Goal: Transaction & Acquisition: Purchase product/service

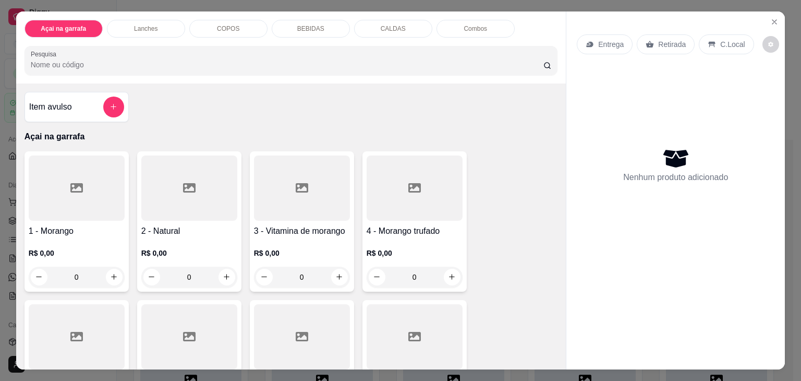
click at [209, 30] on div "COPOS" at bounding box center [228, 29] width 78 height 18
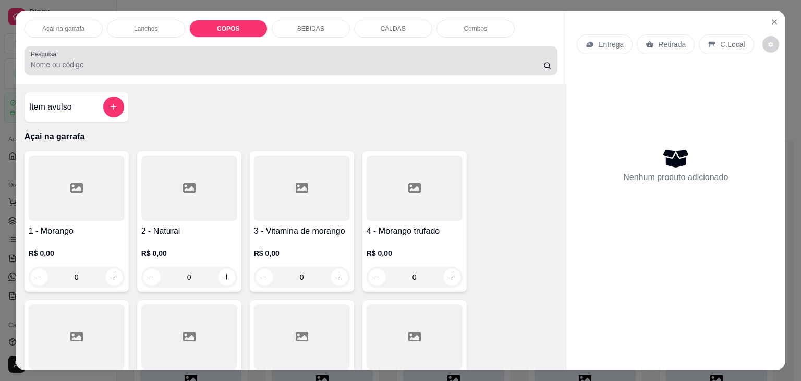
scroll to position [26, 0]
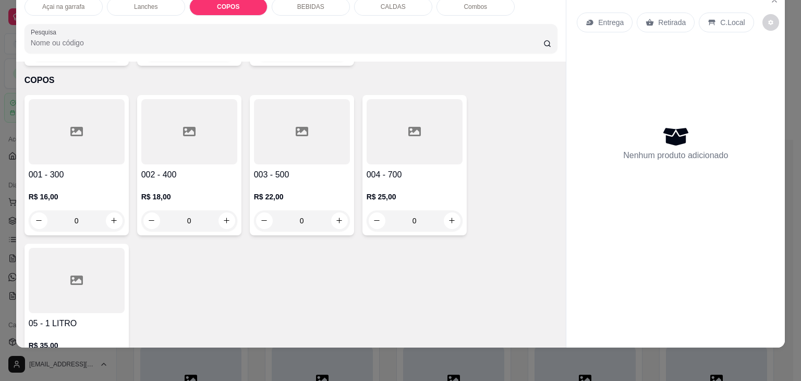
click at [192, 121] on div at bounding box center [189, 131] width 96 height 65
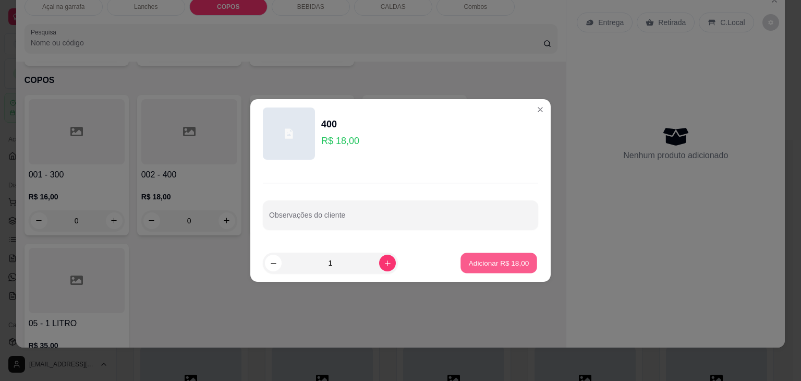
click at [479, 259] on p "Adicionar R$ 18,00" at bounding box center [499, 263] width 60 height 10
type input "1"
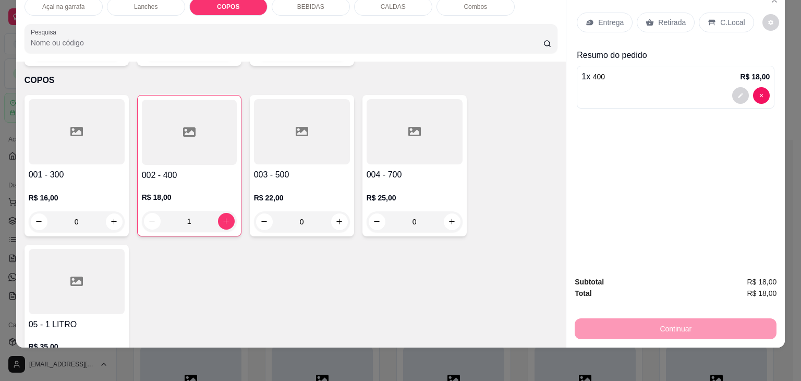
click at [54, 106] on div at bounding box center [77, 131] width 96 height 65
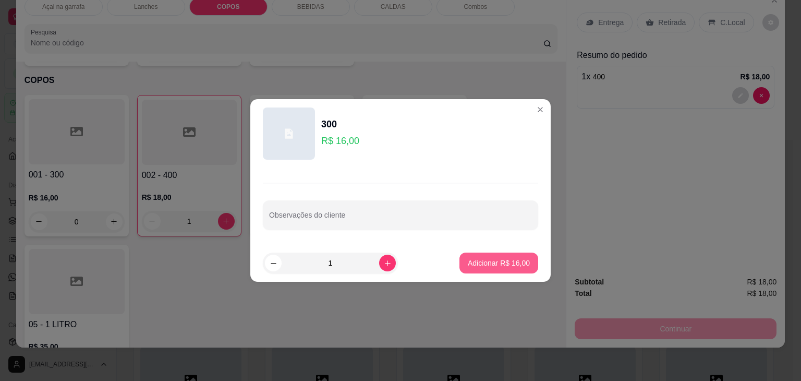
click at [520, 273] on button "Adicionar R$ 16,00" at bounding box center [498, 262] width 79 height 21
type input "1"
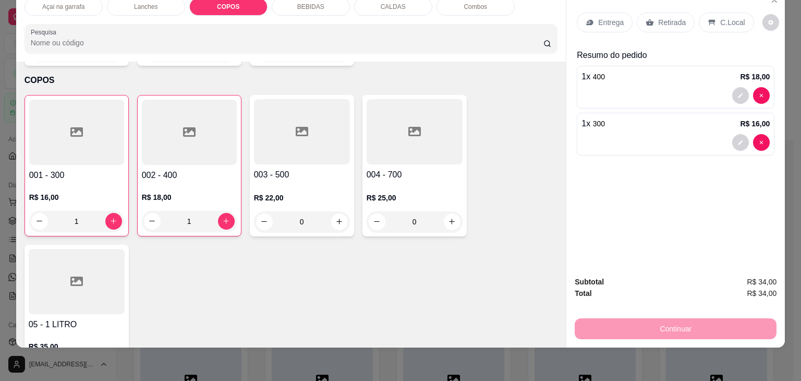
click at [734, 17] on p "C.Local" at bounding box center [732, 22] width 25 height 10
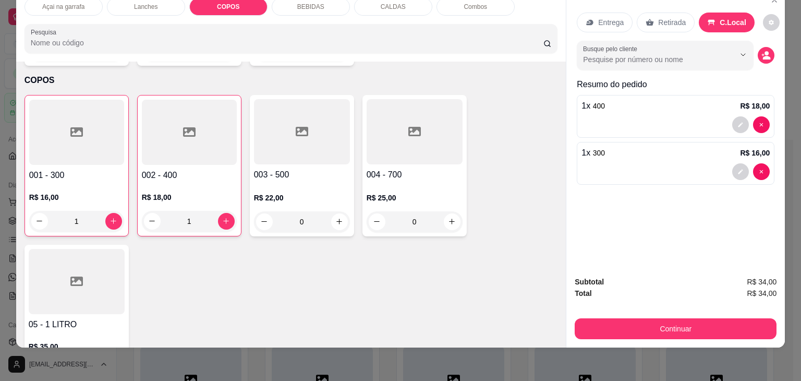
click at [707, 315] on div "Continuar" at bounding box center [676, 326] width 202 height 23
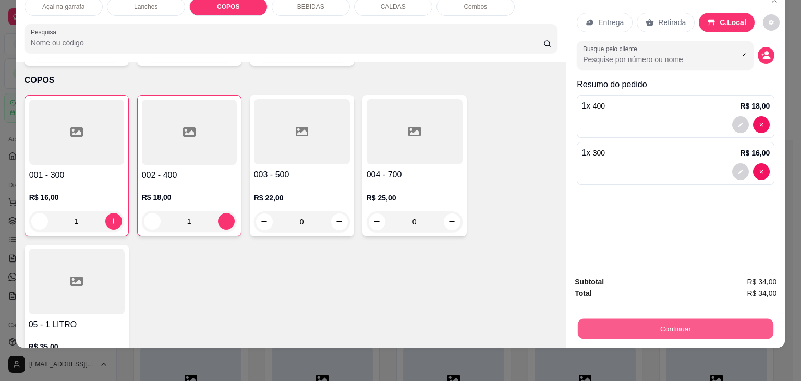
click at [700, 319] on button "Continuar" at bounding box center [676, 329] width 196 height 20
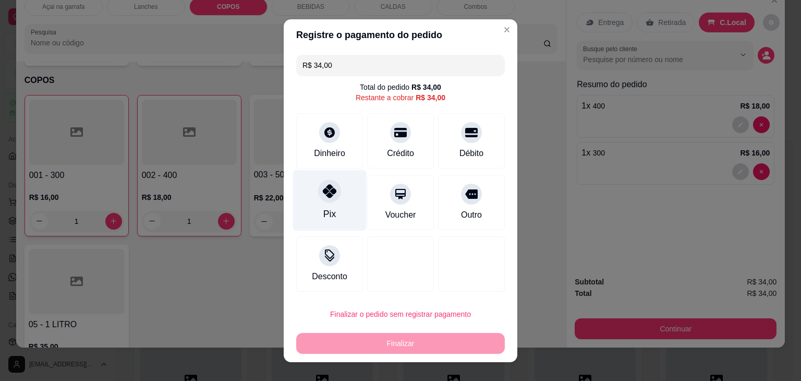
click at [318, 196] on div at bounding box center [329, 190] width 23 height 23
type input "R$ 0,00"
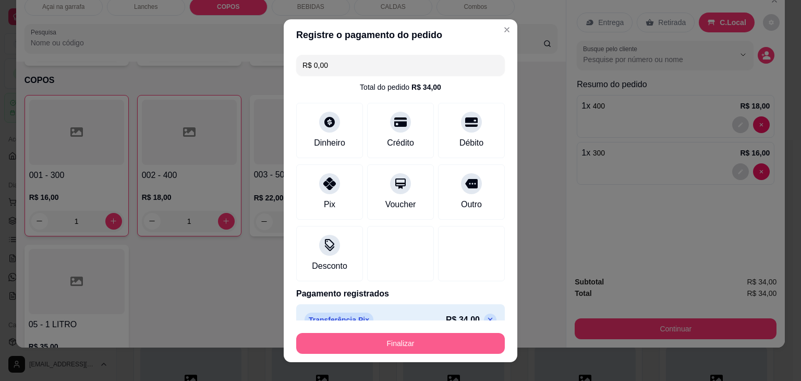
click at [459, 340] on button "Finalizar" at bounding box center [400, 343] width 209 height 21
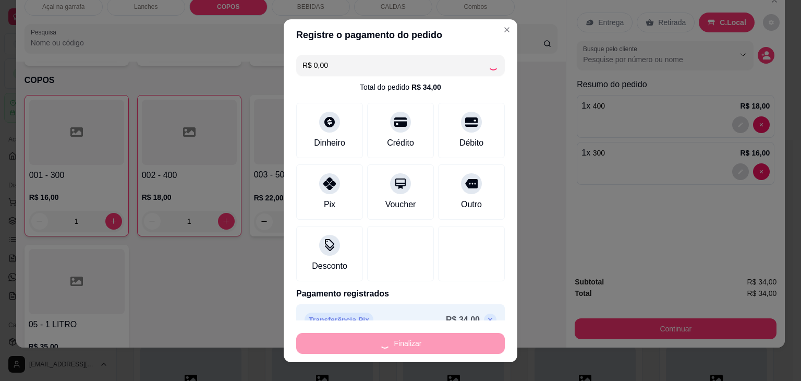
type input "0"
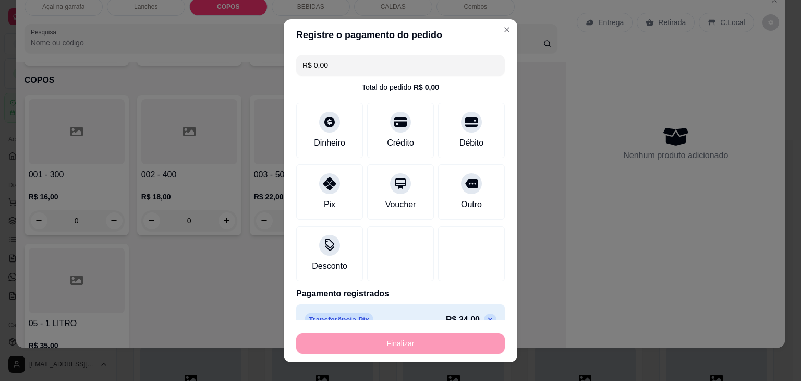
type input "-R$ 34,00"
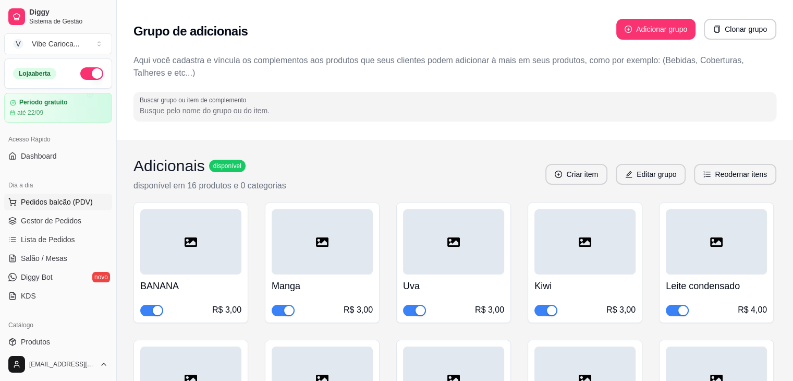
click at [60, 203] on span "Pedidos balcão (PDV)" at bounding box center [57, 202] width 72 height 10
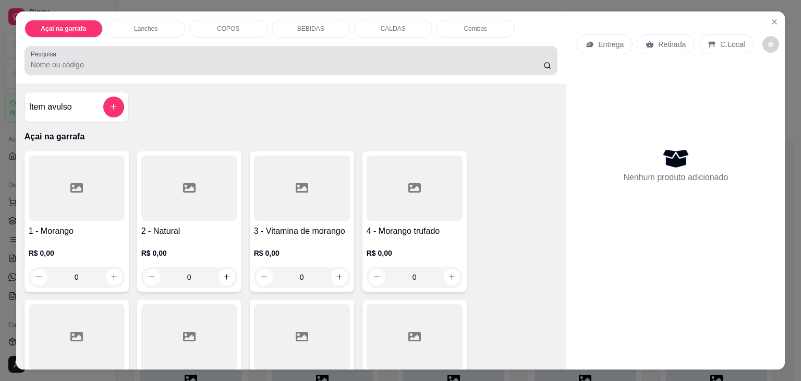
click at [191, 51] on div at bounding box center [291, 60] width 521 height 21
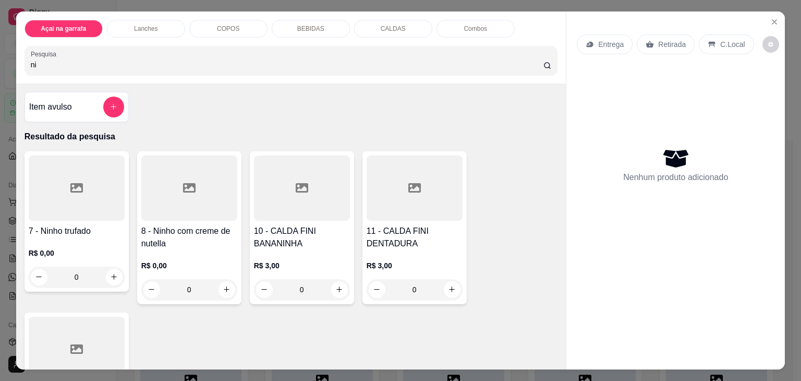
type input "n"
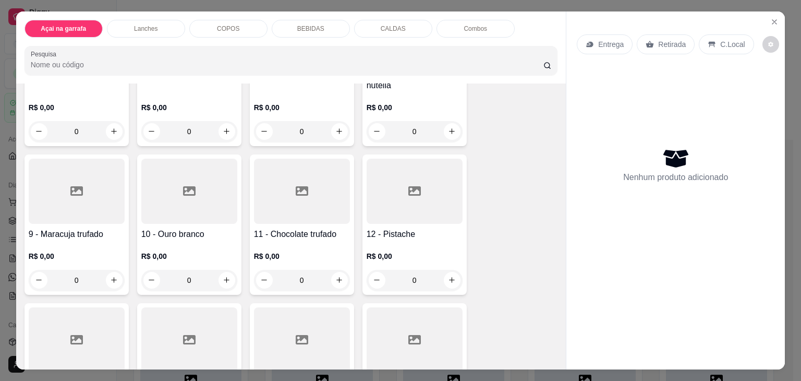
scroll to position [313, 0]
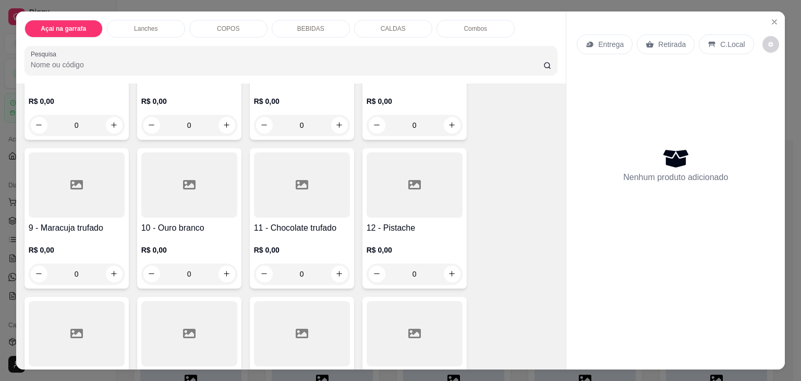
click at [71, 189] on div at bounding box center [77, 184] width 96 height 65
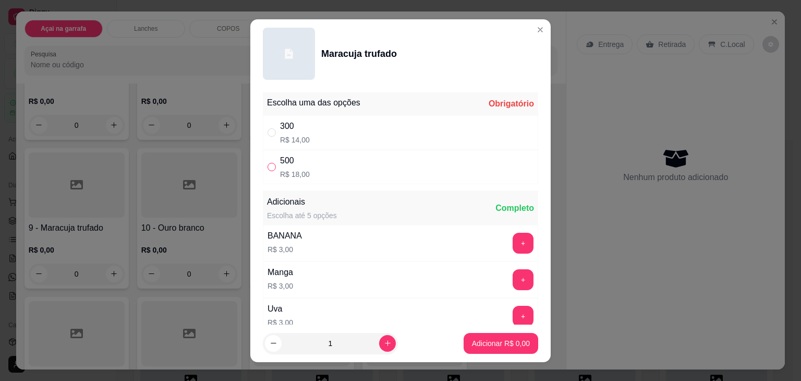
click at [267, 167] on input "" at bounding box center [271, 167] width 8 height 8
radio input "true"
click at [487, 340] on p "Adicionar R$ 18,00" at bounding box center [499, 343] width 62 height 10
type input "1"
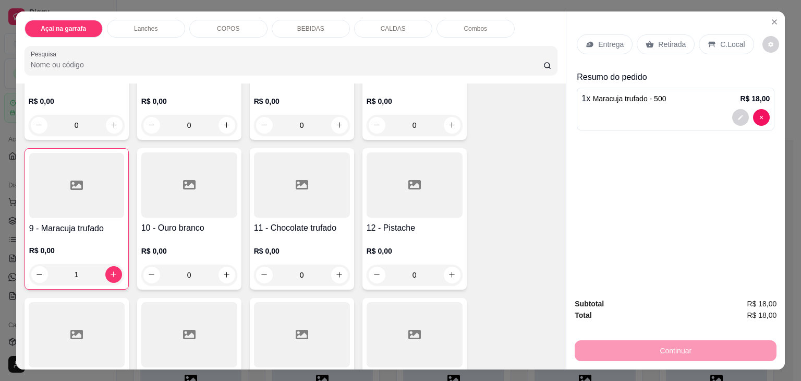
click at [721, 46] on div "C.Local" at bounding box center [726, 44] width 55 height 20
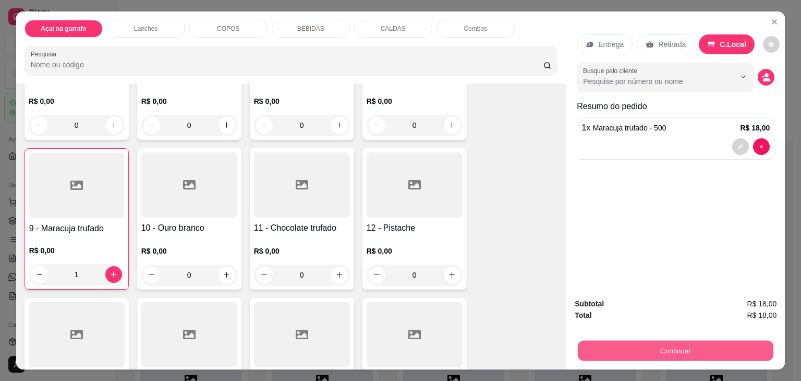
click at [655, 355] on button "Continuar" at bounding box center [676, 350] width 196 height 20
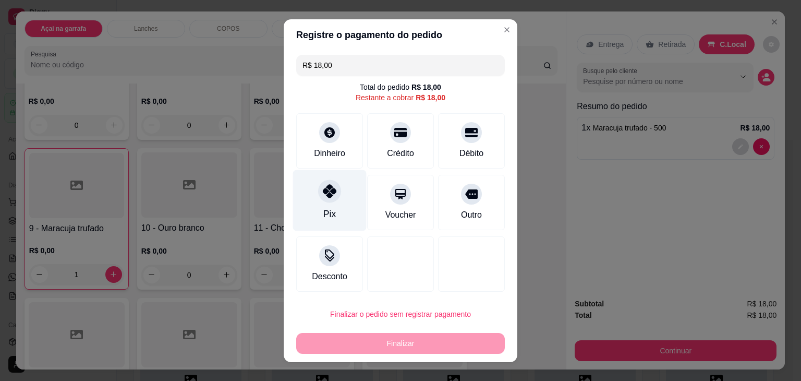
click at [338, 186] on div "Pix" at bounding box center [330, 199] width 74 height 61
type input "R$ 0,00"
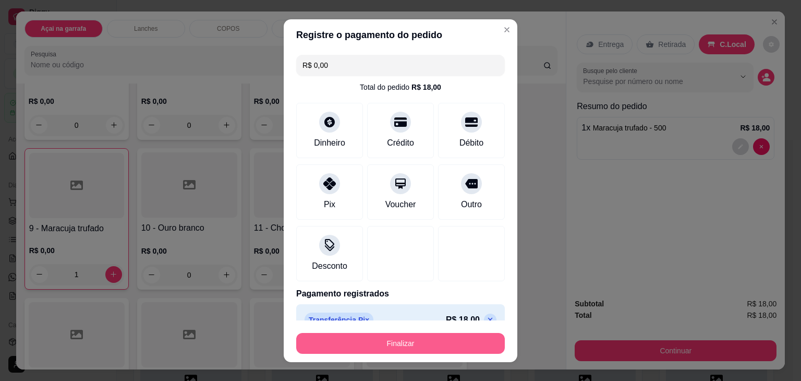
click at [446, 336] on button "Finalizar" at bounding box center [400, 343] width 209 height 21
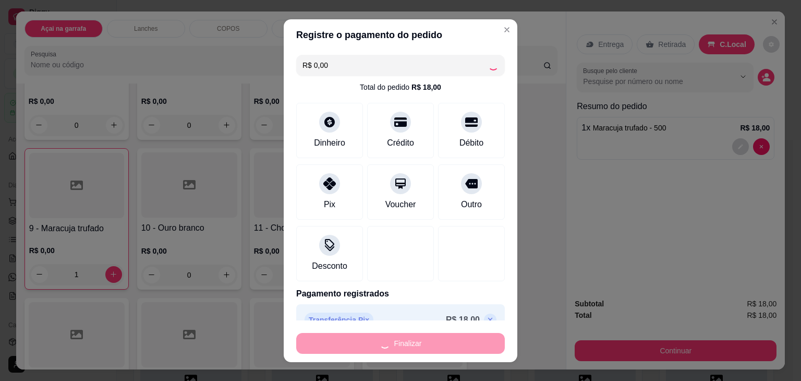
type input "0"
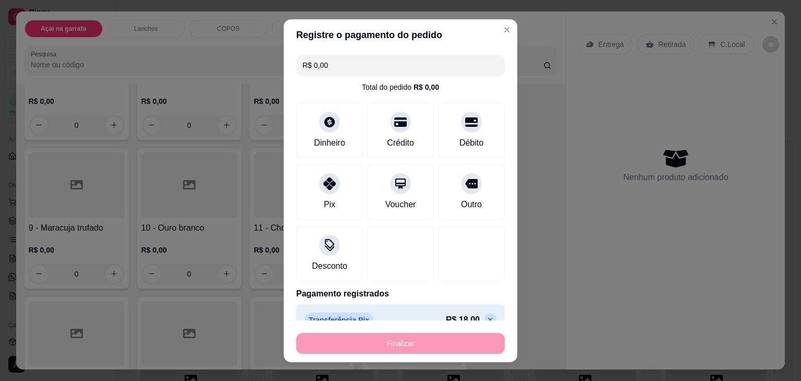
type input "-R$ 18,00"
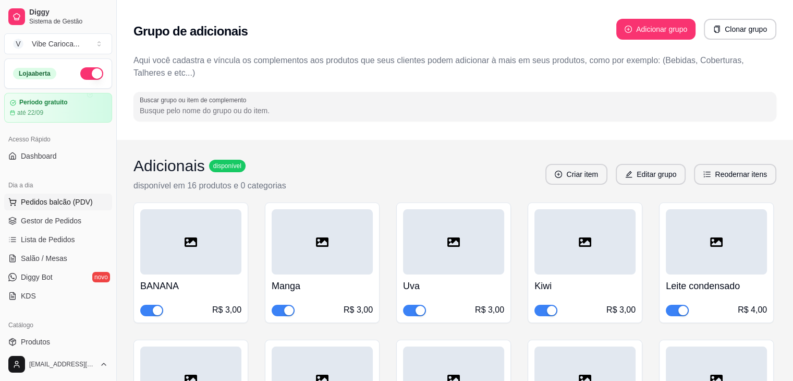
click at [62, 203] on span "Pedidos balcão (PDV)" at bounding box center [57, 202] width 72 height 10
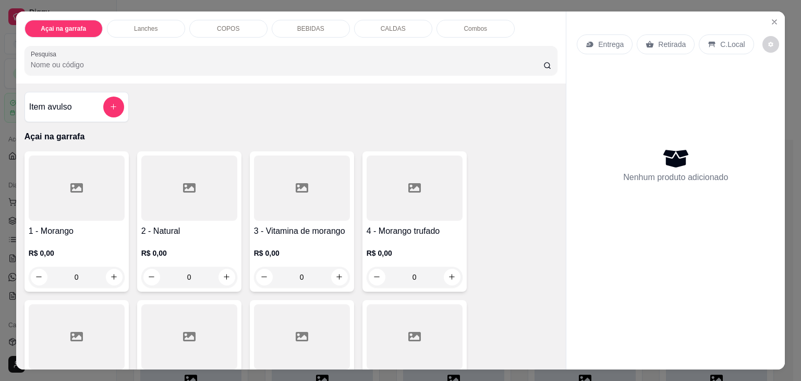
click at [196, 26] on div "COPOS" at bounding box center [228, 29] width 78 height 18
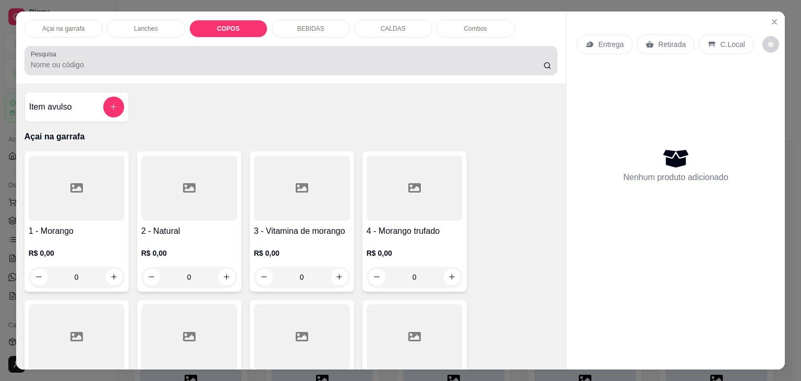
scroll to position [26, 0]
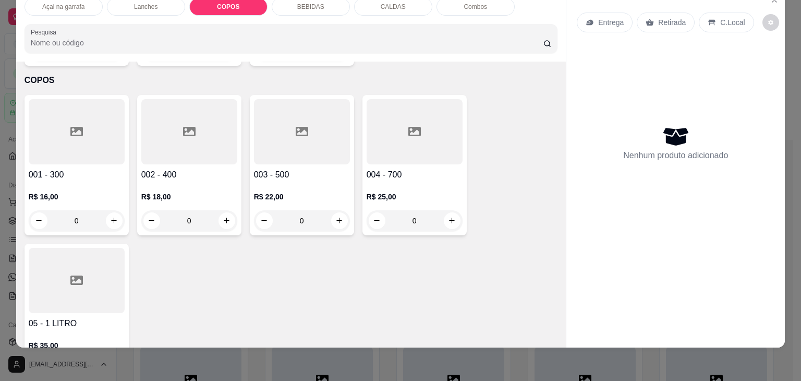
click at [63, 118] on div at bounding box center [77, 131] width 96 height 65
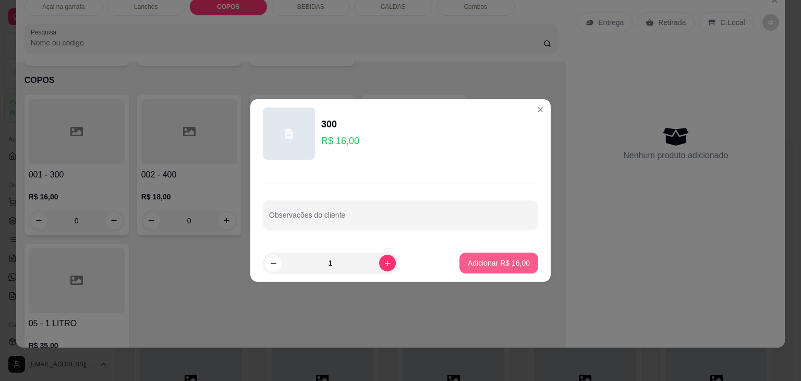
click at [478, 264] on p "Adicionar R$ 16,00" at bounding box center [499, 263] width 62 height 10
type input "1"
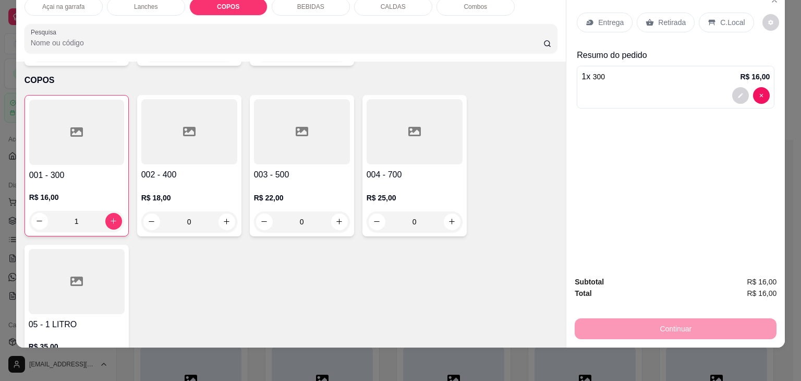
click at [733, 17] on p "C.Local" at bounding box center [732, 22] width 25 height 10
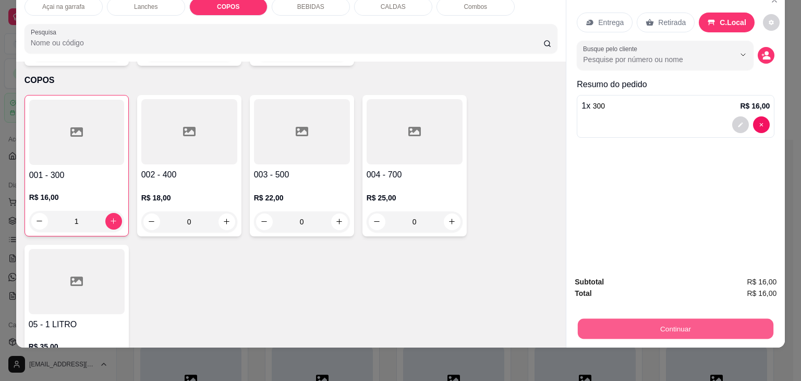
click at [682, 320] on button "Continuar" at bounding box center [676, 329] width 196 height 20
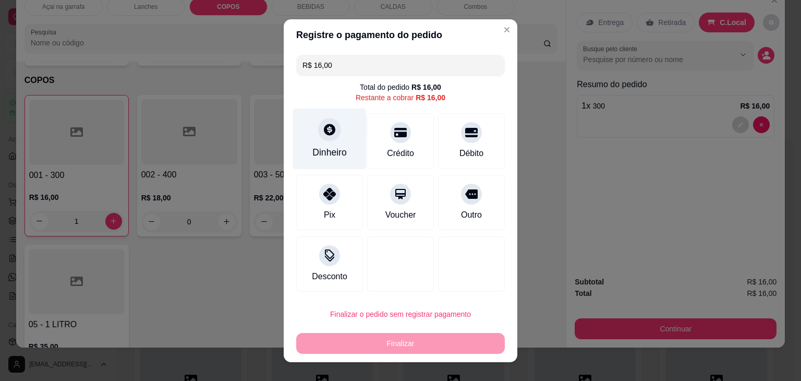
click at [330, 135] on icon at bounding box center [330, 130] width 14 height 14
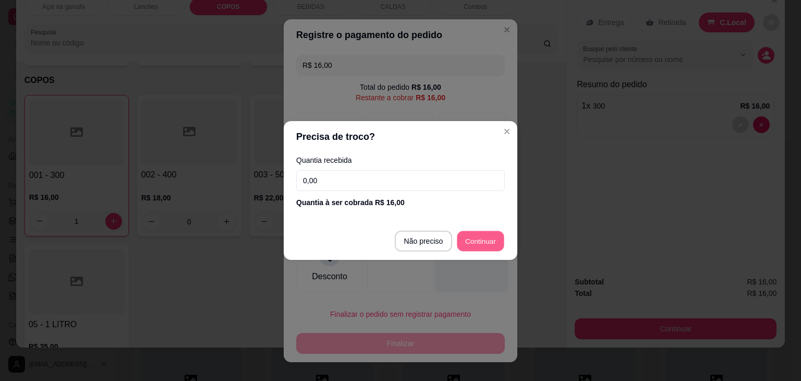
type input "R$ 0,00"
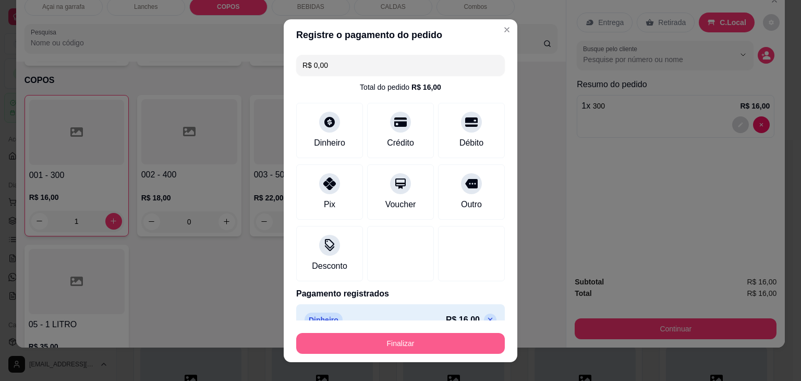
click at [376, 346] on button "Finalizar" at bounding box center [400, 343] width 209 height 21
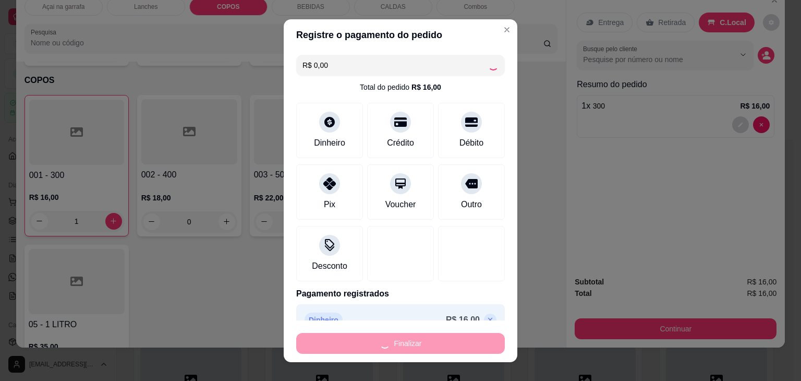
type input "0"
type input "-R$ 16,00"
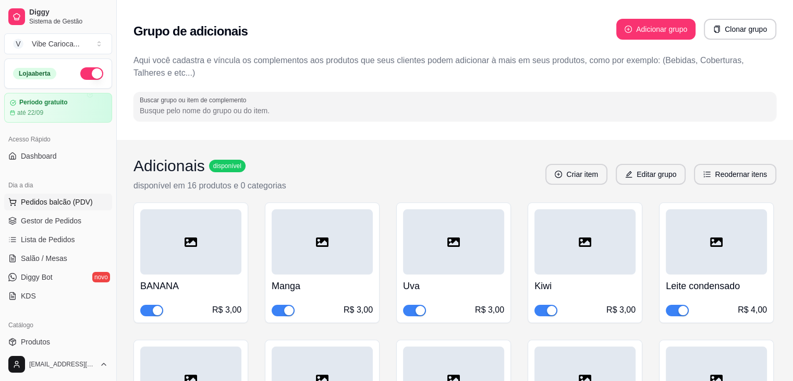
click at [45, 200] on span "Pedidos balcão (PDV)" at bounding box center [57, 202] width 72 height 10
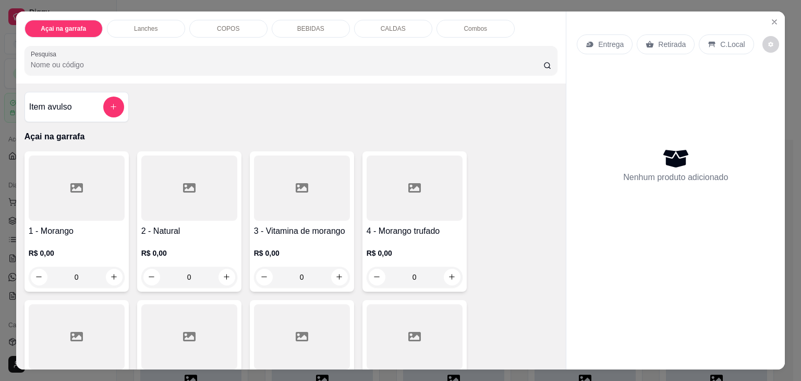
click at [216, 20] on div "COPOS" at bounding box center [228, 29] width 78 height 18
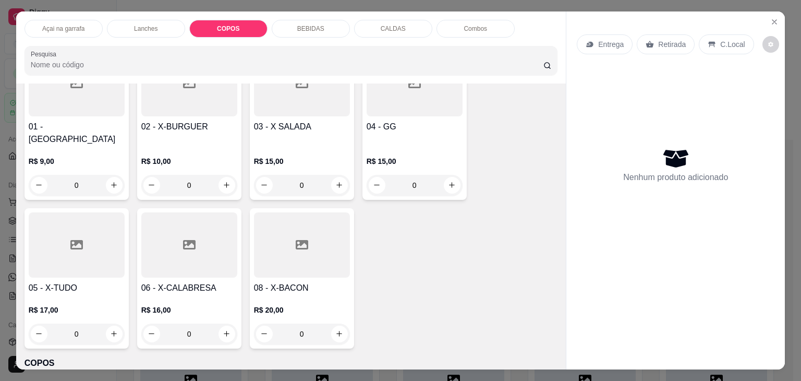
click at [70, 20] on div "Açai na garrafa" at bounding box center [64, 29] width 78 height 18
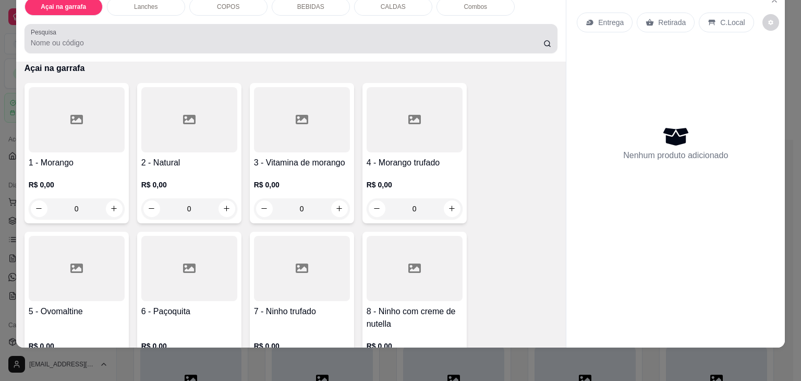
click at [152, 28] on div at bounding box center [291, 38] width 521 height 21
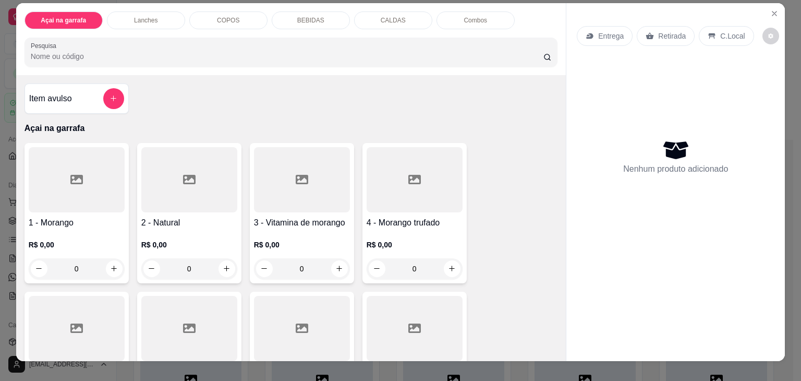
scroll to position [0, 0]
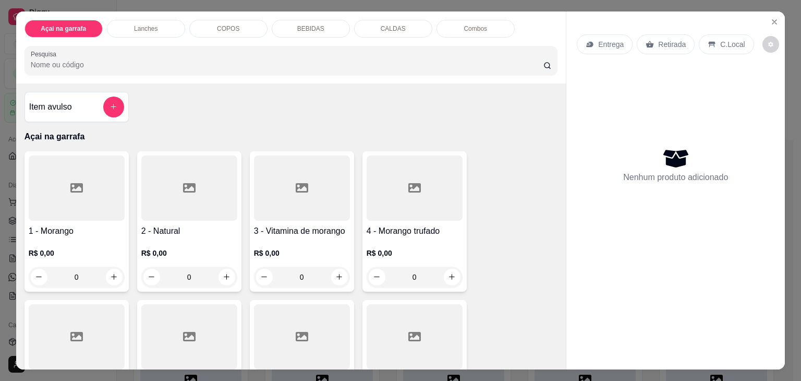
click at [227, 25] on p "COPOS" at bounding box center [228, 29] width 22 height 8
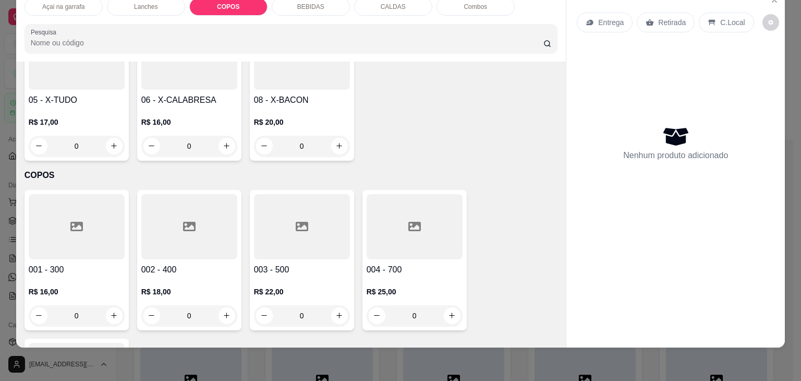
scroll to position [941, 0]
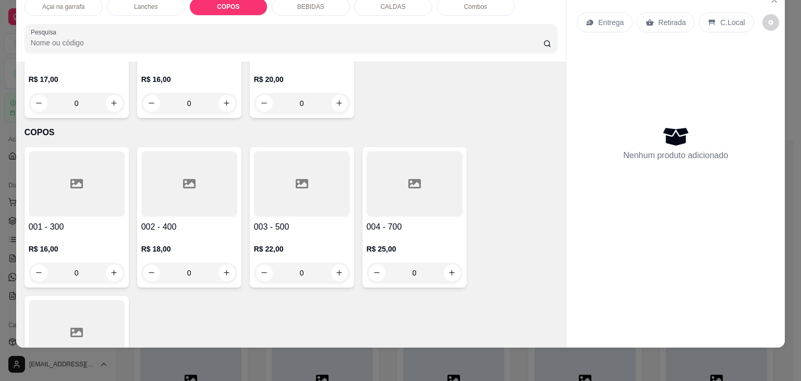
click at [36, 151] on div at bounding box center [77, 183] width 96 height 65
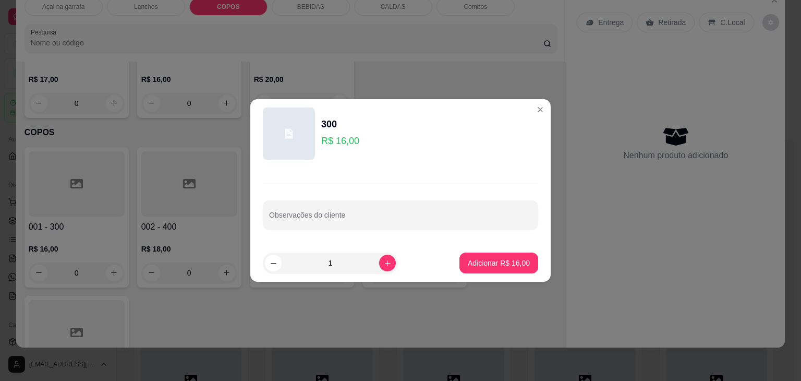
click at [478, 250] on footer "1 Adicionar R$ 16,00" at bounding box center [400, 263] width 300 height 38
click at [475, 264] on p "Adicionar R$ 16,00" at bounding box center [499, 263] width 60 height 10
type input "1"
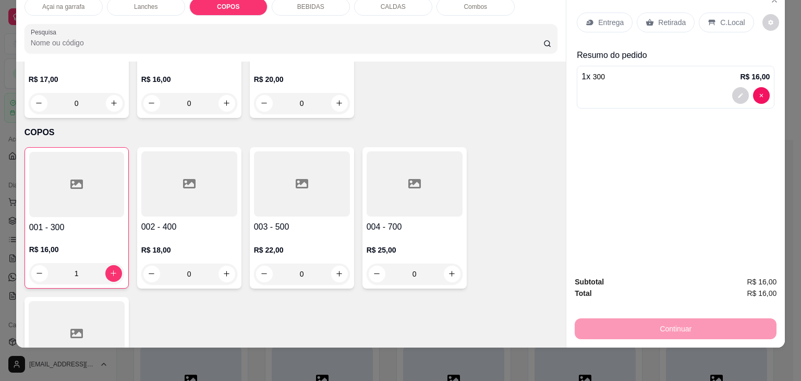
click at [712, 19] on div "C.Local" at bounding box center [726, 23] width 55 height 20
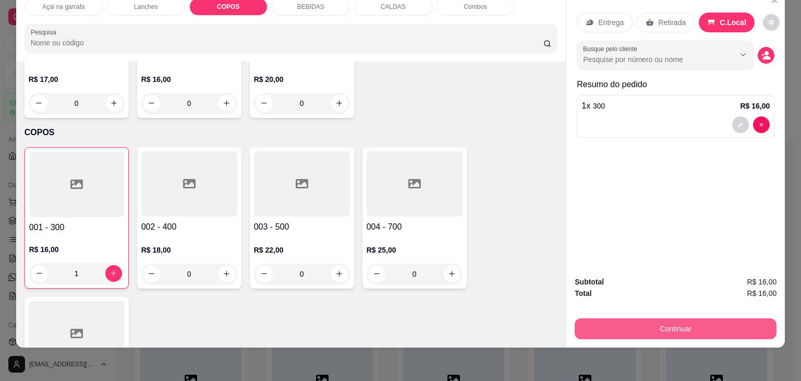
click at [634, 318] on button "Continuar" at bounding box center [676, 328] width 202 height 21
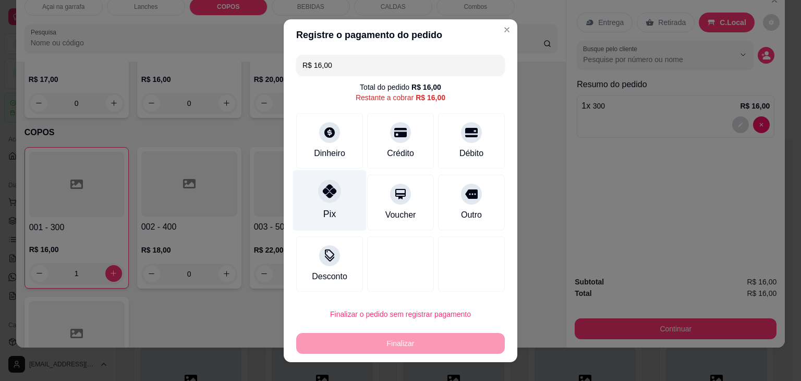
click at [318, 203] on div "Pix" at bounding box center [330, 199] width 74 height 61
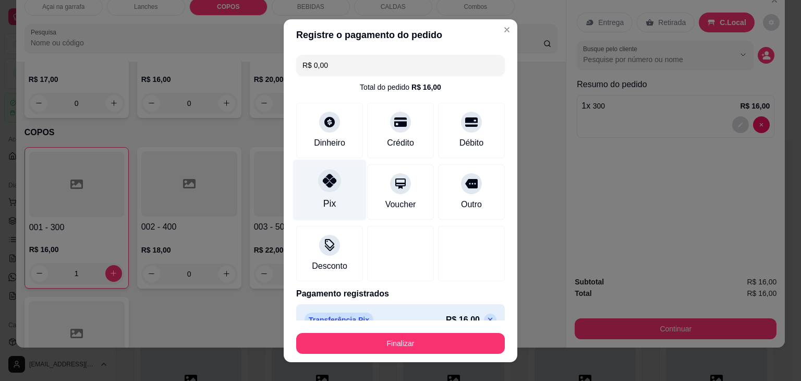
type input "R$ 0,00"
click at [323, 184] on icon at bounding box center [330, 181] width 14 height 14
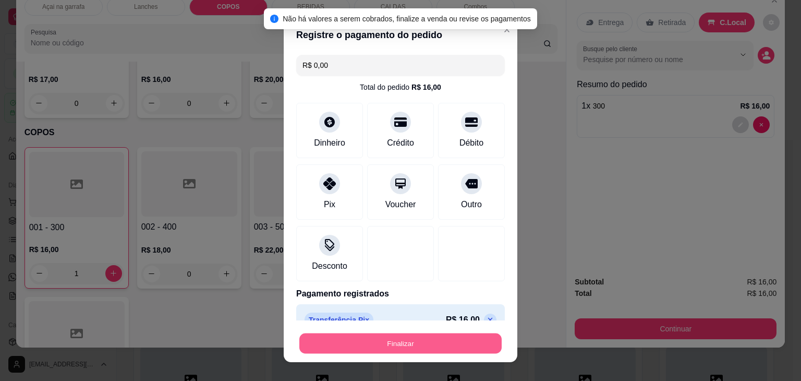
click at [427, 340] on button "Finalizar" at bounding box center [400, 343] width 202 height 20
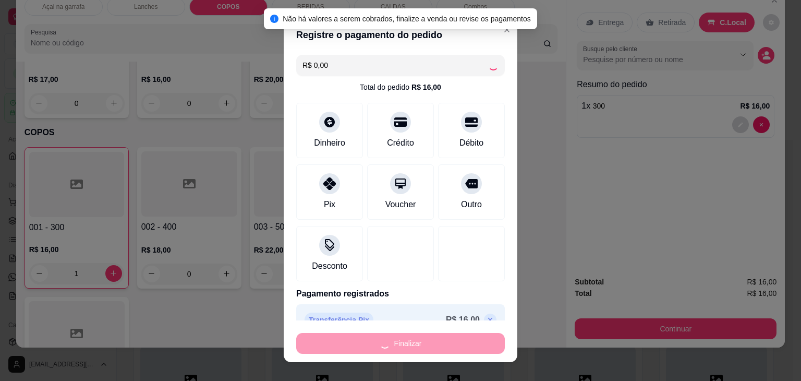
type input "0"
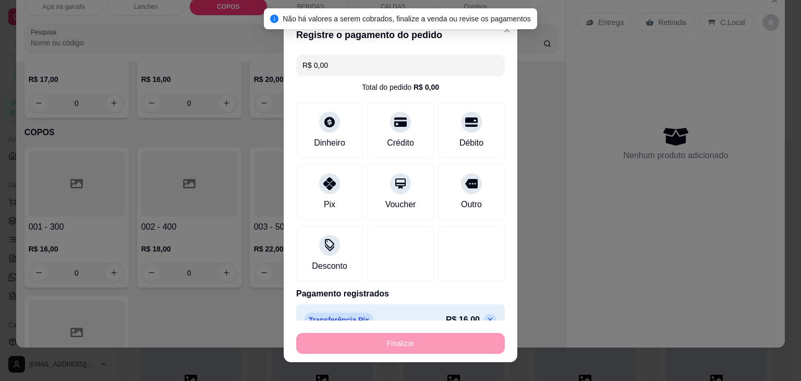
type input "-R$ 16,00"
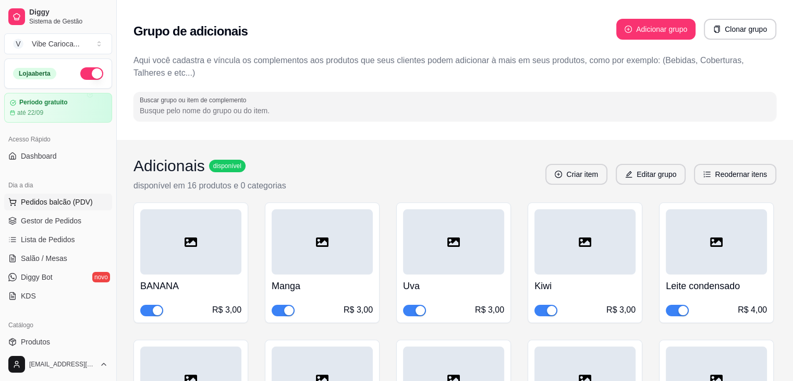
click at [82, 198] on span "Pedidos balcão (PDV)" at bounding box center [57, 202] width 72 height 10
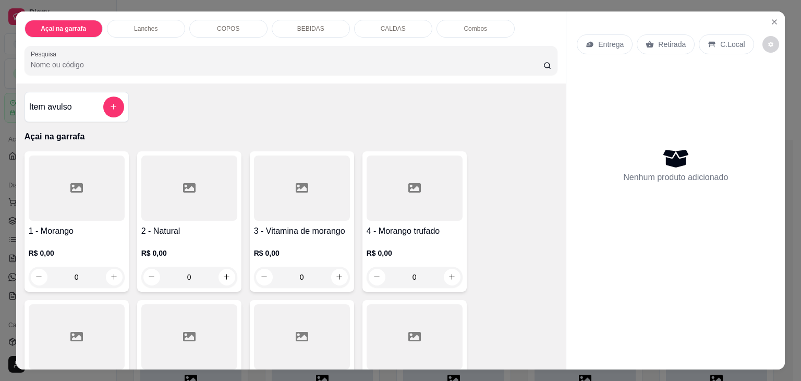
click at [248, 28] on div "COPOS" at bounding box center [228, 29] width 78 height 18
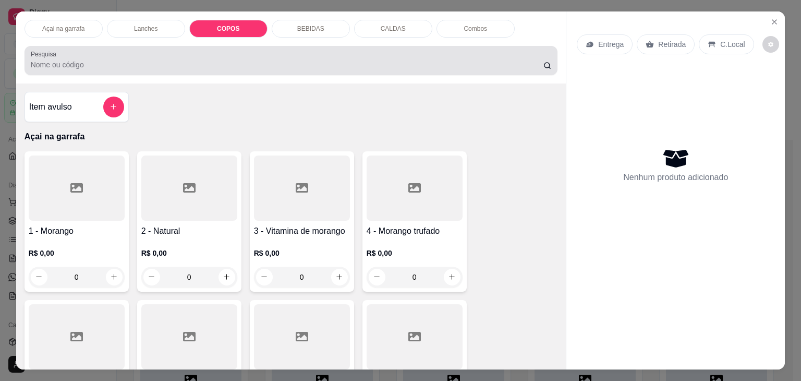
scroll to position [26, 0]
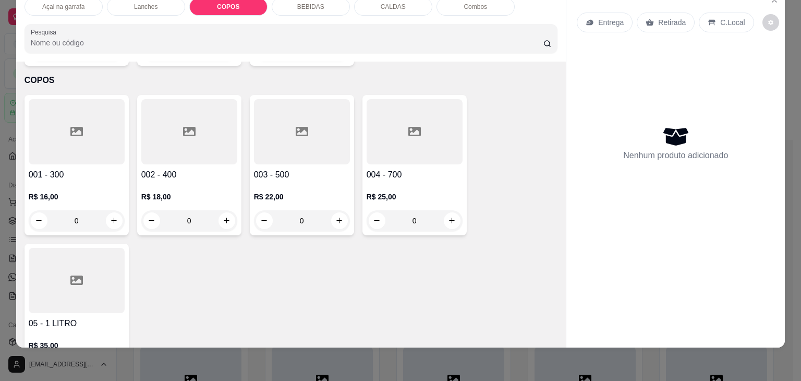
click at [47, 110] on div at bounding box center [77, 131] width 96 height 65
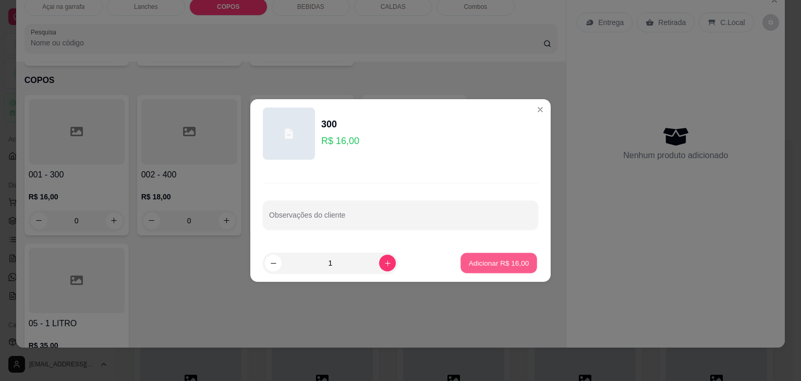
click at [479, 260] on p "Adicionar R$ 16,00" at bounding box center [499, 263] width 60 height 10
type input "1"
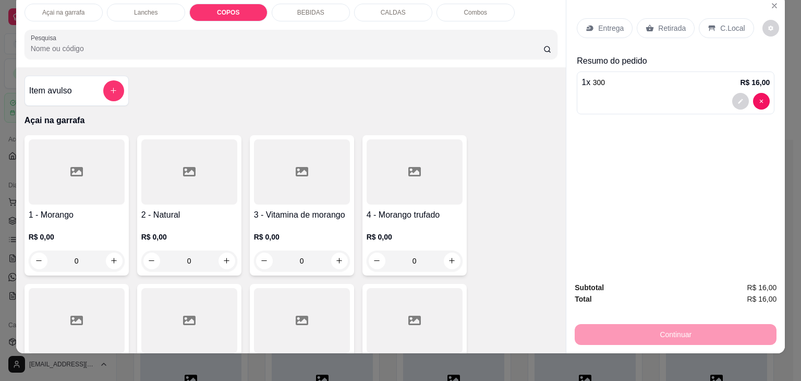
scroll to position [0, 0]
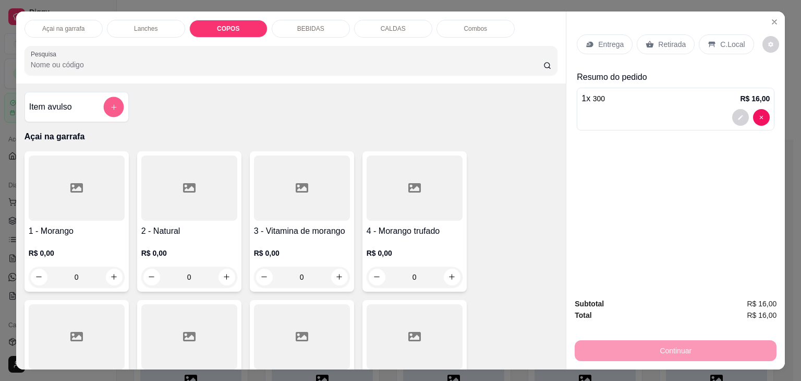
click at [111, 103] on icon "add-separate-item" at bounding box center [113, 107] width 8 height 8
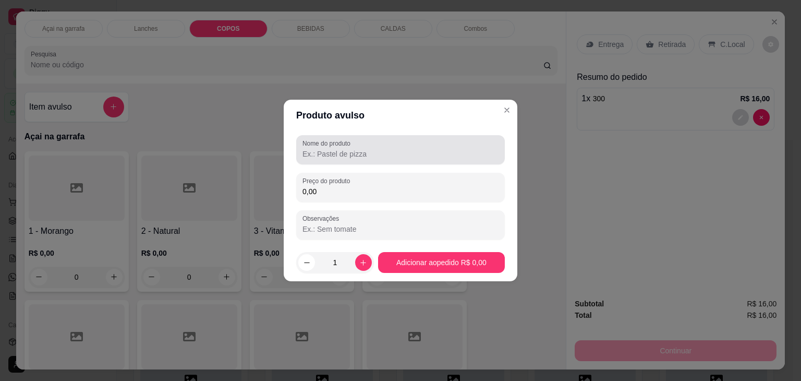
click at [335, 159] on div at bounding box center [400, 149] width 196 height 21
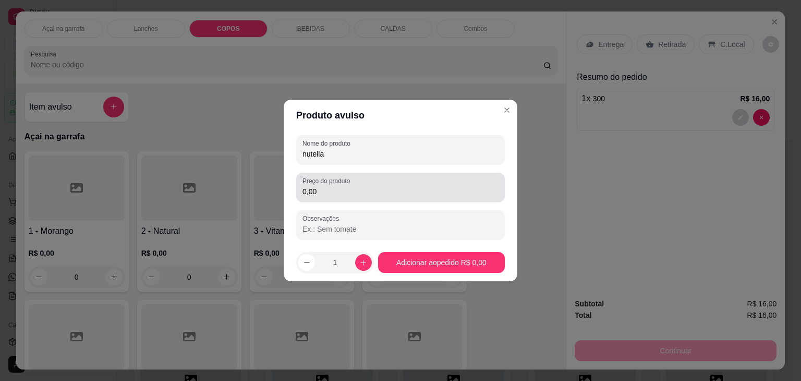
type input "nutella"
click at [343, 193] on input "0,00" at bounding box center [400, 191] width 196 height 10
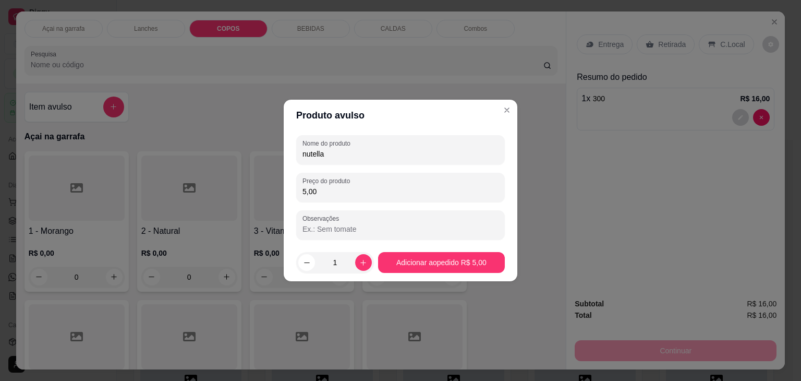
type input "5,00"
click at [419, 250] on footer "1 Adicionar ao pedido R$ 5,00" at bounding box center [401, 262] width 234 height 38
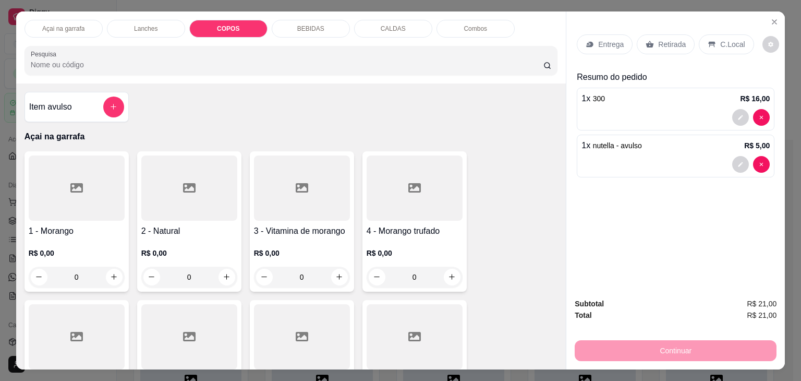
click at [734, 41] on p "C.Local" at bounding box center [732, 44] width 25 height 10
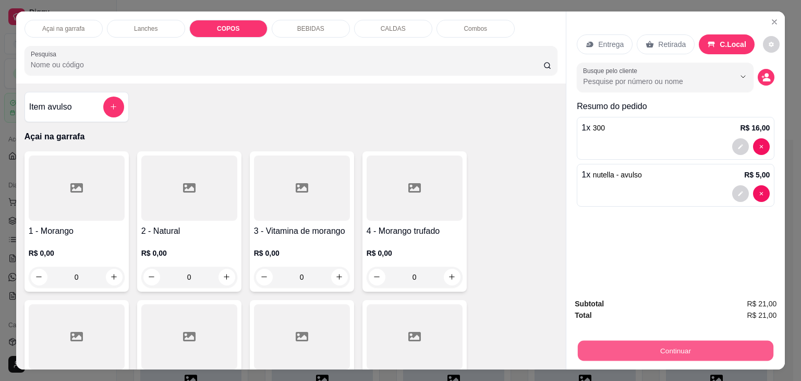
click at [622, 340] on button "Continuar" at bounding box center [676, 350] width 196 height 20
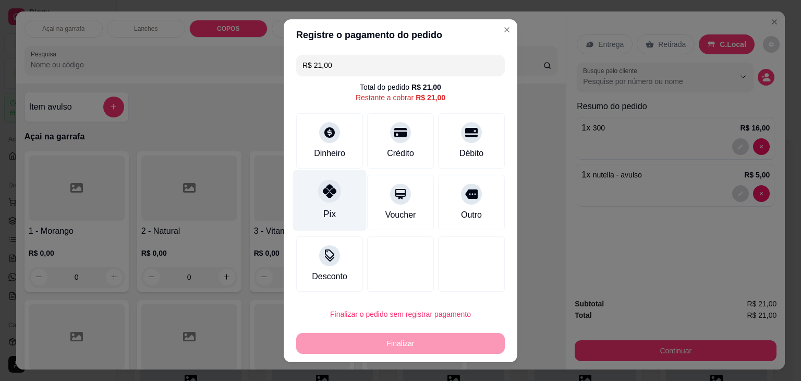
click at [323, 189] on icon at bounding box center [330, 191] width 14 height 14
type input "R$ 0,00"
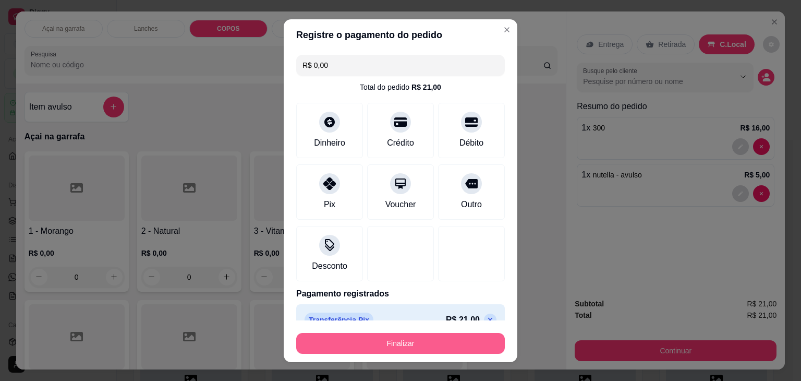
click at [385, 347] on button "Finalizar" at bounding box center [400, 343] width 209 height 21
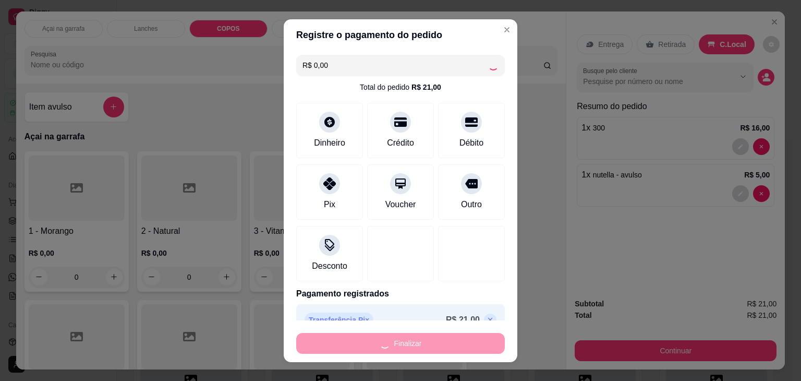
type input "0"
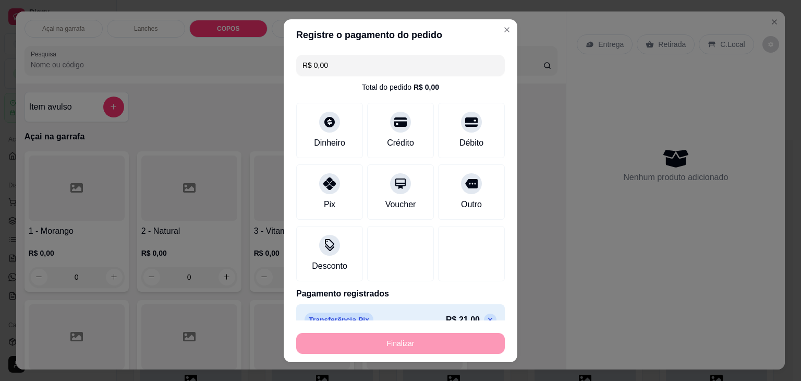
type input "-R$ 21,00"
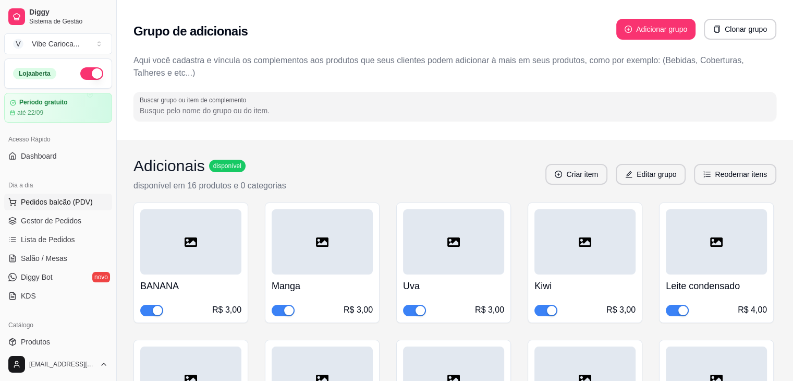
click at [62, 203] on span "Pedidos balcão (PDV)" at bounding box center [57, 202] width 72 height 10
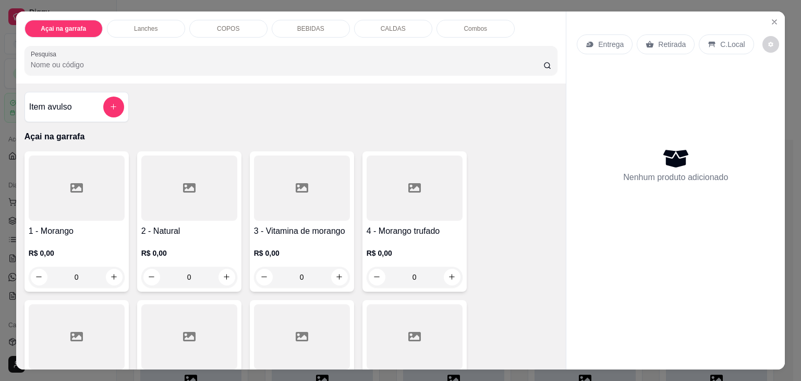
click at [199, 20] on div "COPOS" at bounding box center [228, 29] width 78 height 18
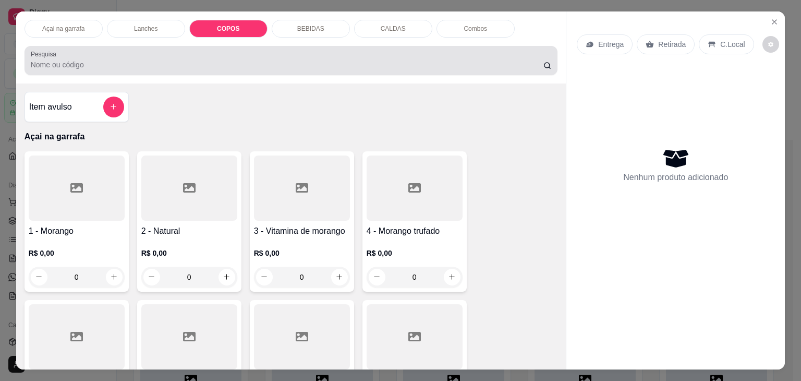
scroll to position [26, 0]
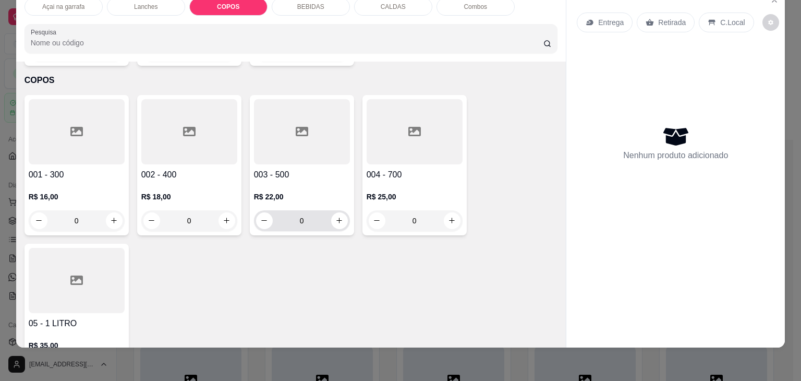
click at [340, 210] on div "0" at bounding box center [302, 220] width 92 height 21
click at [338, 216] on icon "increase-product-quantity" at bounding box center [339, 220] width 8 height 8
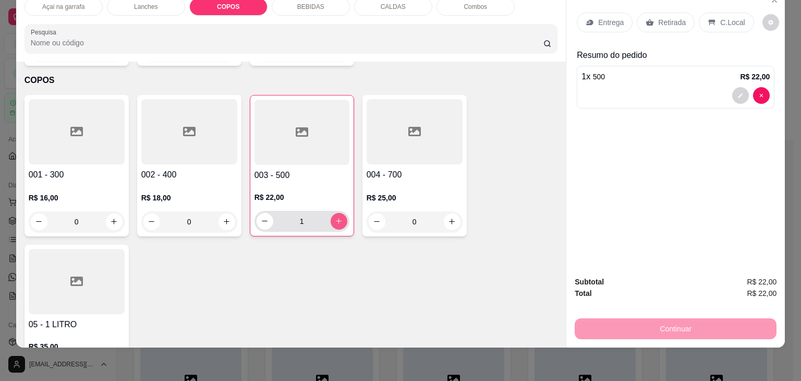
click at [338, 217] on icon "increase-product-quantity" at bounding box center [339, 221] width 8 height 8
type input "5"
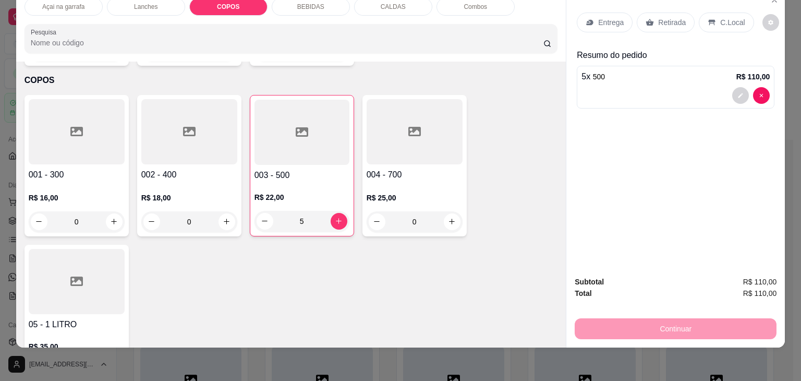
click at [723, 13] on div "C.Local" at bounding box center [726, 23] width 55 height 20
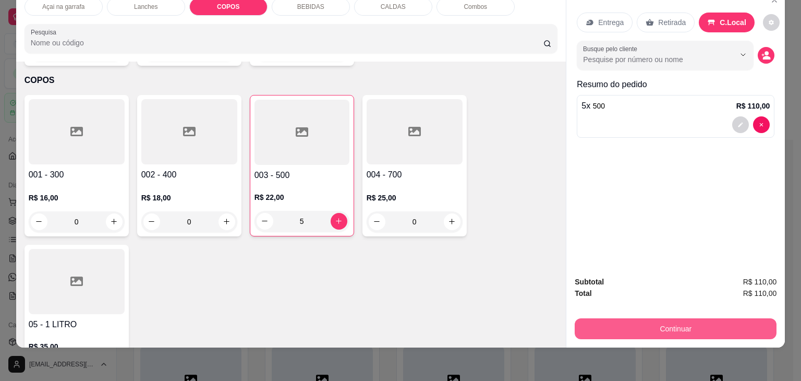
click at [662, 318] on button "Continuar" at bounding box center [676, 328] width 202 height 21
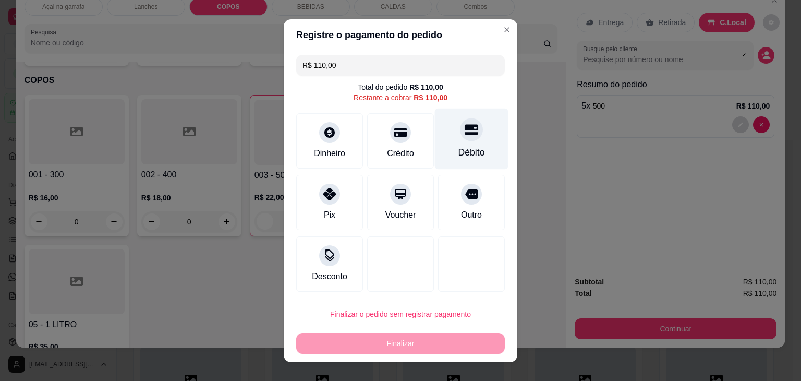
click at [463, 147] on div "Débito" at bounding box center [471, 152] width 27 height 14
type input "R$ 0,00"
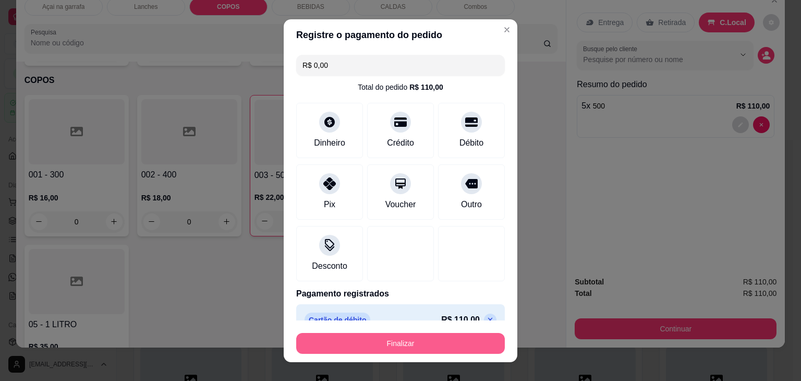
click at [456, 341] on button "Finalizar" at bounding box center [400, 343] width 209 height 21
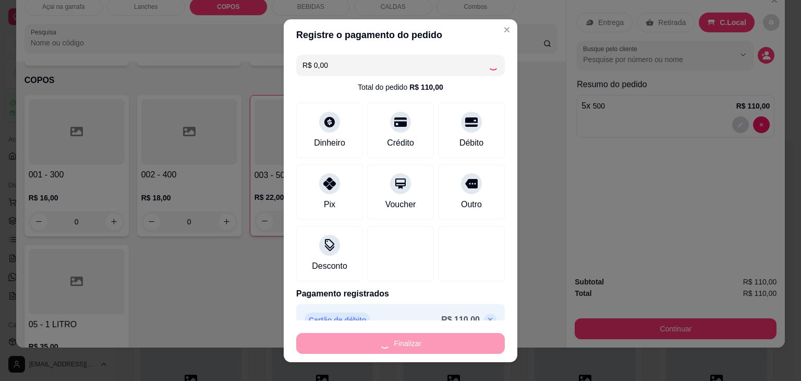
type input "0"
type input "-R$ 110,00"
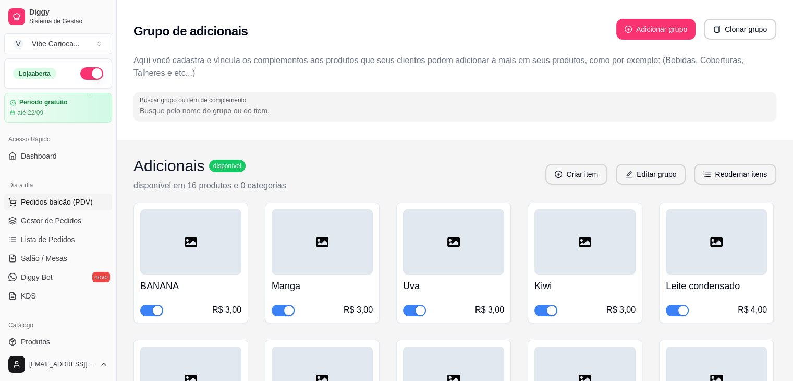
click at [42, 201] on span "Pedidos balcão (PDV)" at bounding box center [57, 202] width 72 height 10
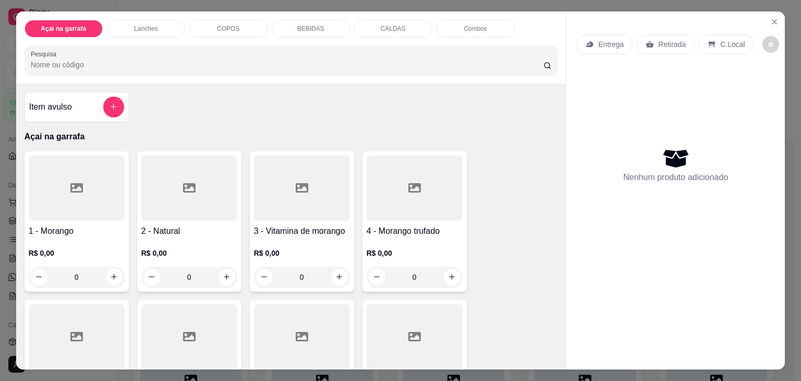
click at [229, 25] on p "COPOS" at bounding box center [228, 29] width 22 height 8
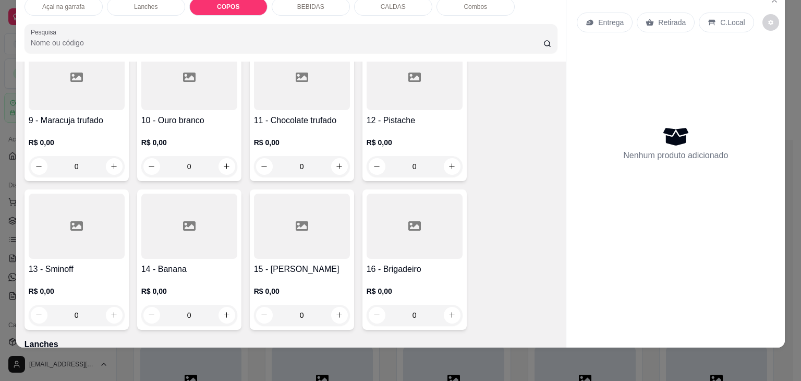
scroll to position [367, 0]
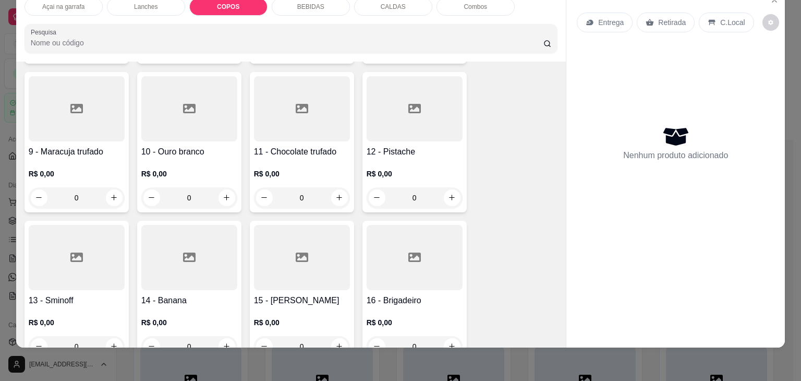
click at [78, 3] on div "Açai na garrafa" at bounding box center [64, 7] width 78 height 18
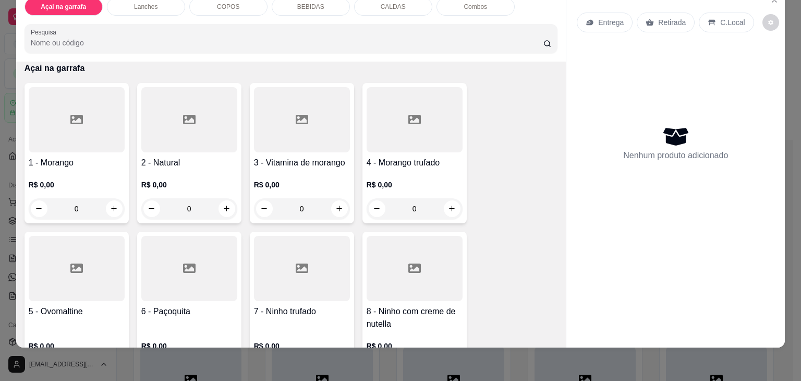
click at [399, 133] on div at bounding box center [415, 119] width 96 height 65
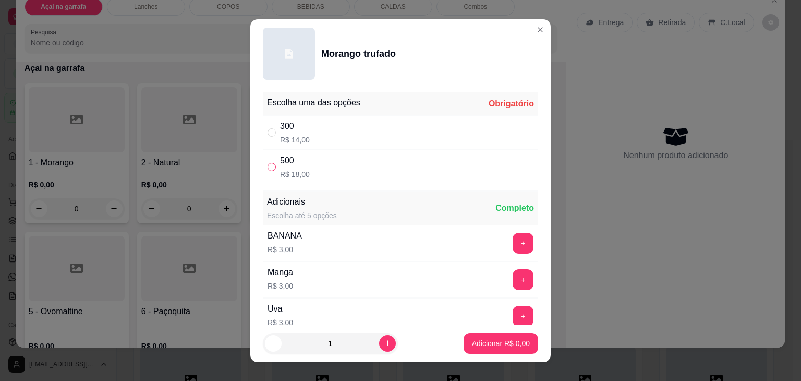
click at [267, 165] on input "" at bounding box center [271, 167] width 8 height 8
radio input "true"
click at [484, 338] on p "Adicionar R$ 18,00" at bounding box center [499, 343] width 62 height 10
type input "1"
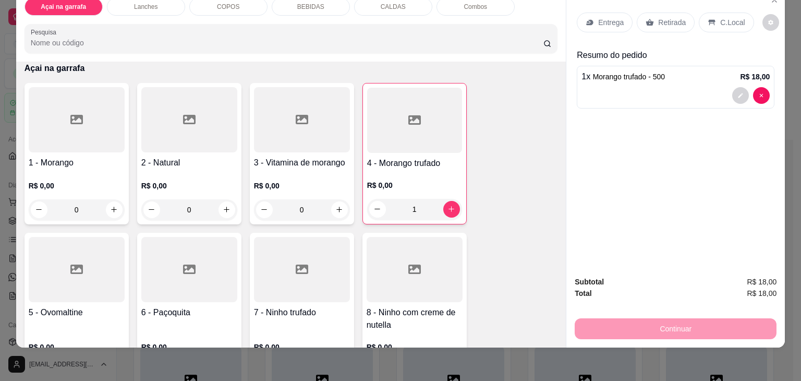
click at [484, 339] on div "Açai na garrafa Lanches COPOS BEBIDAS CALDAS Combos Pesquisa Item avulso Açai n…" at bounding box center [400, 190] width 801 height 381
click at [720, 18] on p "C.Local" at bounding box center [732, 22] width 25 height 10
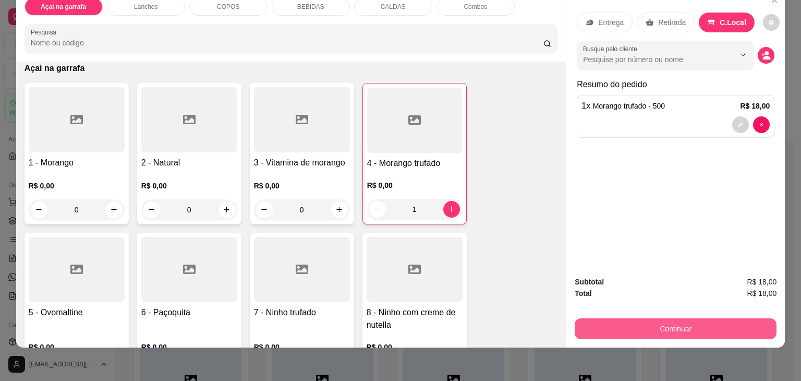
click at [633, 320] on button "Continuar" at bounding box center [676, 328] width 202 height 21
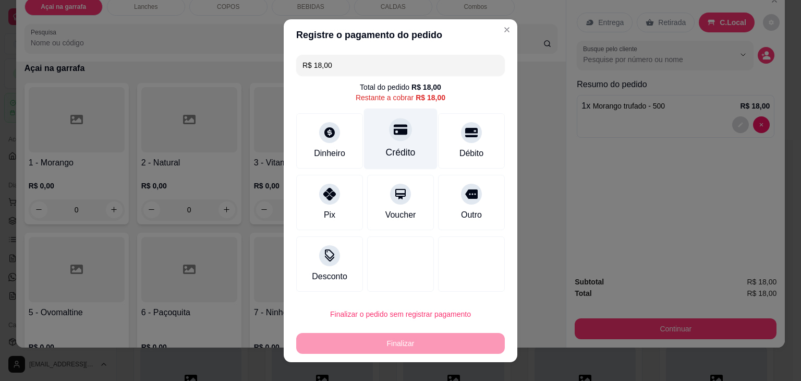
click at [391, 139] on div at bounding box center [400, 129] width 23 height 23
type input "R$ 0,00"
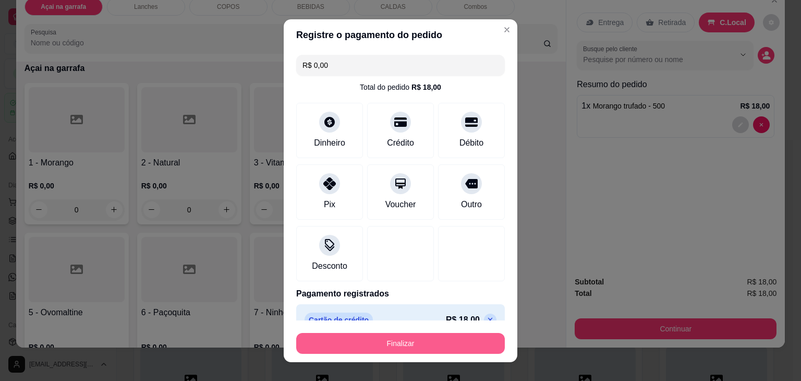
click at [378, 352] on button "Finalizar" at bounding box center [400, 343] width 209 height 21
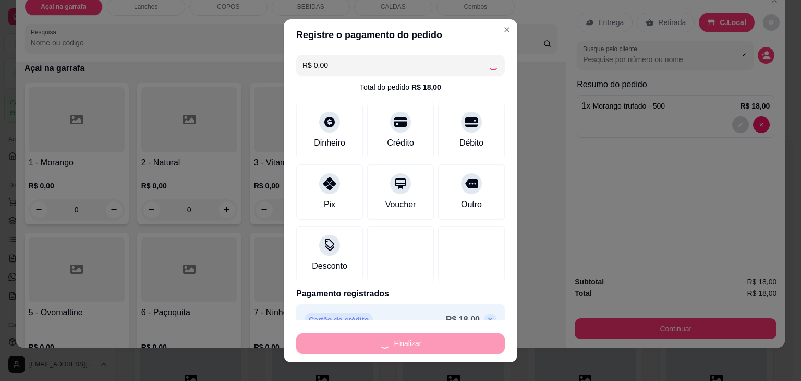
type input "0"
type input "-R$ 18,00"
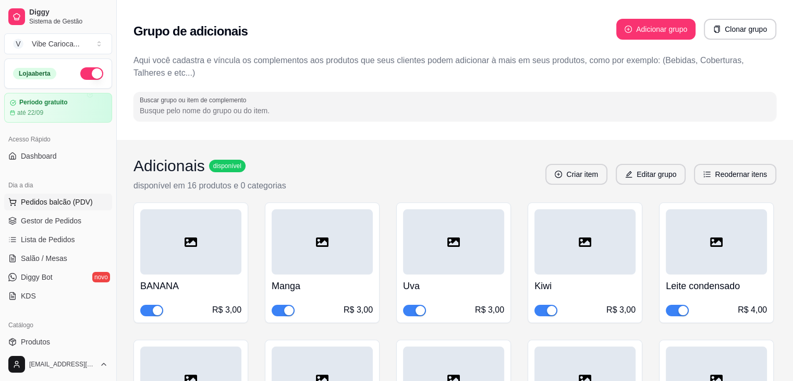
click at [77, 207] on button "Pedidos balcão (PDV)" at bounding box center [58, 201] width 108 height 17
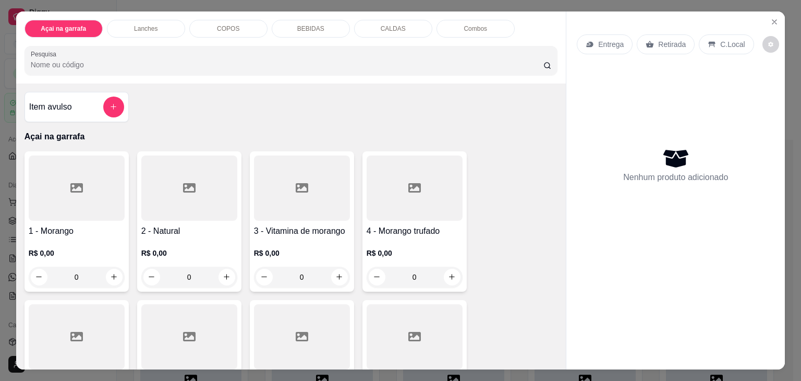
click at [325, 21] on div "BEBIDAS" at bounding box center [311, 29] width 78 height 18
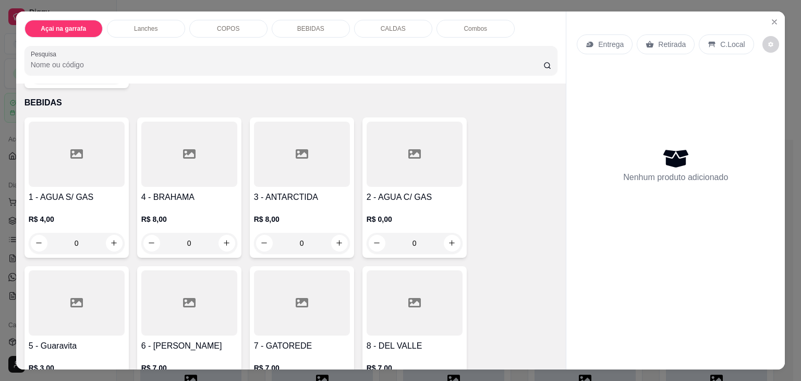
scroll to position [26, 0]
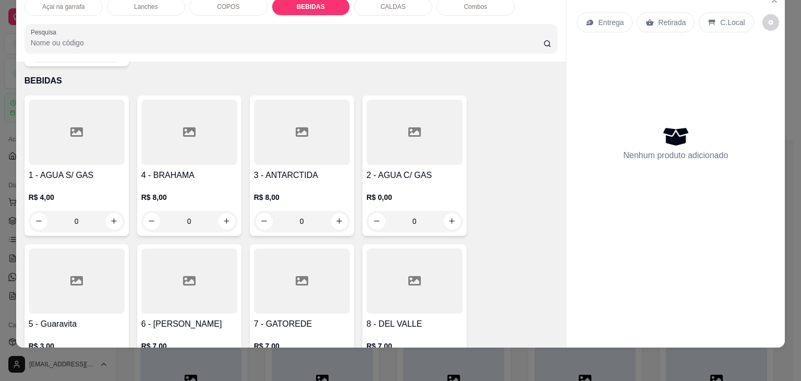
click at [54, 258] on div at bounding box center [77, 280] width 96 height 65
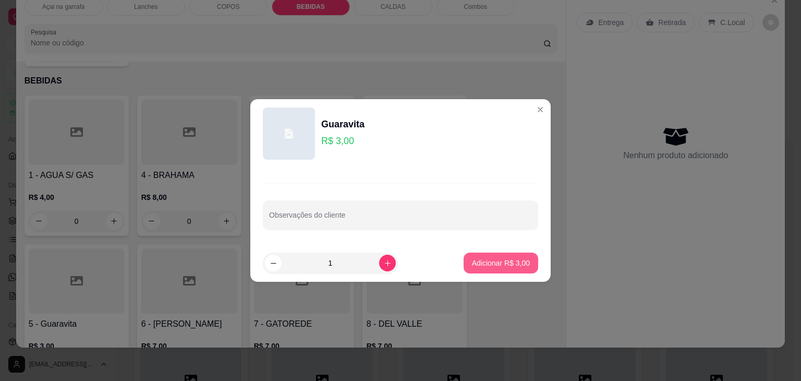
click at [497, 259] on p "Adicionar R$ 3,00" at bounding box center [501, 263] width 58 height 10
type input "1"
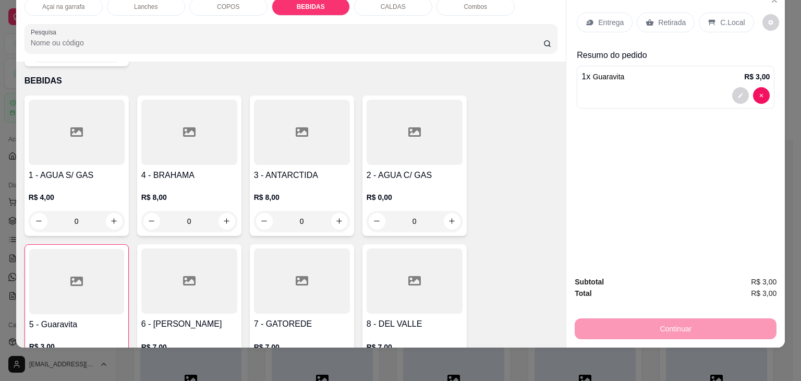
click at [722, 13] on div "C.Local" at bounding box center [726, 23] width 55 height 20
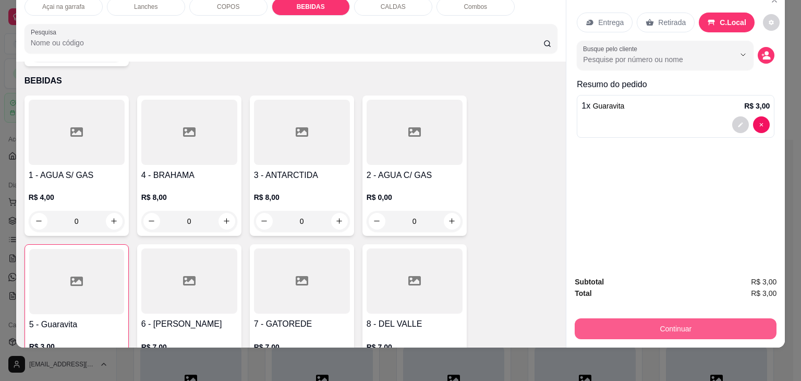
click at [662, 323] on button "Continuar" at bounding box center [676, 328] width 202 height 21
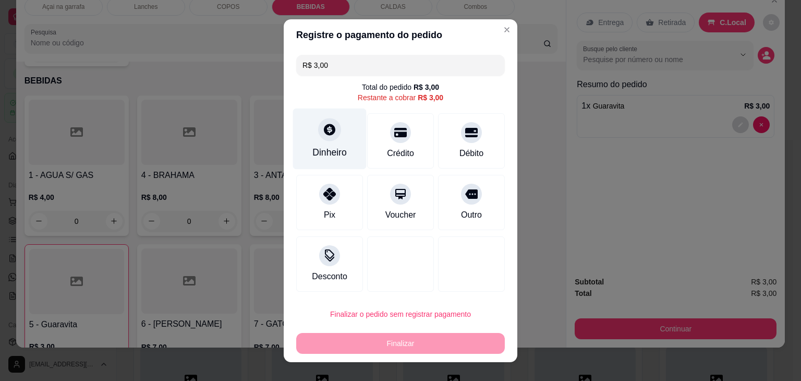
click at [332, 145] on div "Dinheiro" at bounding box center [329, 152] width 34 height 14
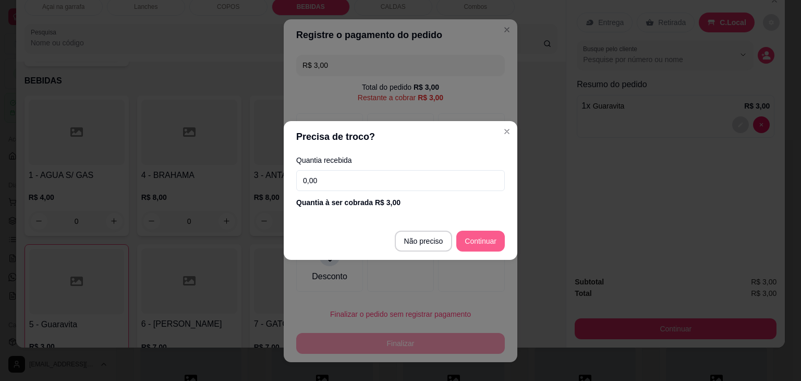
type input "R$ 0,00"
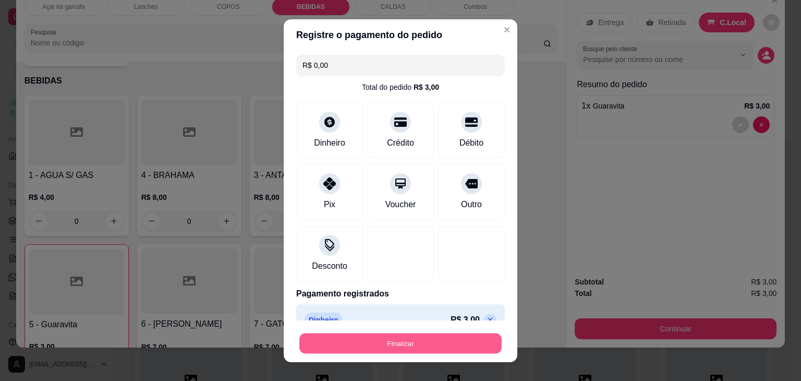
click at [429, 350] on button "Finalizar" at bounding box center [400, 343] width 202 height 20
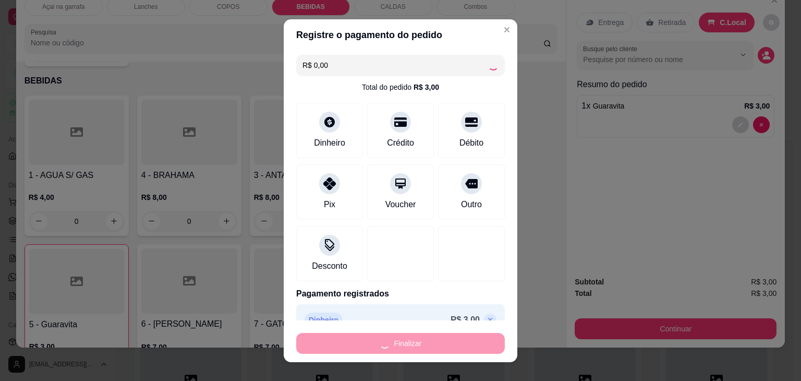
type input "0"
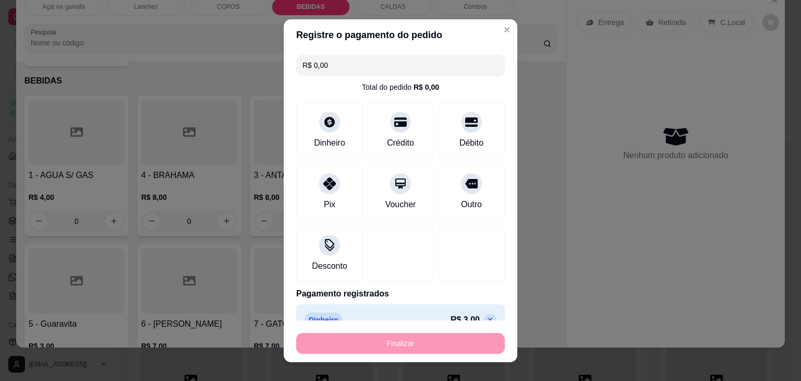
type input "-R$ 3,00"
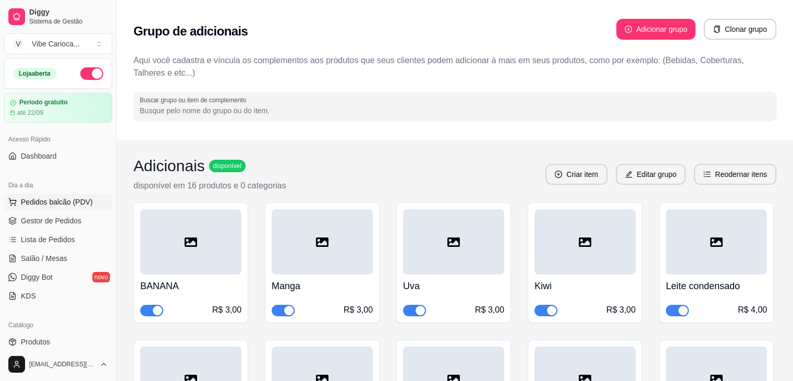
click at [29, 200] on span "Pedidos balcão (PDV)" at bounding box center [57, 202] width 72 height 10
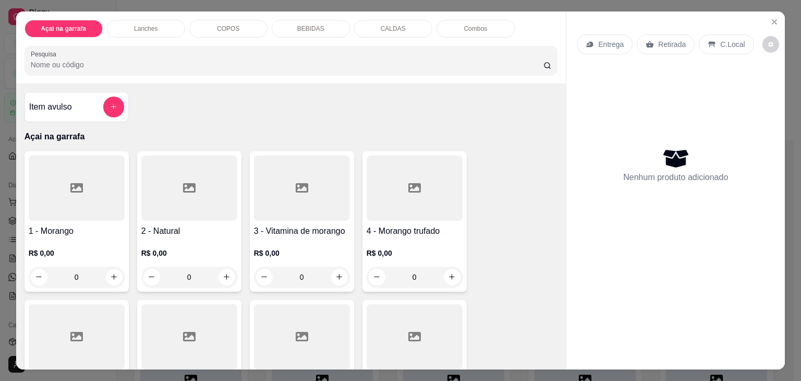
click at [240, 25] on div "COPOS" at bounding box center [228, 29] width 78 height 18
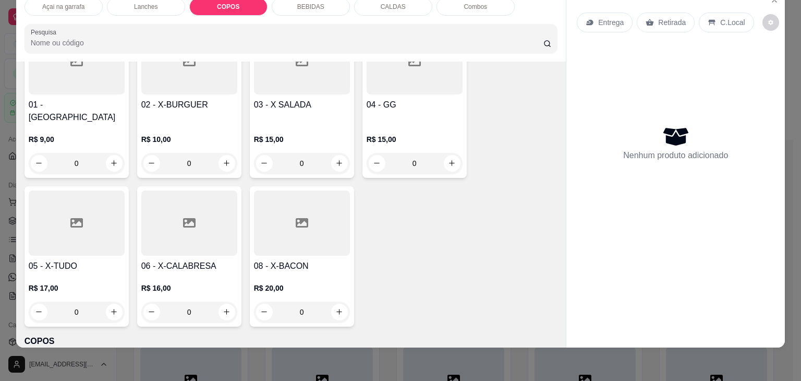
click at [231, 5] on div "COPOS" at bounding box center [228, 7] width 78 height 18
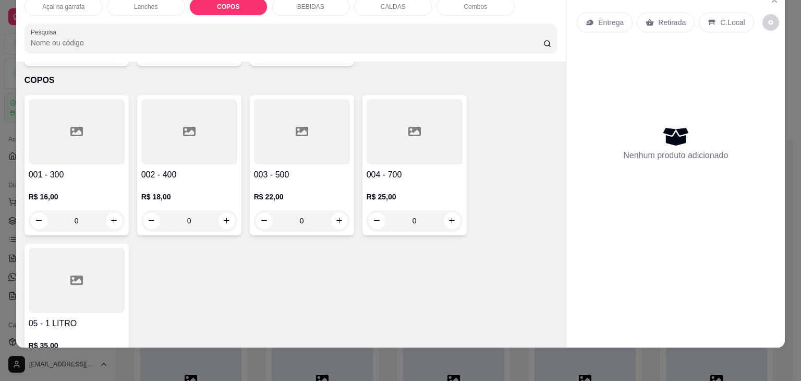
click at [137, 123] on div "002 - 400 R$ 18,00 0" at bounding box center [189, 165] width 104 height 140
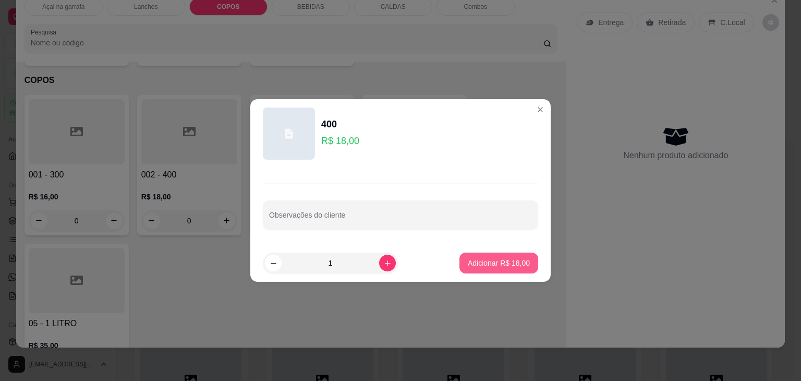
click at [494, 270] on button "Adicionar R$ 18,00" at bounding box center [498, 262] width 79 height 21
type input "1"
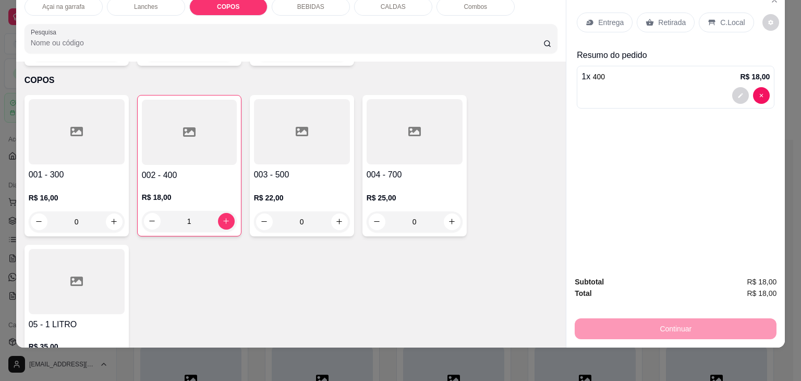
click at [734, 13] on div "C.Local" at bounding box center [726, 23] width 55 height 20
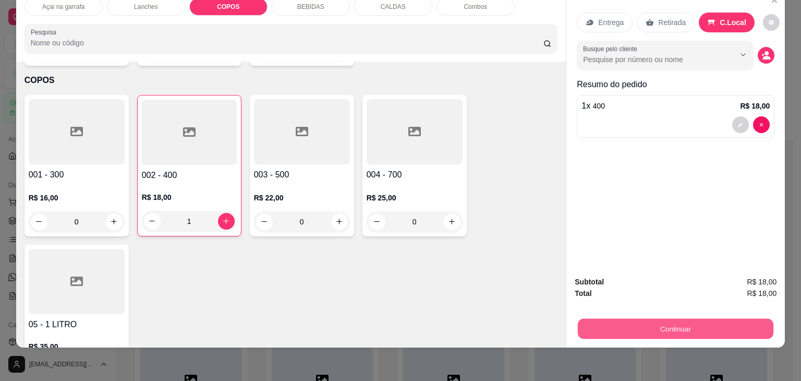
click at [634, 319] on button "Continuar" at bounding box center [676, 329] width 196 height 20
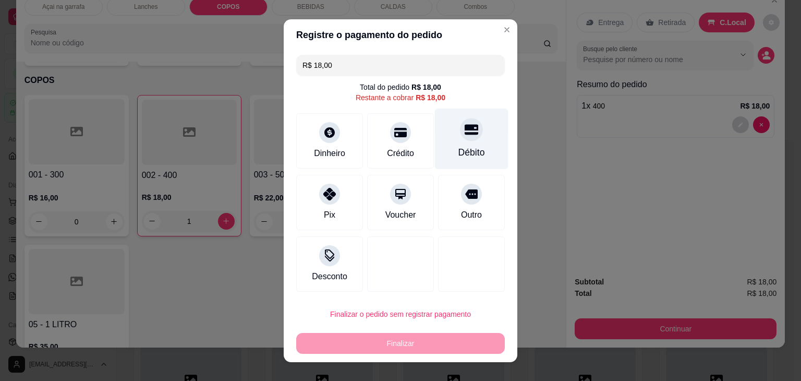
click at [472, 144] on div "Débito" at bounding box center [472, 138] width 74 height 61
type input "R$ 0,00"
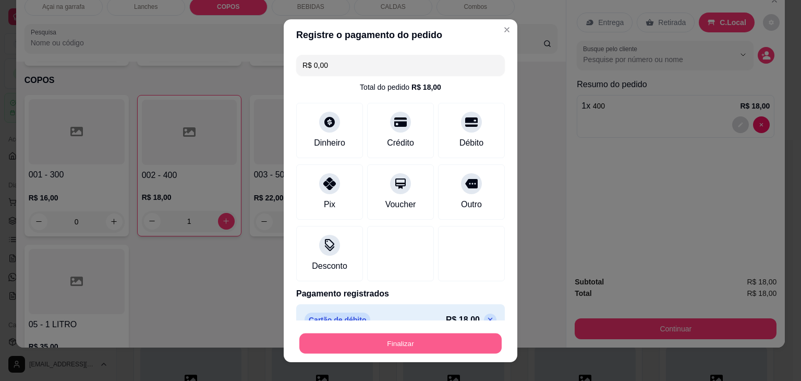
click at [377, 336] on button "Finalizar" at bounding box center [400, 343] width 202 height 20
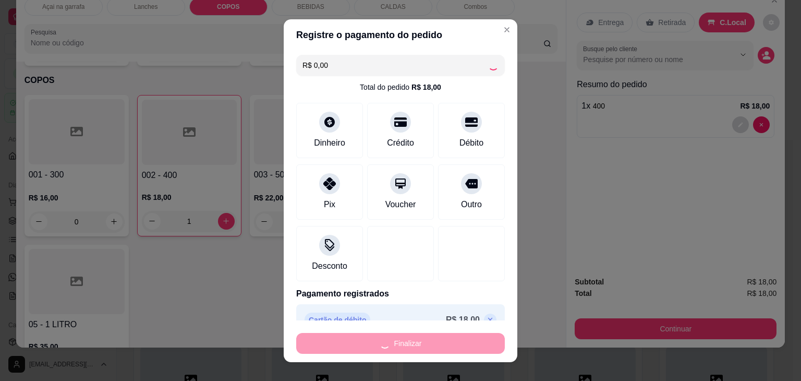
type input "0"
type input "-R$ 18,00"
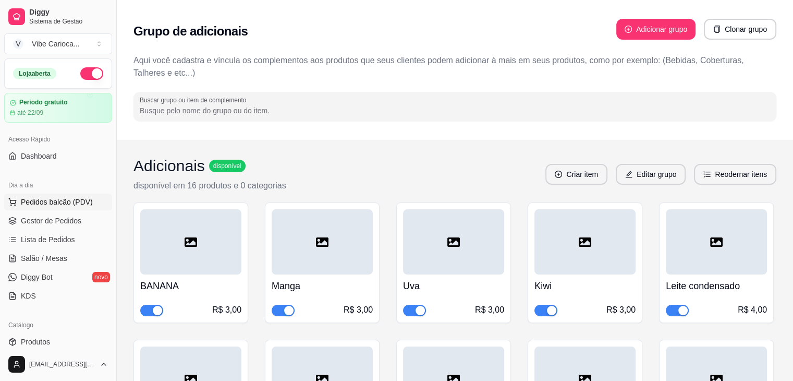
click at [42, 205] on span "Pedidos balcão (PDV)" at bounding box center [57, 202] width 72 height 10
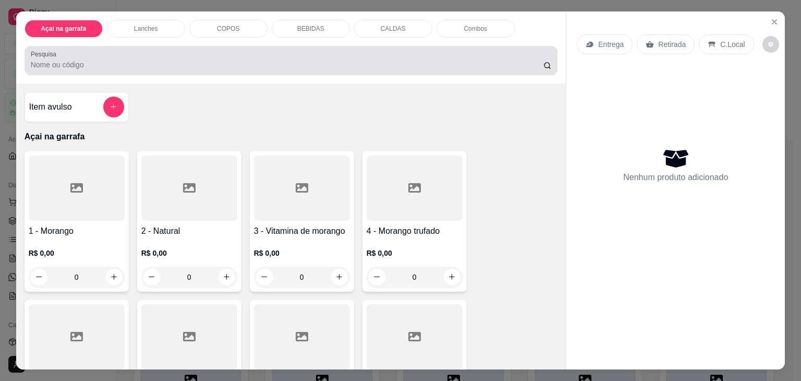
click at [131, 50] on div at bounding box center [291, 60] width 521 height 21
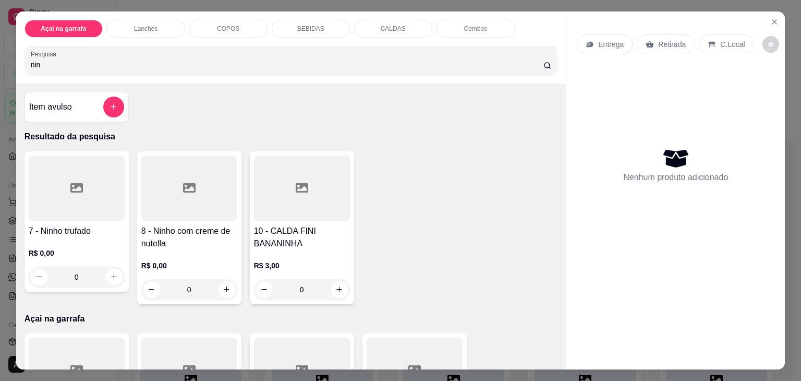
type input "nin"
click at [90, 207] on div at bounding box center [77, 187] width 96 height 65
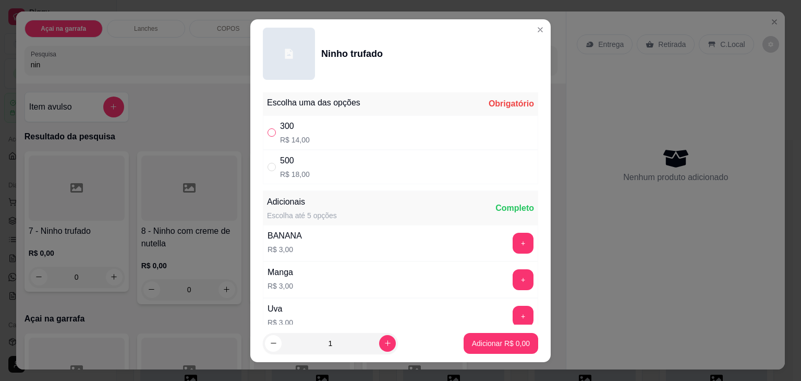
click at [267, 131] on input "" at bounding box center [271, 132] width 8 height 8
radio input "true"
click at [473, 347] on p "Adicionar R$ 14,00" at bounding box center [499, 343] width 62 height 10
type input "1"
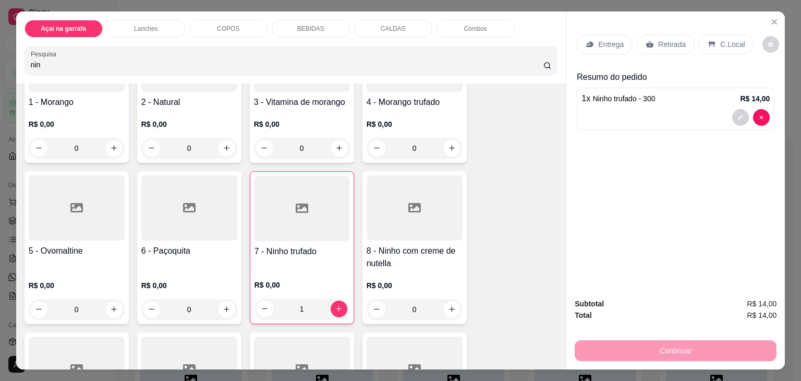
scroll to position [469, 0]
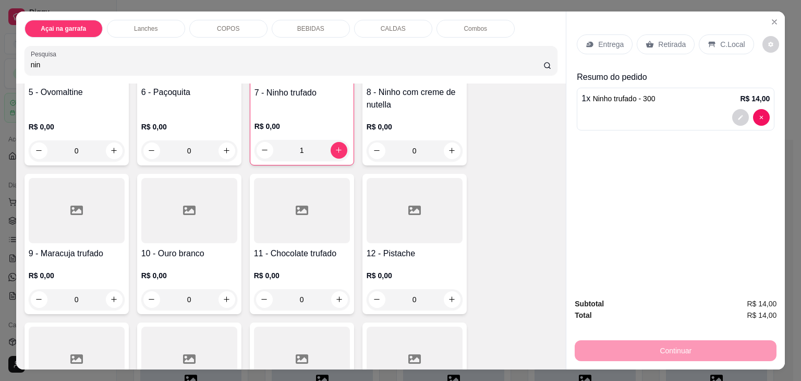
click at [79, 227] on div at bounding box center [77, 210] width 96 height 65
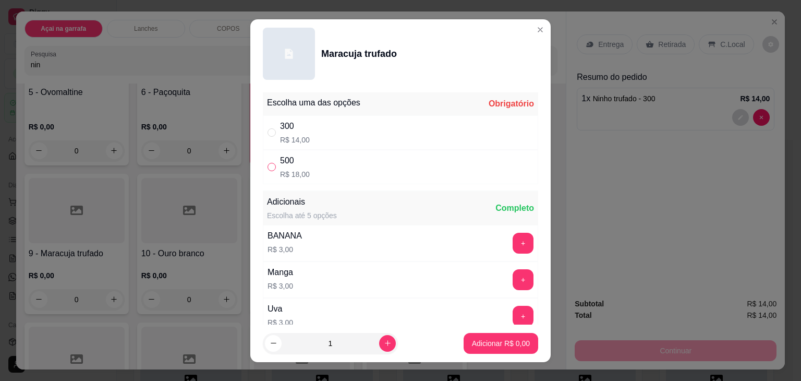
click at [267, 165] on input "" at bounding box center [271, 167] width 8 height 8
radio input "true"
click at [468, 339] on p "Adicionar R$ 18,00" at bounding box center [499, 343] width 62 height 10
type input "1"
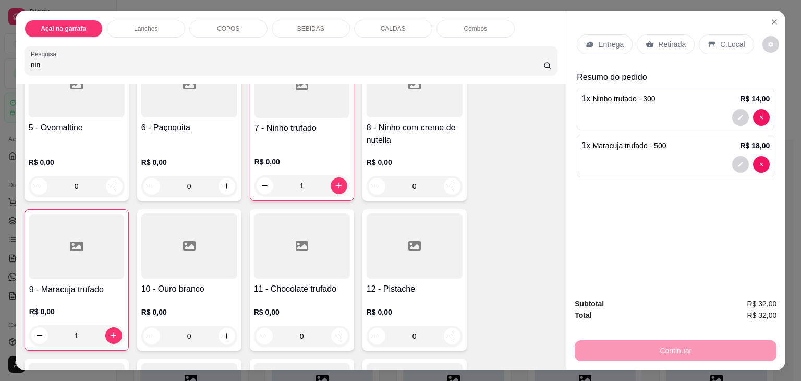
scroll to position [417, 0]
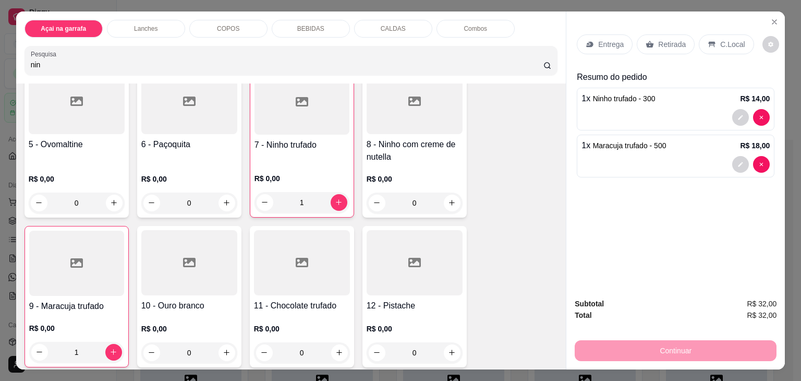
click at [398, 138] on h4 "8 - Ninho com creme de nutella" at bounding box center [415, 150] width 96 height 25
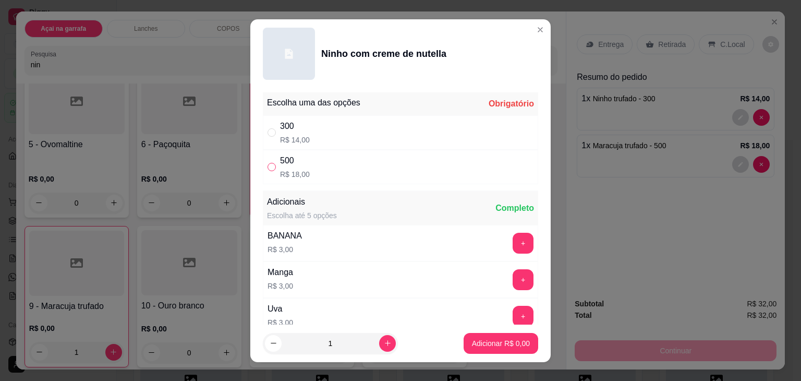
click at [267, 165] on input "" at bounding box center [271, 167] width 8 height 8
radio input "true"
click at [504, 338] on p "Adicionar R$ 18,00" at bounding box center [499, 343] width 62 height 10
type input "1"
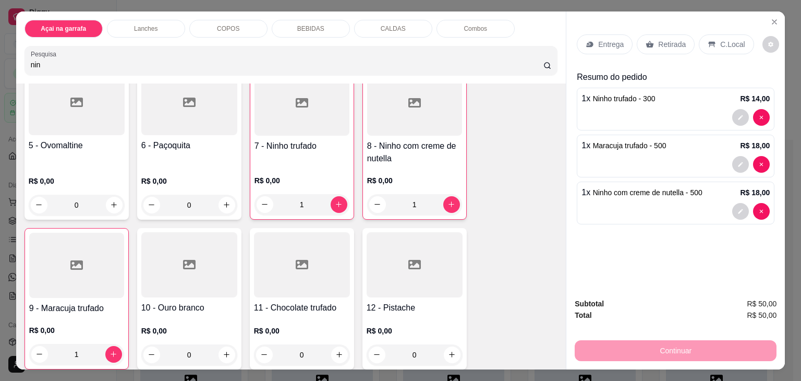
scroll to position [418, 0]
click at [721, 40] on p "C.Local" at bounding box center [732, 44] width 25 height 10
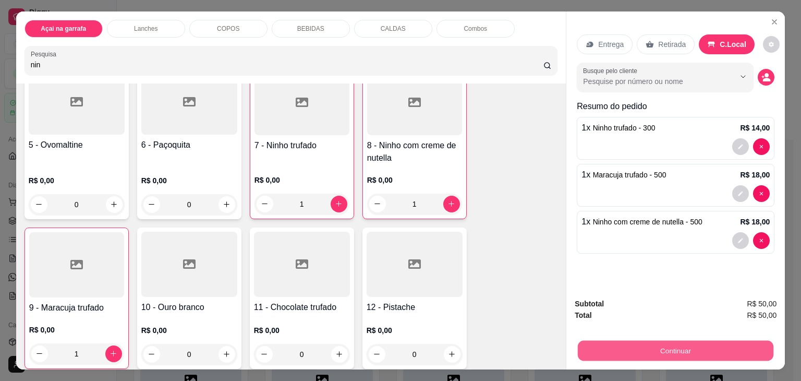
click at [643, 347] on button "Continuar" at bounding box center [676, 350] width 196 height 20
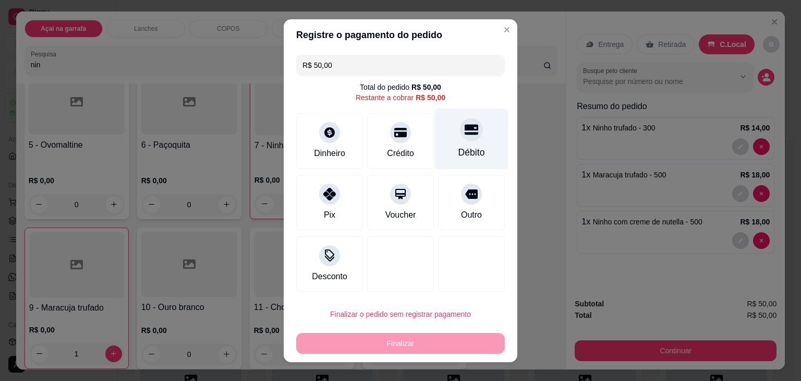
click at [450, 138] on div "Débito" at bounding box center [472, 138] width 74 height 61
type input "R$ 0,00"
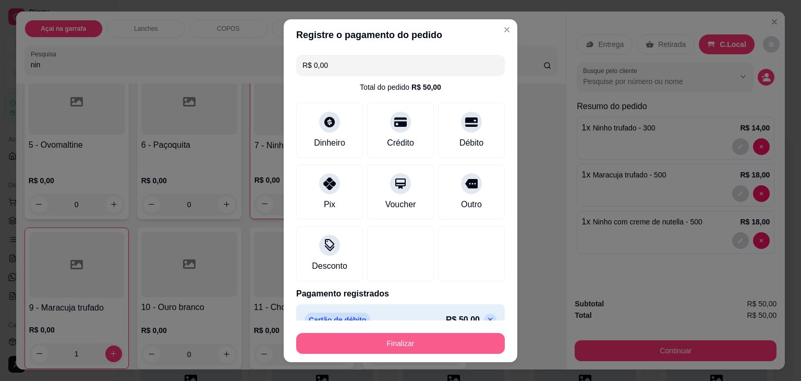
click at [411, 339] on button "Finalizar" at bounding box center [400, 343] width 209 height 21
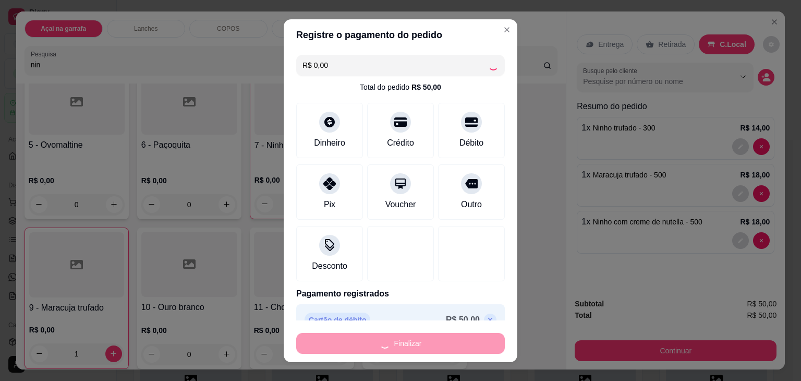
type input "0"
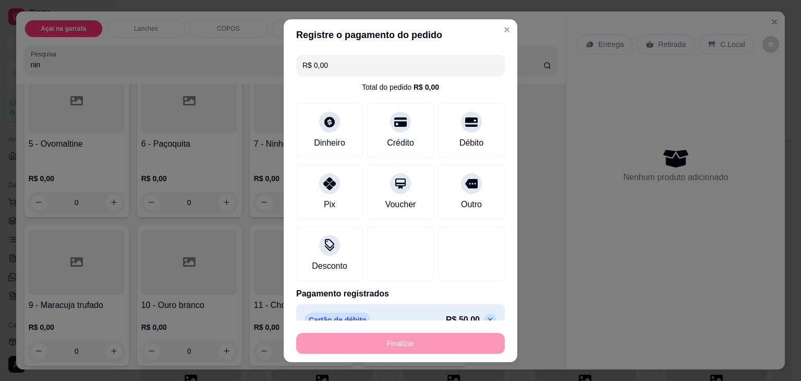
type input "-R$ 50,00"
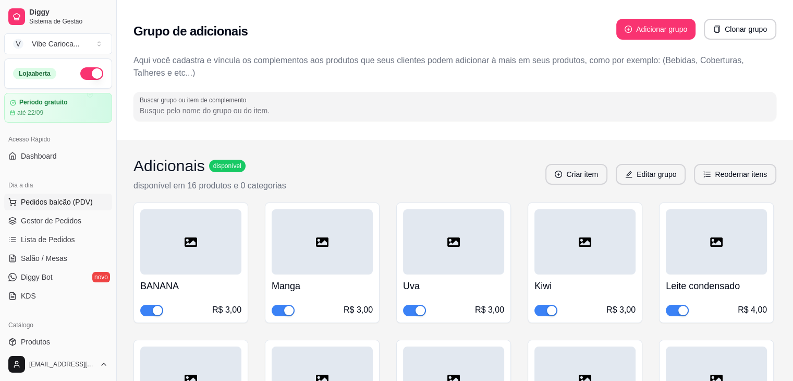
click at [75, 203] on span "Pedidos balcão (PDV)" at bounding box center [57, 202] width 72 height 10
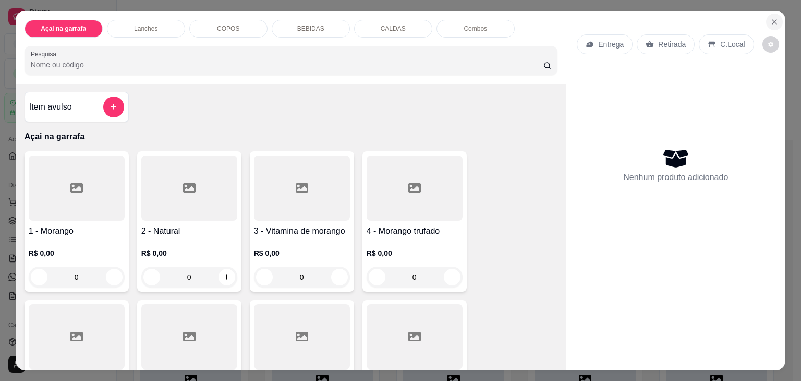
click at [770, 21] on icon "Close" at bounding box center [774, 22] width 8 height 8
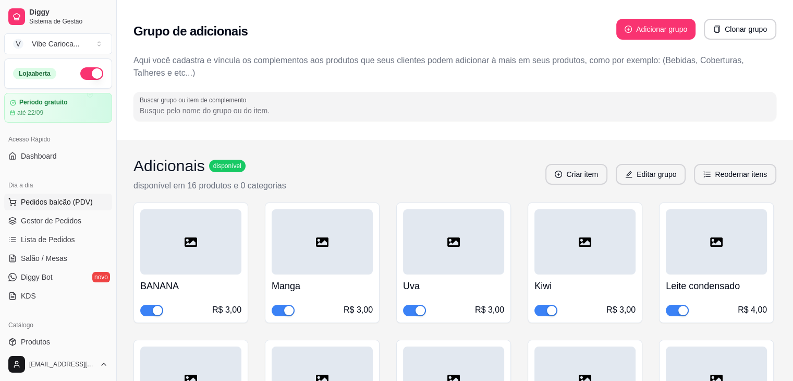
click at [51, 203] on span "Pedidos balcão (PDV)" at bounding box center [57, 202] width 72 height 10
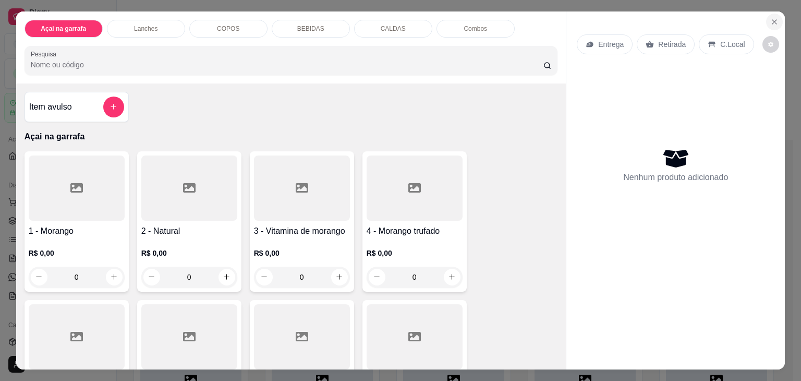
click at [770, 19] on icon "Close" at bounding box center [774, 22] width 8 height 8
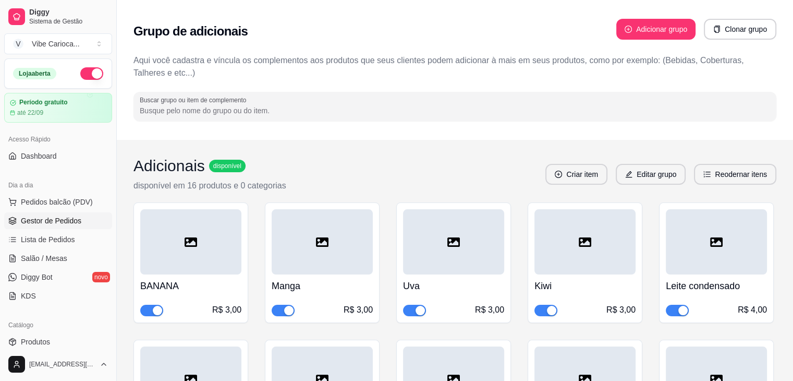
click at [77, 218] on span "Gestor de Pedidos" at bounding box center [51, 220] width 60 height 10
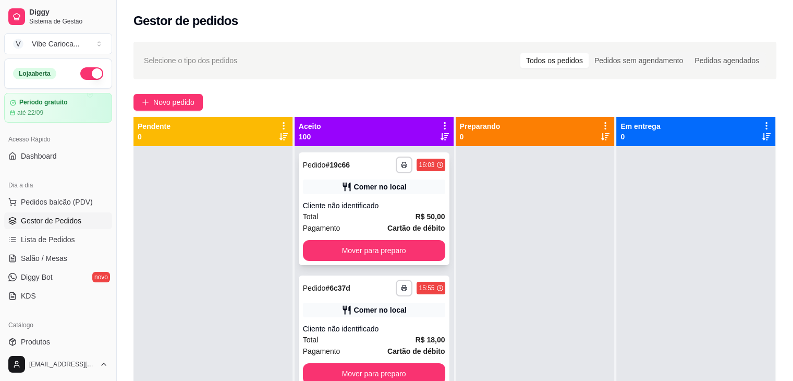
click at [400, 207] on div "Cliente não identificado" at bounding box center [374, 205] width 142 height 10
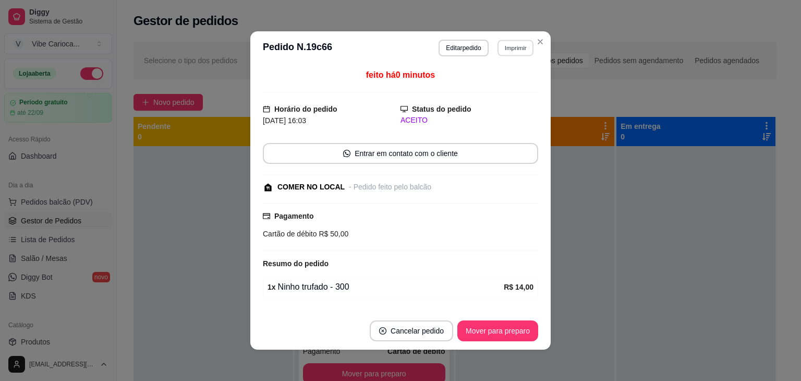
click at [511, 46] on button "Imprimir" at bounding box center [515, 48] width 36 height 16
click at [487, 87] on button "IMPRESSORA" at bounding box center [492, 84] width 73 height 16
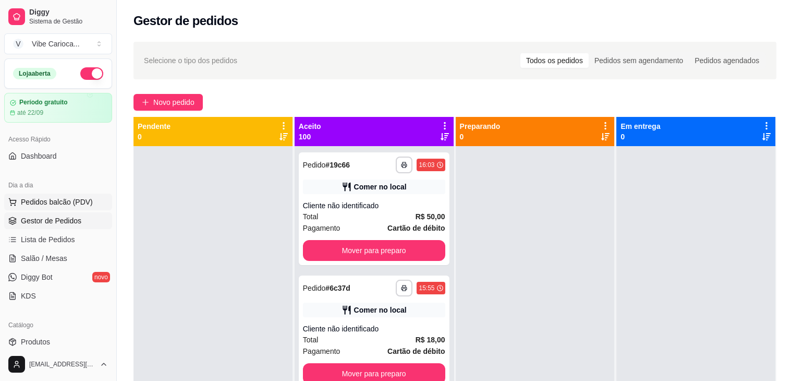
click at [42, 199] on span "Pedidos balcão (PDV)" at bounding box center [57, 202] width 72 height 10
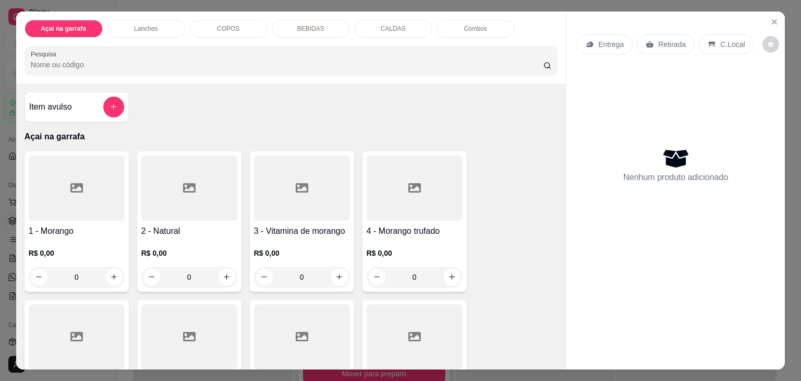
click at [197, 20] on div "COPOS" at bounding box center [228, 29] width 78 height 18
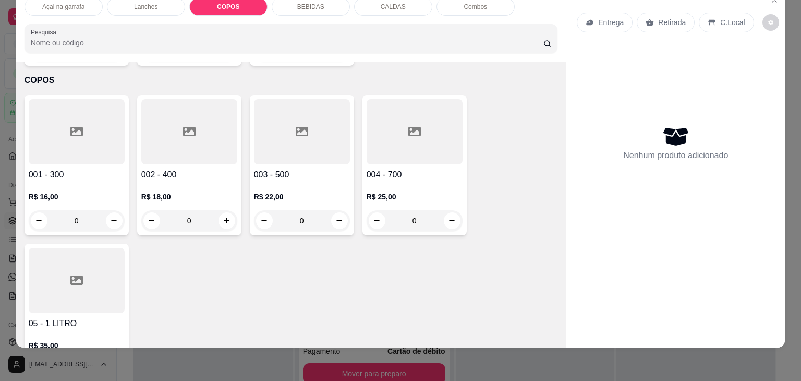
click at [175, 109] on div at bounding box center [189, 131] width 96 height 65
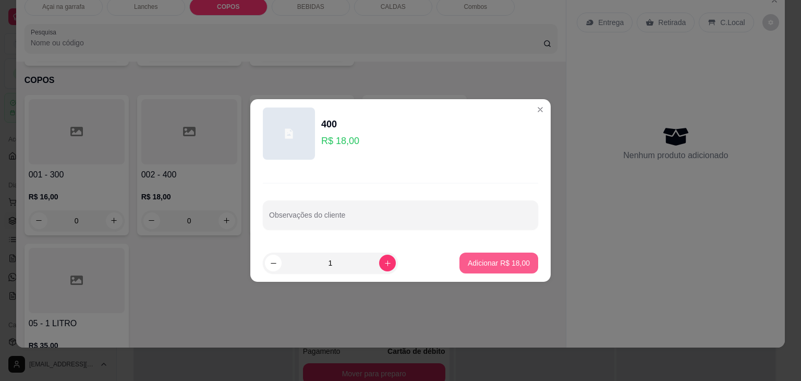
click at [468, 261] on p "Adicionar R$ 18,00" at bounding box center [499, 263] width 62 height 10
type input "1"
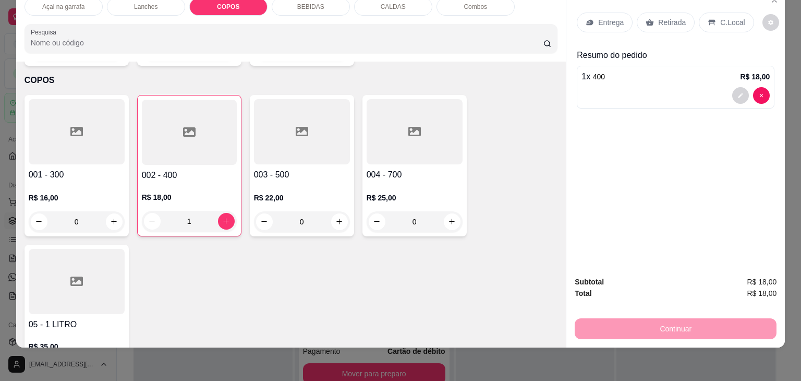
click at [720, 17] on p "C.Local" at bounding box center [732, 22] width 25 height 10
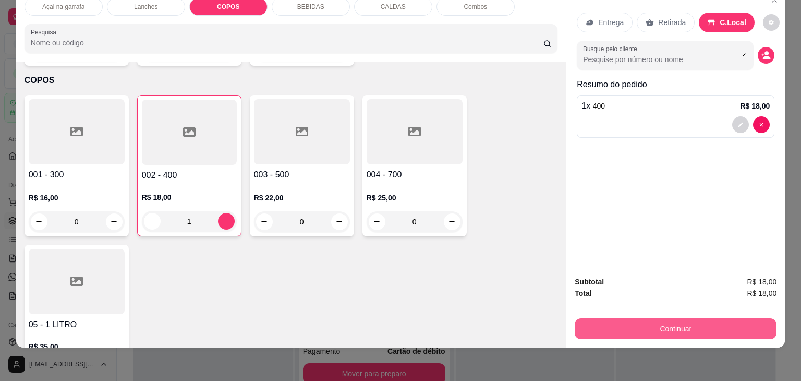
click at [669, 324] on button "Continuar" at bounding box center [676, 328] width 202 height 21
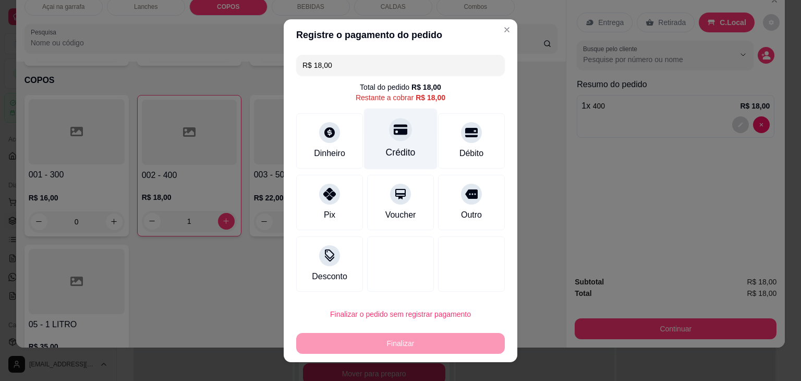
click at [394, 132] on icon at bounding box center [401, 129] width 14 height 10
type input "R$ 0,00"
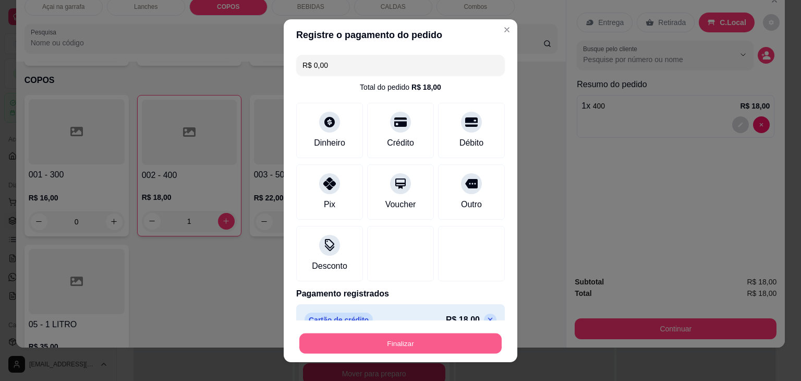
click at [433, 336] on button "Finalizar" at bounding box center [400, 343] width 202 height 20
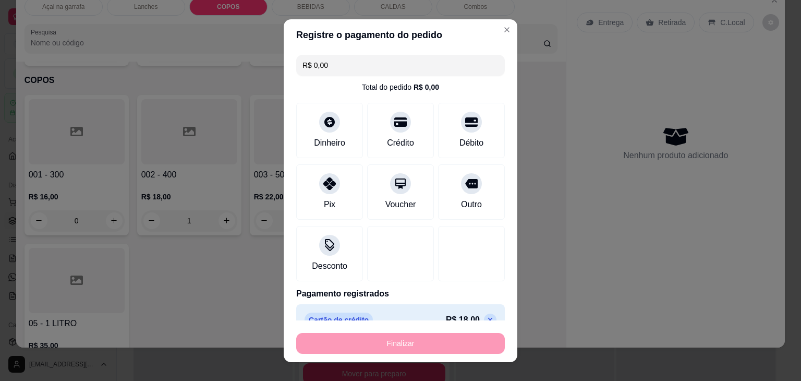
type input "0"
type input "-R$ 18,00"
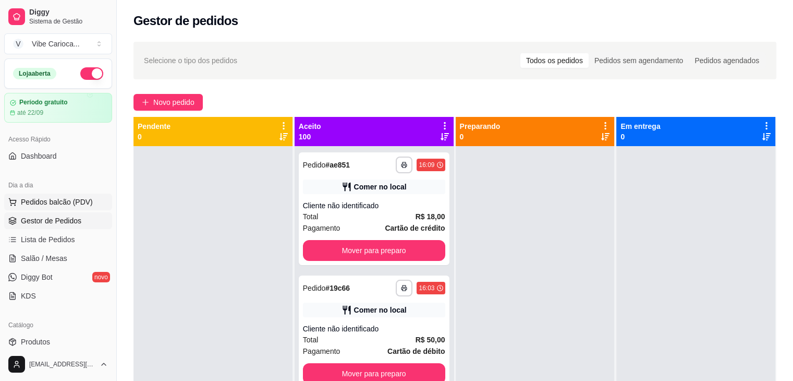
click at [73, 201] on span "Pedidos balcão (PDV)" at bounding box center [57, 202] width 72 height 10
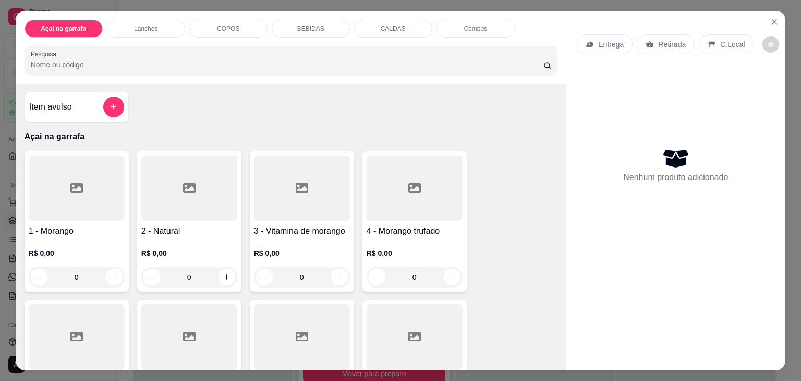
click at [211, 32] on div "COPOS" at bounding box center [228, 29] width 78 height 18
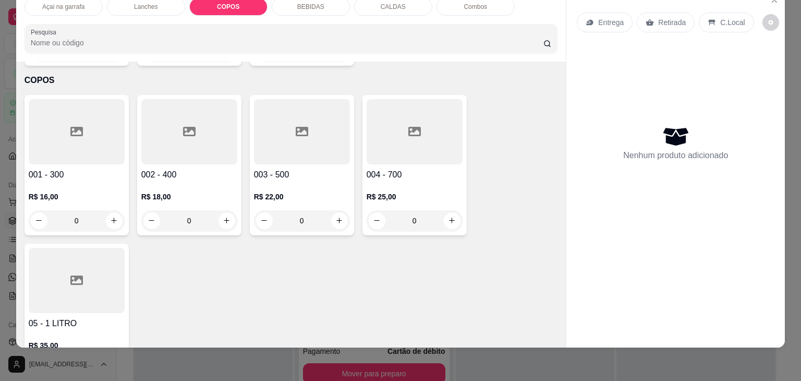
click at [221, 120] on div at bounding box center [189, 131] width 96 height 65
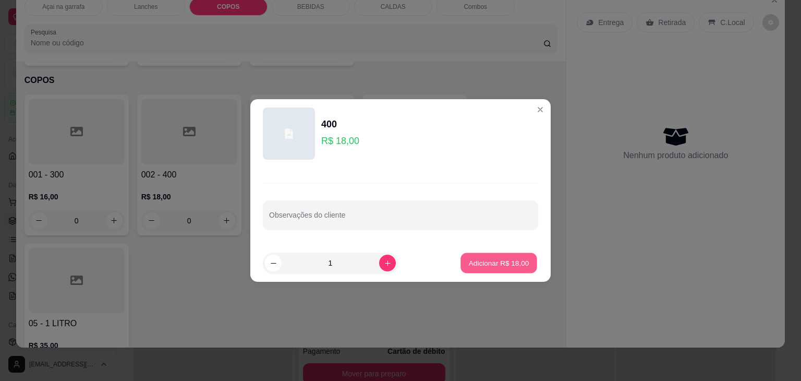
click at [496, 263] on p "Adicionar R$ 18,00" at bounding box center [499, 263] width 60 height 10
type input "1"
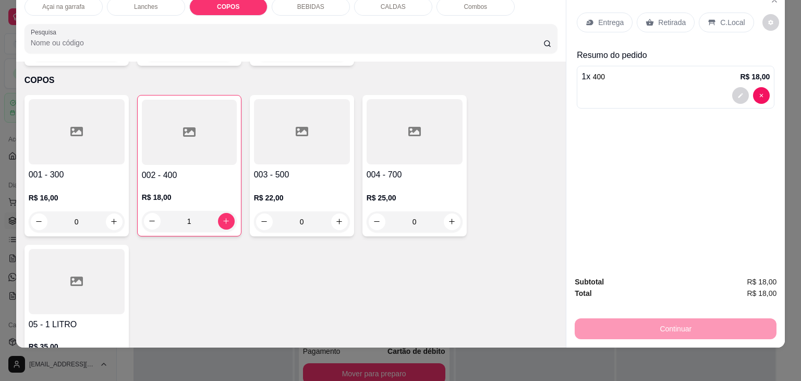
click at [740, 17] on div "C.Local" at bounding box center [726, 23] width 55 height 20
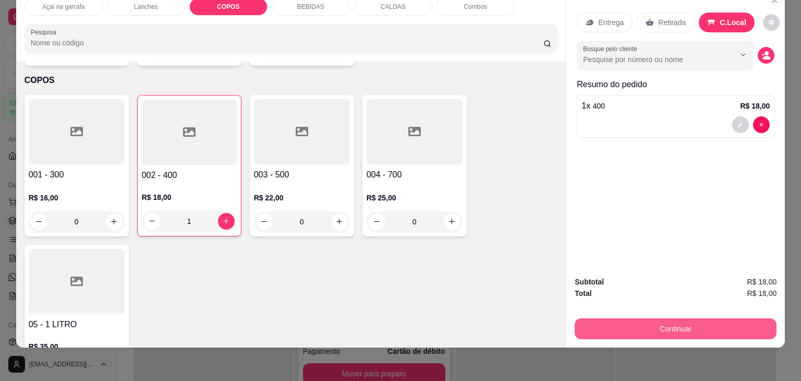
click at [712, 326] on button "Continuar" at bounding box center [676, 328] width 202 height 21
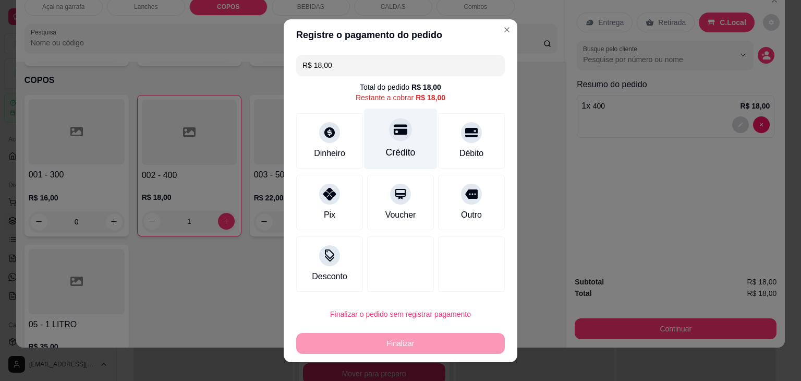
click at [394, 128] on icon at bounding box center [401, 130] width 14 height 14
type input "R$ 0,00"
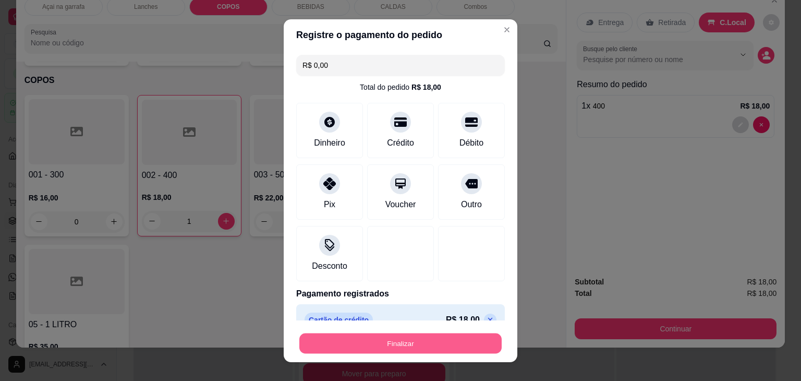
click at [417, 338] on button "Finalizar" at bounding box center [400, 343] width 202 height 20
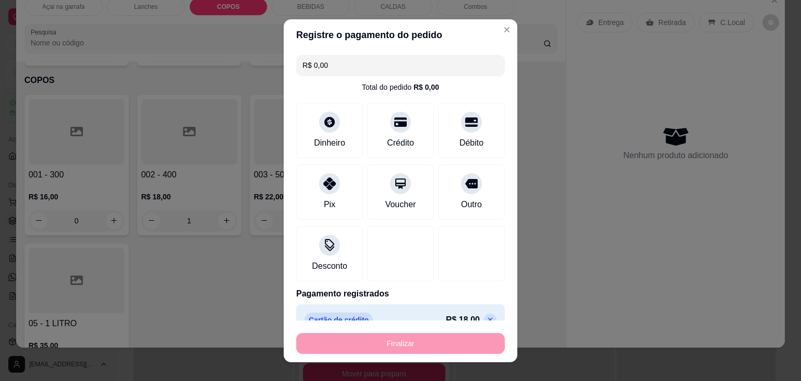
type input "0"
type input "-R$ 18,00"
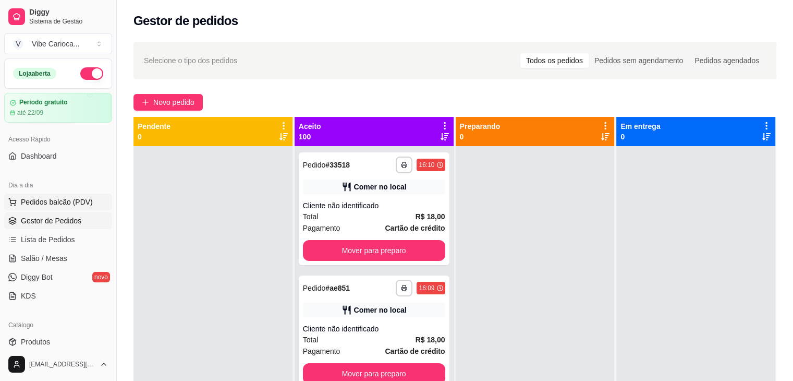
click at [70, 201] on span "Pedidos balcão (PDV)" at bounding box center [57, 202] width 72 height 10
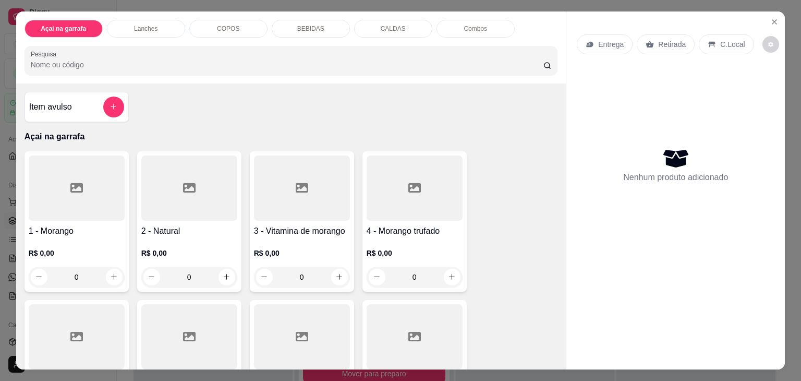
click at [398, 190] on div at bounding box center [415, 187] width 96 height 65
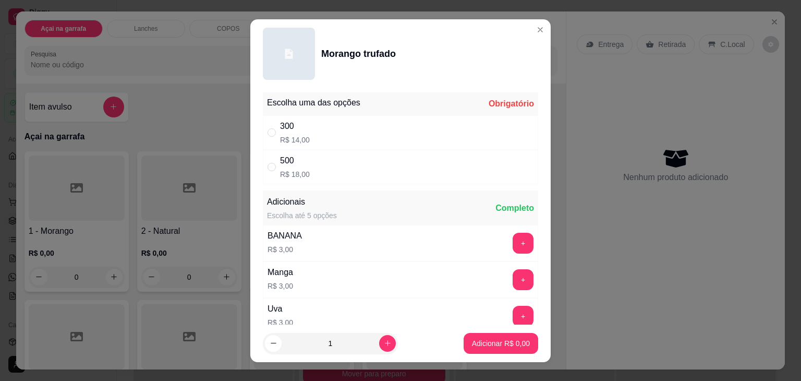
click at [274, 169] on div "" at bounding box center [273, 166] width 13 height 11
radio input "true"
click at [489, 342] on p "Adicionar R$ 18,00" at bounding box center [499, 343] width 62 height 10
type input "1"
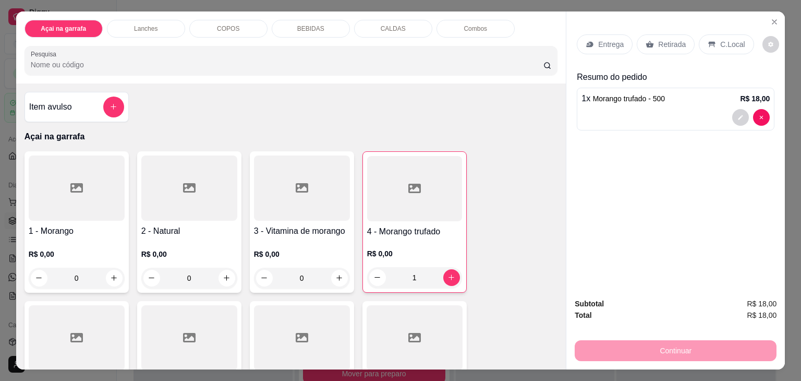
click at [728, 47] on div "C.Local" at bounding box center [726, 44] width 55 height 20
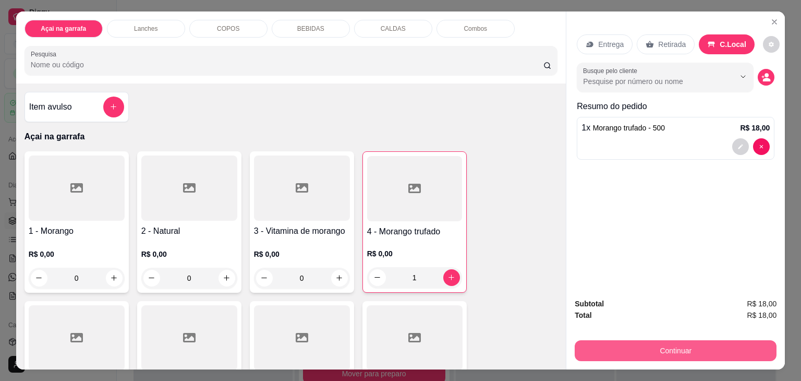
click at [682, 349] on button "Continuar" at bounding box center [676, 350] width 202 height 21
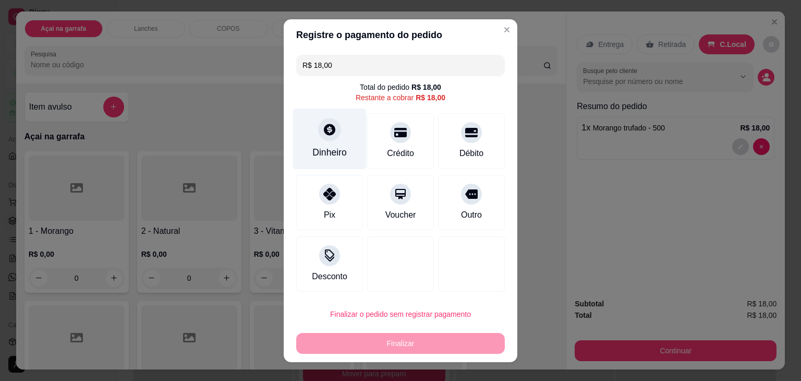
click at [323, 135] on icon at bounding box center [330, 130] width 14 height 14
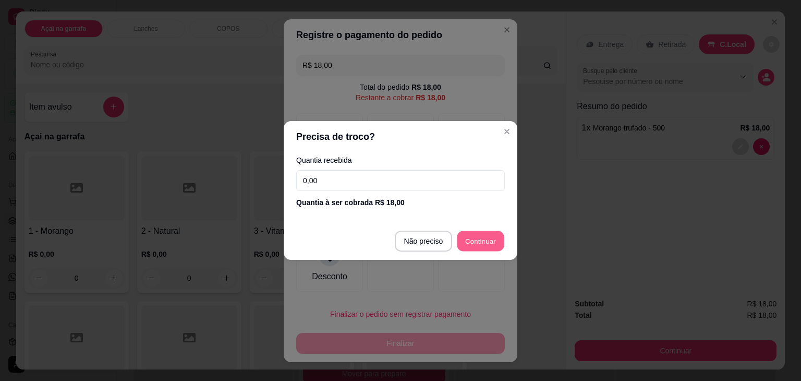
type input "R$ 0,00"
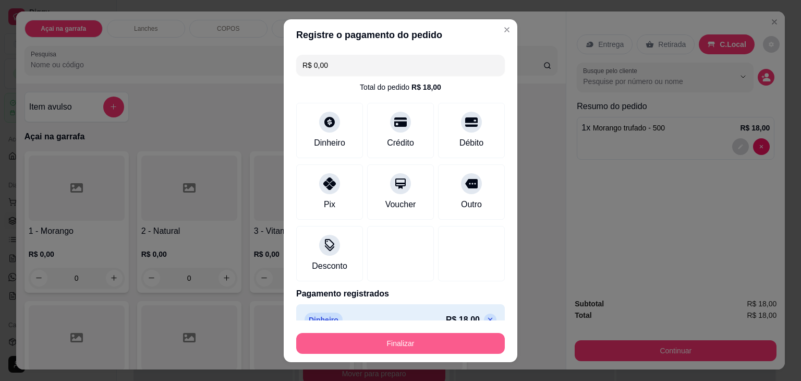
click at [428, 344] on button "Finalizar" at bounding box center [400, 343] width 209 height 21
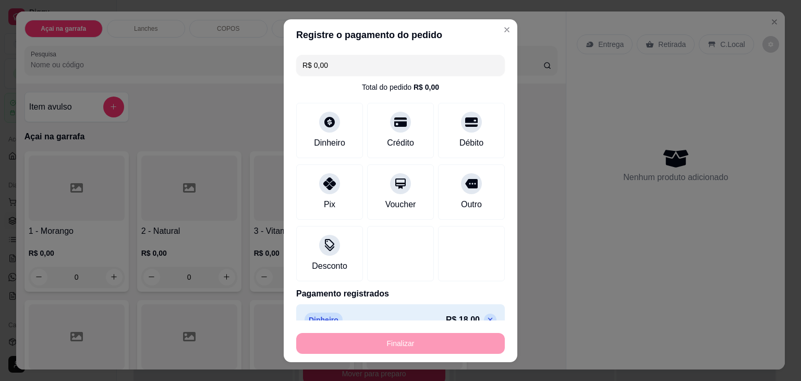
type input "0"
type input "-R$ 18,00"
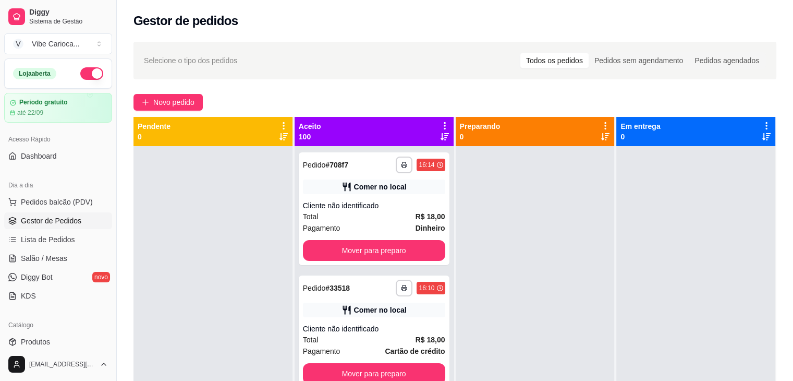
drag, startPoint x: 327, startPoint y: 88, endPoint x: 282, endPoint y: 117, distance: 54.4
click at [327, 88] on div "**********" at bounding box center [455, 272] width 676 height 474
click at [58, 201] on span "Pedidos balcão (PDV)" at bounding box center [57, 202] width 72 height 10
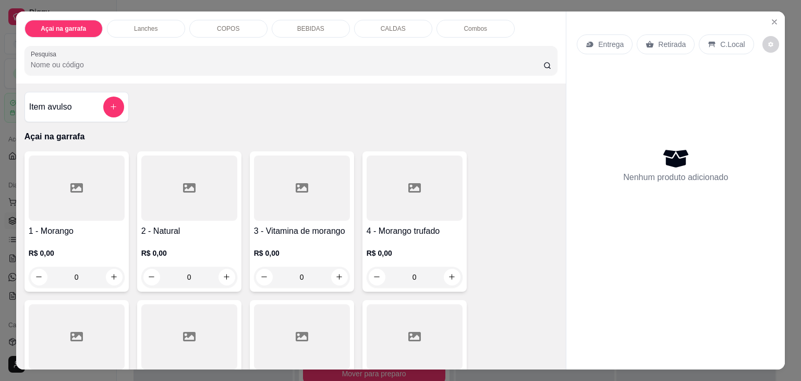
click at [190, 62] on input "Pesquisa" at bounding box center [287, 64] width 512 height 10
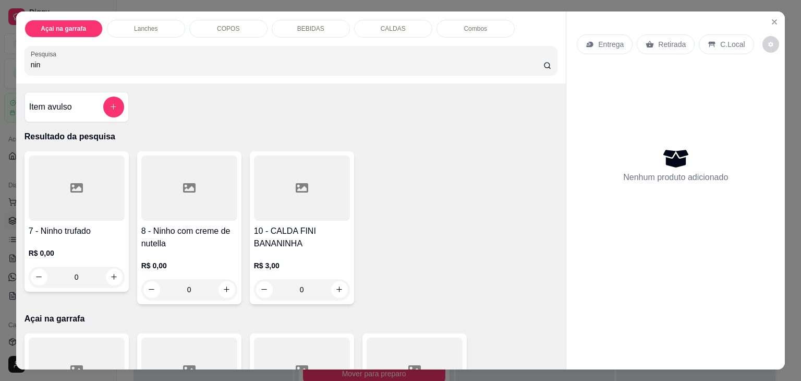
type input "nin"
click at [54, 170] on div at bounding box center [77, 187] width 96 height 65
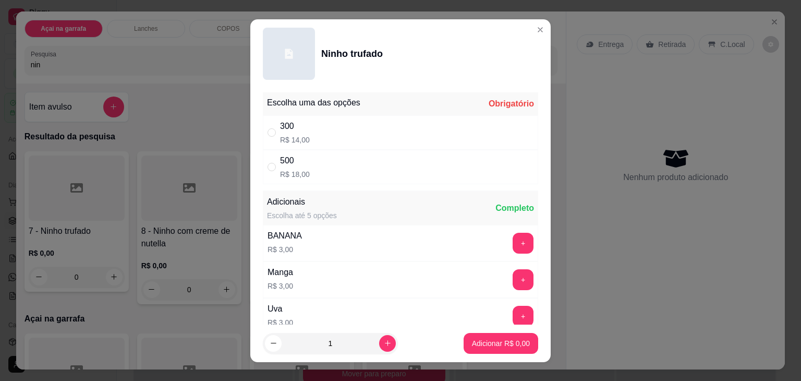
click at [272, 166] on div "" at bounding box center [273, 166] width 13 height 11
radio input "true"
click at [267, 131] on input "" at bounding box center [271, 132] width 8 height 8
radio input "true"
radio input "false"
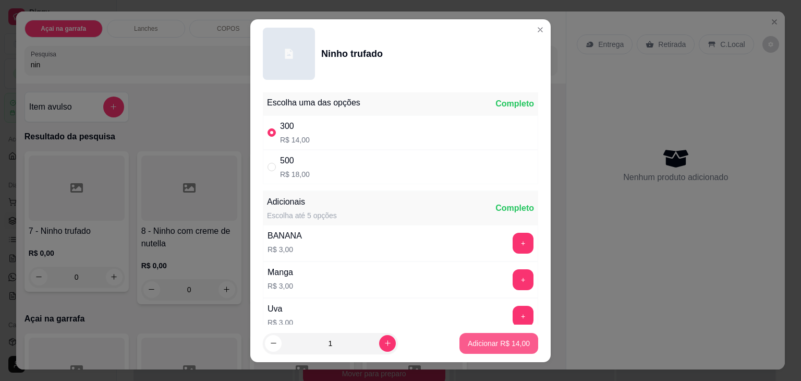
click at [478, 345] on p "Adicionar R$ 14,00" at bounding box center [499, 343] width 62 height 10
type input "1"
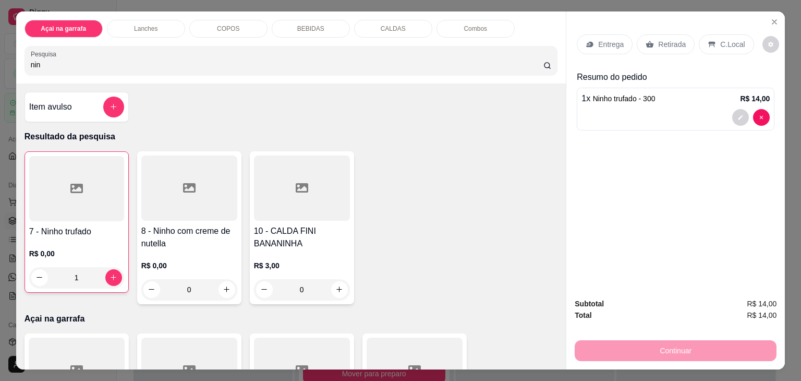
click at [714, 34] on div "C.Local" at bounding box center [726, 44] width 55 height 20
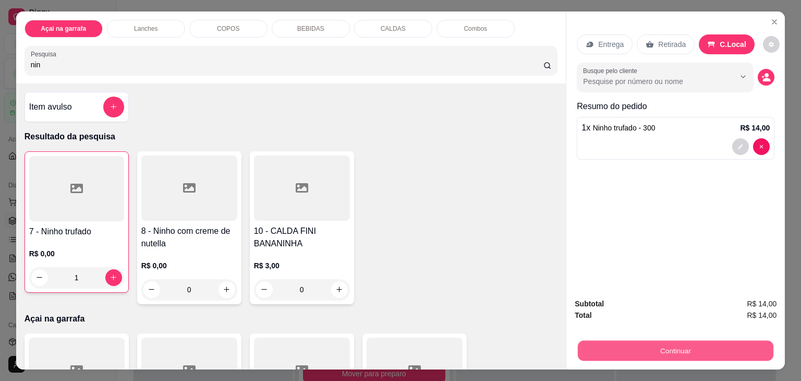
click at [668, 340] on button "Continuar" at bounding box center [676, 350] width 196 height 20
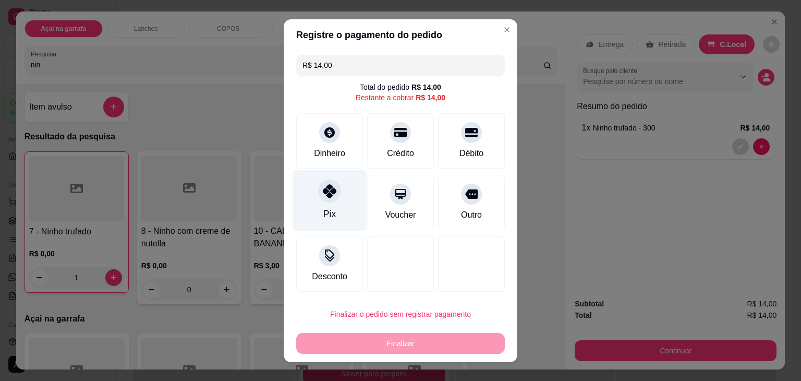
click at [325, 211] on div "Pix" at bounding box center [329, 214] width 13 height 14
type input "R$ 0,00"
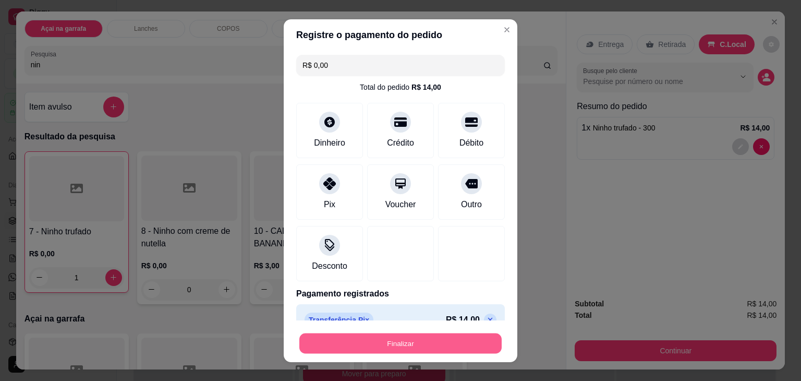
click at [365, 340] on button "Finalizar" at bounding box center [400, 343] width 202 height 20
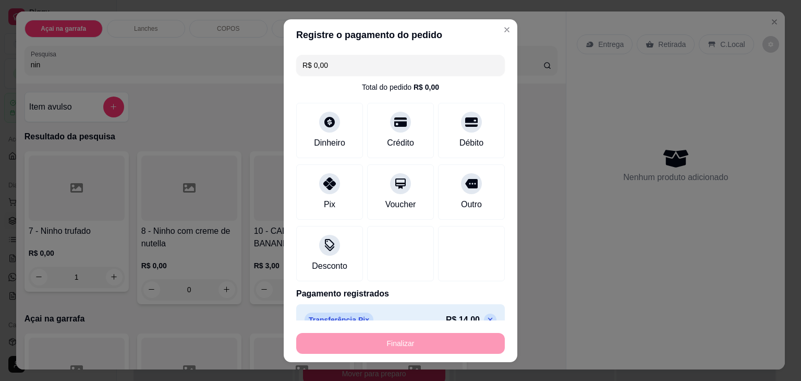
type input "0"
type input "-R$ 14,00"
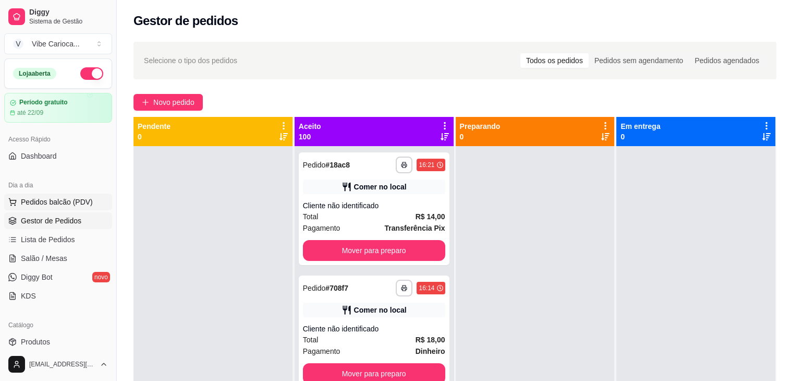
click at [64, 201] on span "Pedidos balcão (PDV)" at bounding box center [57, 202] width 72 height 10
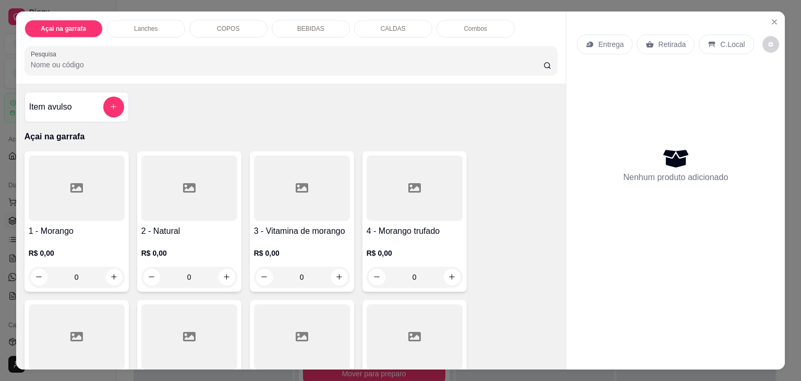
click at [241, 28] on div "COPOS" at bounding box center [228, 29] width 78 height 18
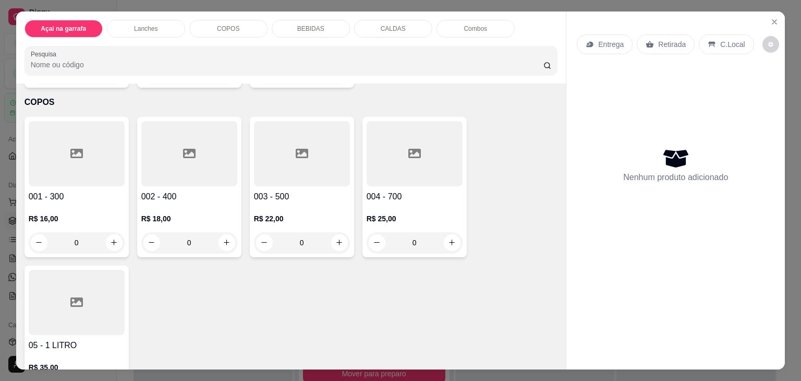
scroll to position [26, 0]
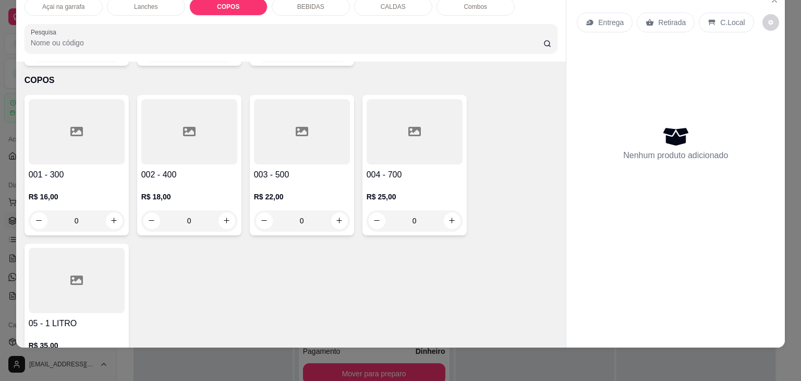
click at [50, 101] on div at bounding box center [77, 131] width 96 height 65
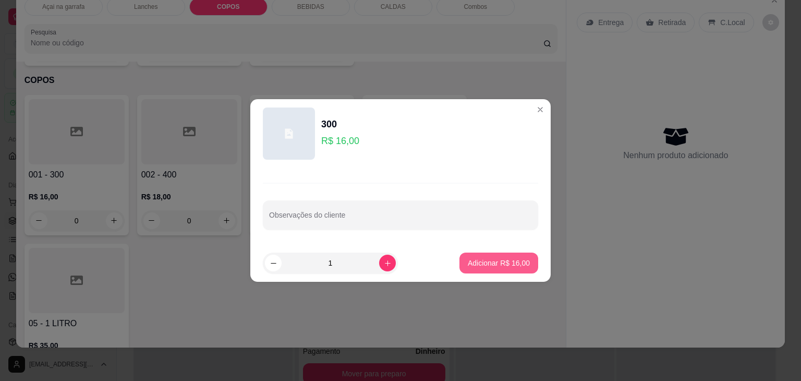
click at [468, 262] on p "Adicionar R$ 16,00" at bounding box center [499, 263] width 62 height 10
type input "1"
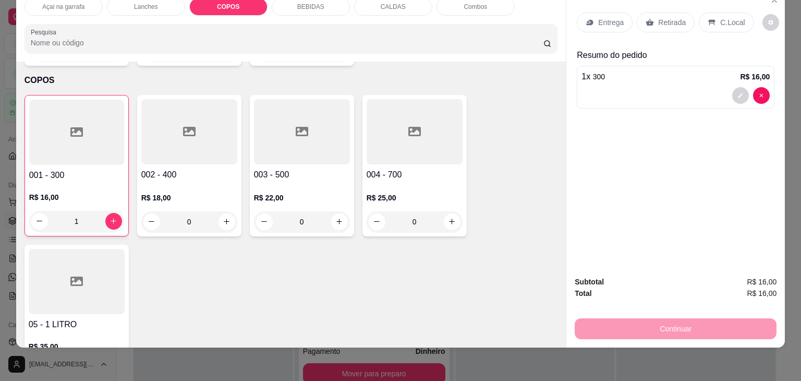
click at [726, 17] on p "C.Local" at bounding box center [732, 22] width 25 height 10
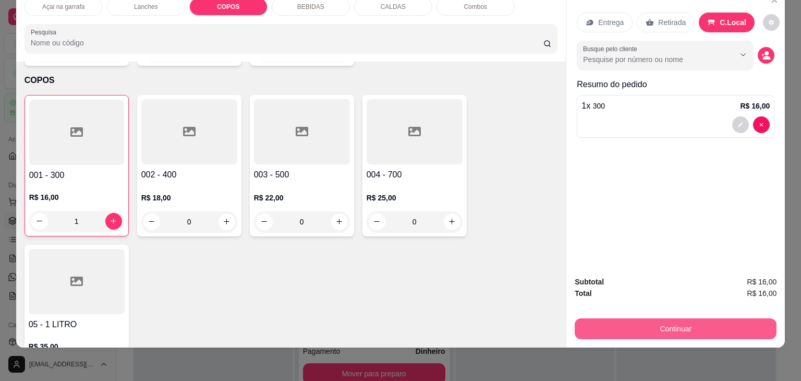
click at [666, 318] on button "Continuar" at bounding box center [676, 328] width 202 height 21
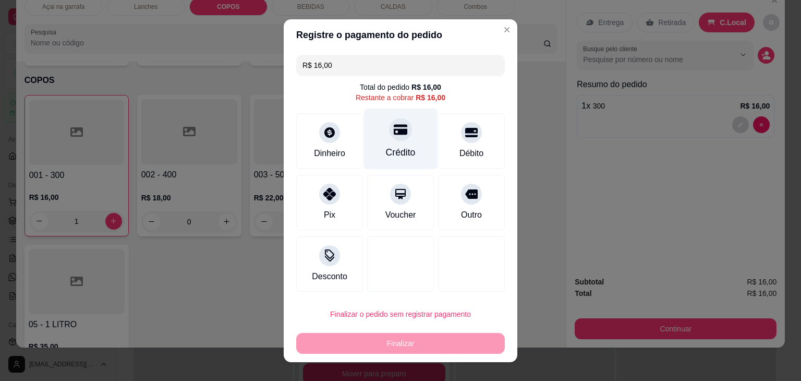
click at [400, 121] on div at bounding box center [400, 129] width 23 height 23
type input "R$ 0,00"
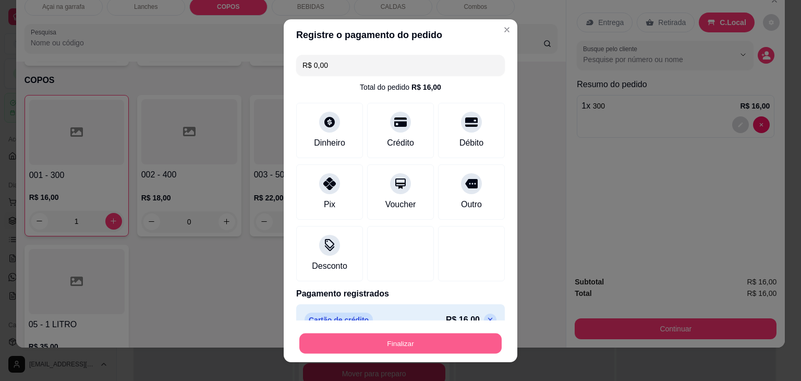
click at [396, 343] on button "Finalizar" at bounding box center [400, 343] width 202 height 20
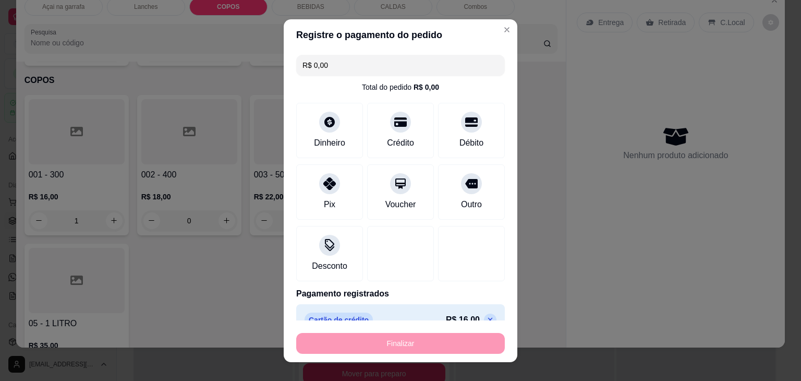
type input "0"
type input "-R$ 16,00"
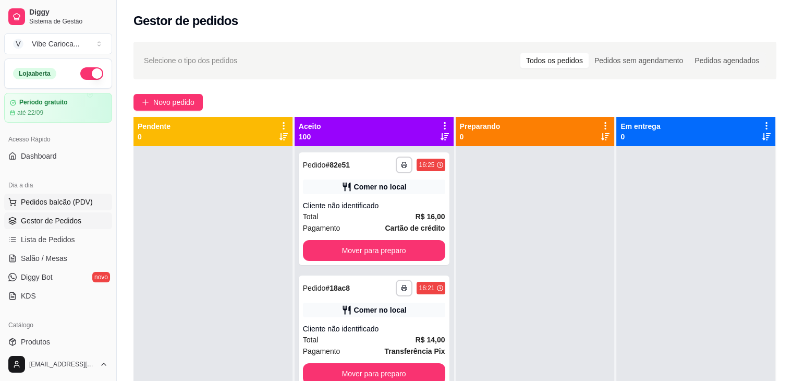
click at [35, 198] on span "Pedidos balcão (PDV)" at bounding box center [57, 202] width 72 height 10
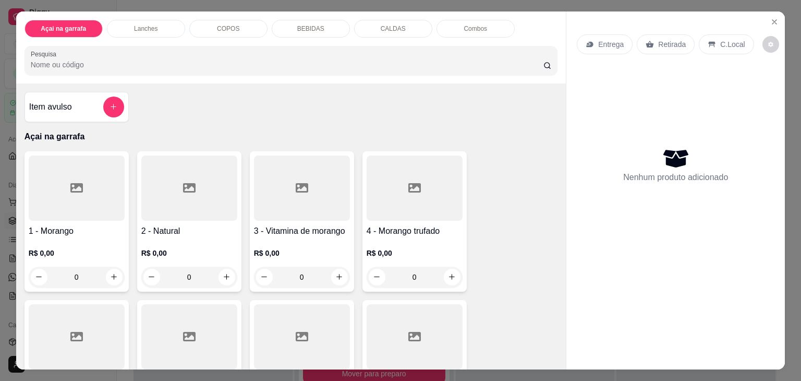
click at [223, 30] on div "COPOS" at bounding box center [228, 29] width 78 height 18
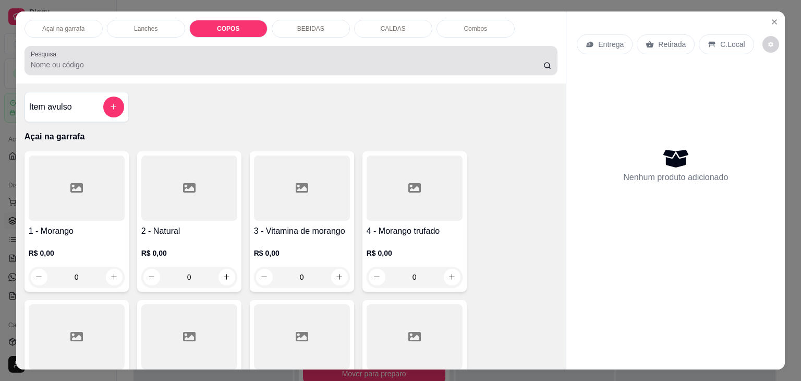
scroll to position [26, 0]
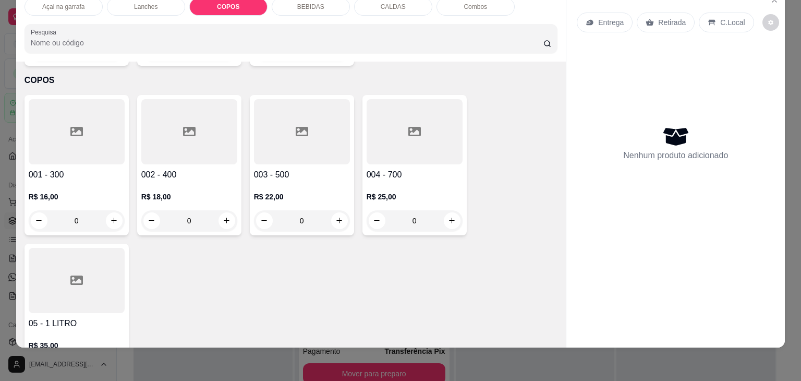
click at [214, 116] on div at bounding box center [189, 131] width 96 height 65
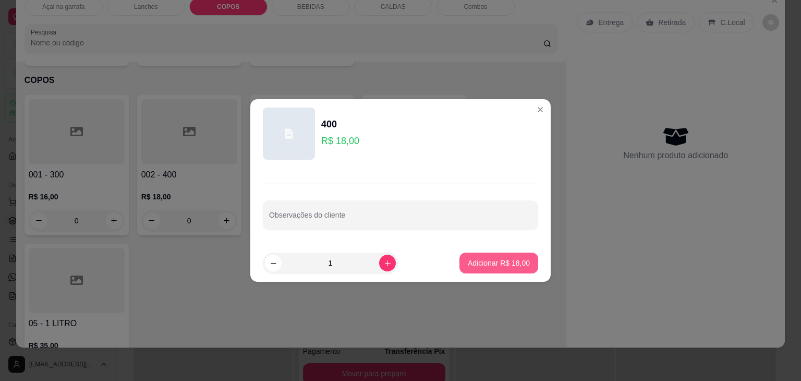
click at [492, 261] on p "Adicionar R$ 18,00" at bounding box center [499, 263] width 62 height 10
type input "1"
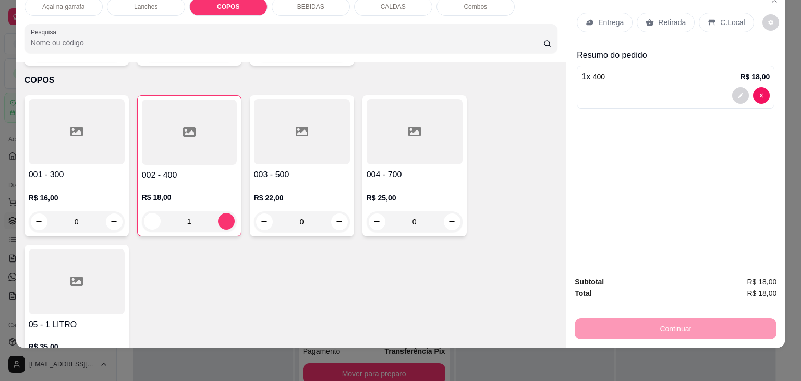
click at [721, 17] on p "C.Local" at bounding box center [732, 22] width 25 height 10
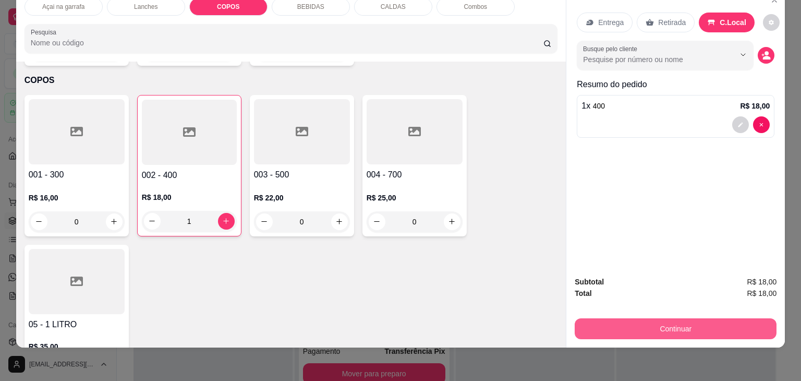
click at [580, 318] on button "Continuar" at bounding box center [676, 328] width 202 height 21
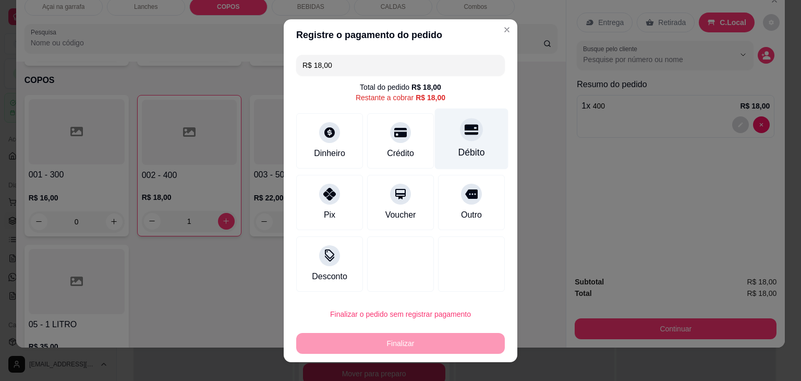
click at [474, 148] on div "Débito" at bounding box center [472, 138] width 74 height 61
type input "R$ 0,00"
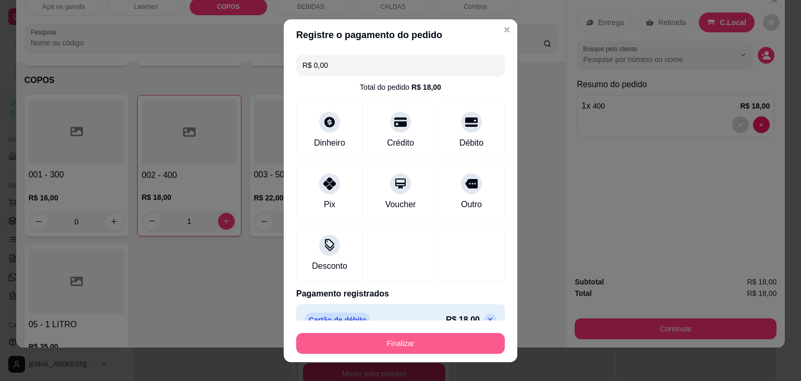
click at [402, 334] on button "Finalizar" at bounding box center [400, 343] width 209 height 21
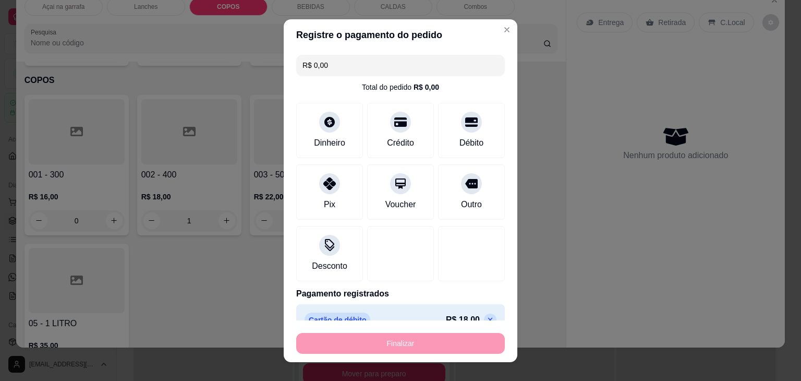
type input "0"
type input "-R$ 18,00"
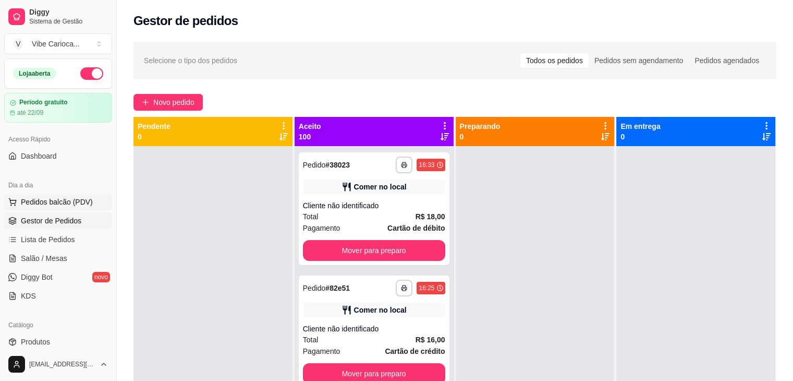
click at [26, 199] on span "Pedidos balcão (PDV)" at bounding box center [57, 202] width 72 height 10
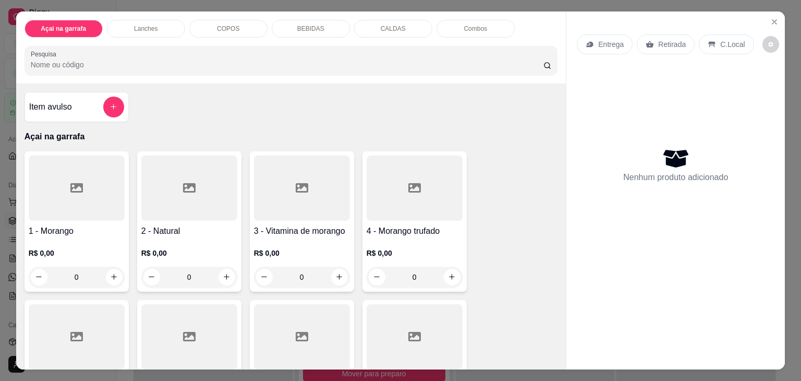
click at [227, 28] on p "COPOS" at bounding box center [228, 29] width 22 height 8
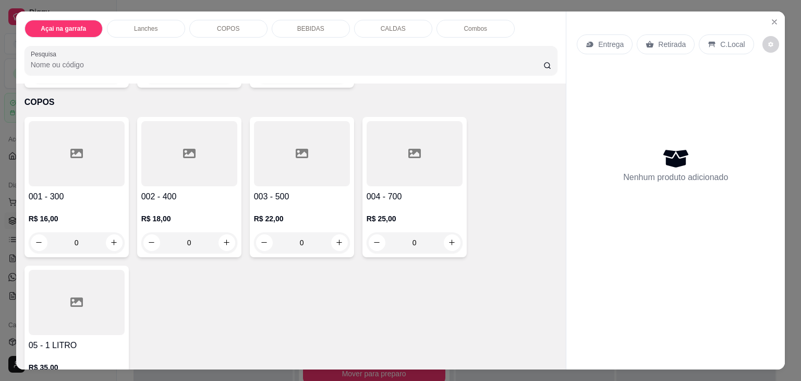
scroll to position [26, 0]
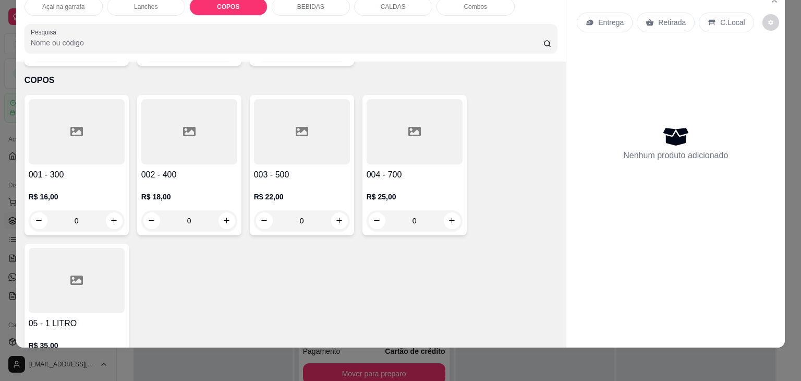
click at [73, 127] on icon at bounding box center [76, 131] width 13 height 9
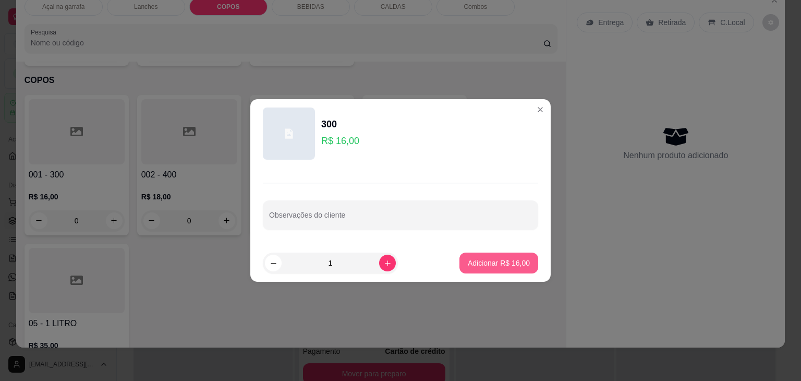
click at [474, 259] on p "Adicionar R$ 16,00" at bounding box center [499, 263] width 62 height 10
type input "1"
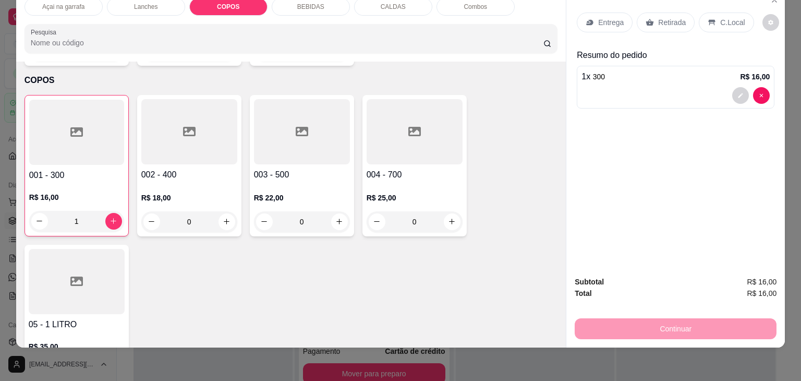
click at [707, 18] on icon at bounding box center [711, 22] width 8 height 8
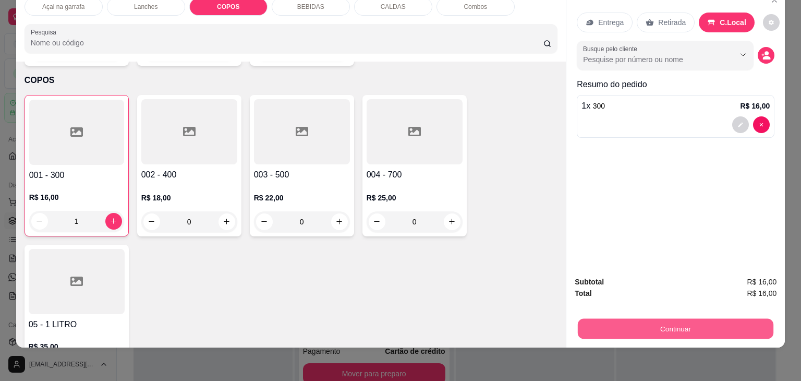
click at [641, 319] on button "Continuar" at bounding box center [676, 329] width 196 height 20
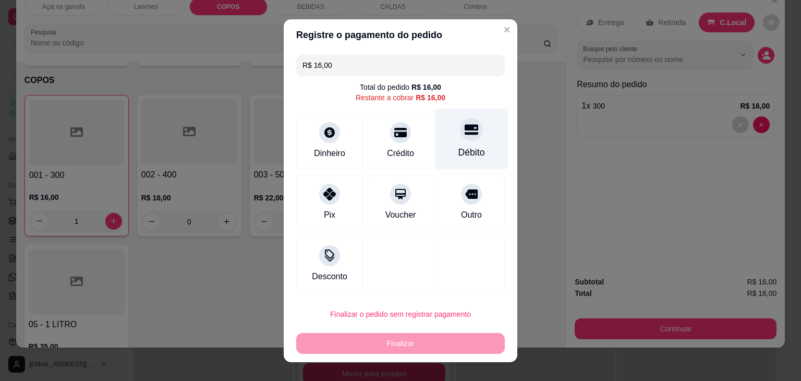
click at [460, 138] on div at bounding box center [471, 129] width 23 height 23
type input "R$ 0,00"
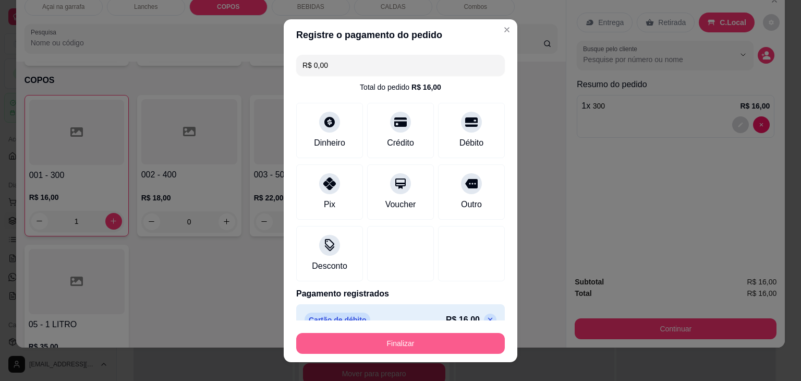
click at [396, 340] on button "Finalizar" at bounding box center [400, 343] width 209 height 21
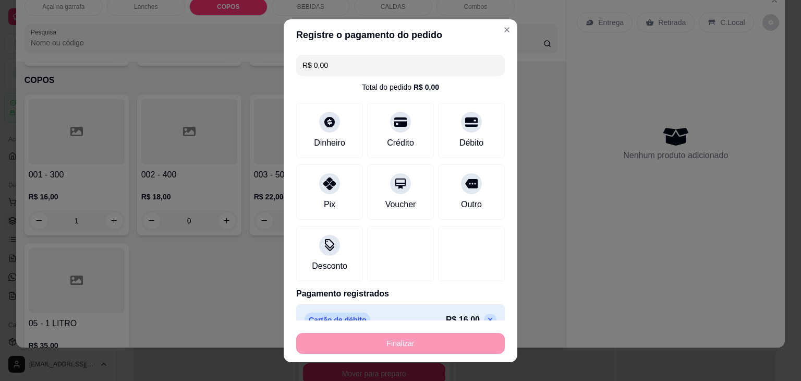
type input "0"
type input "-R$ 16,00"
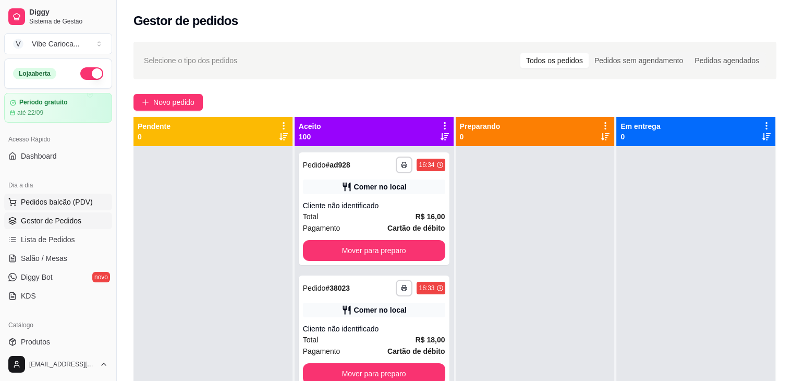
click at [53, 206] on button "Pedidos balcão (PDV)" at bounding box center [58, 201] width 108 height 17
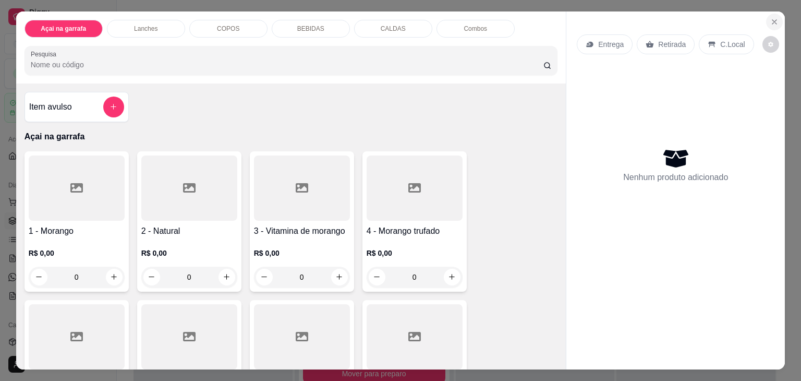
click at [770, 18] on icon "Close" at bounding box center [774, 22] width 8 height 8
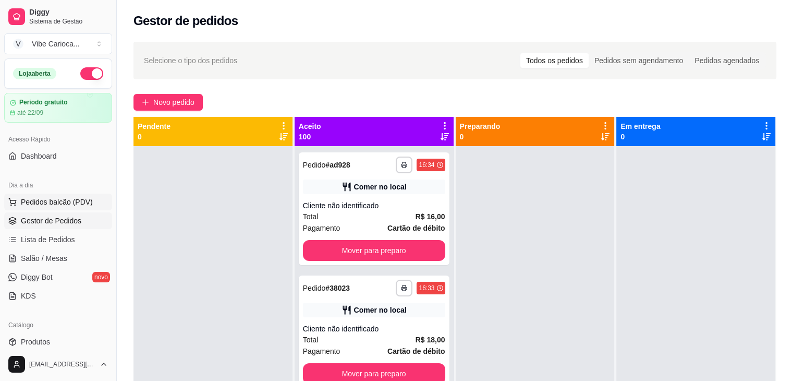
click at [51, 194] on button "Pedidos balcão (PDV)" at bounding box center [58, 201] width 108 height 17
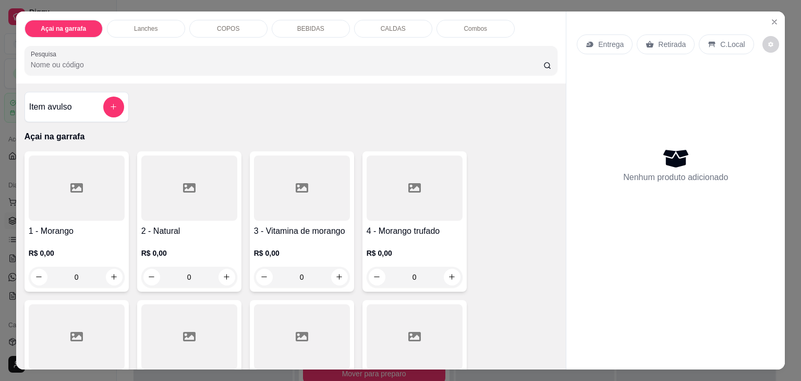
click at [232, 26] on p "COPOS" at bounding box center [228, 29] width 22 height 8
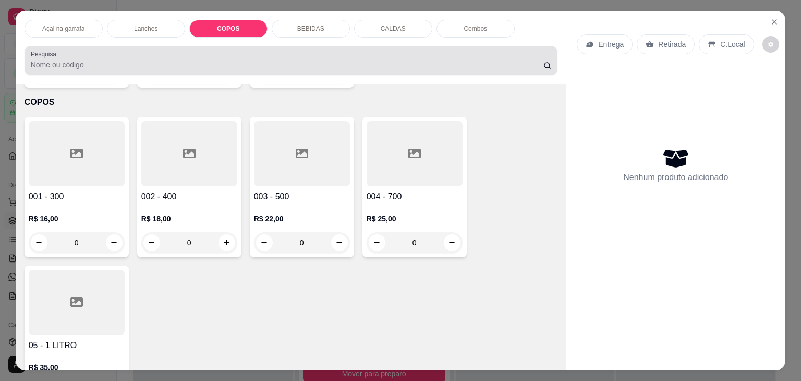
scroll to position [26, 0]
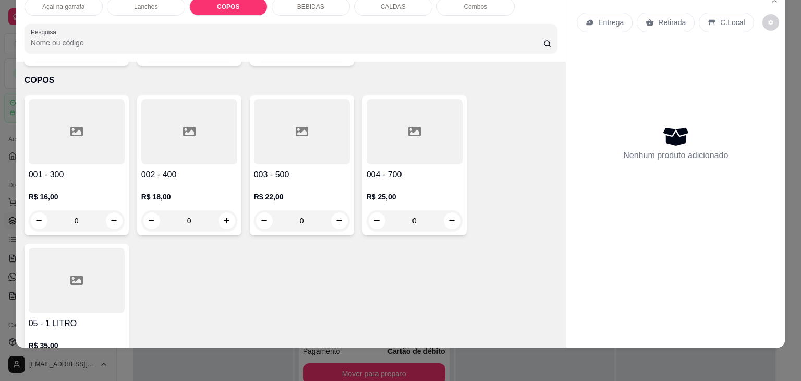
click at [300, 119] on div at bounding box center [302, 131] width 96 height 65
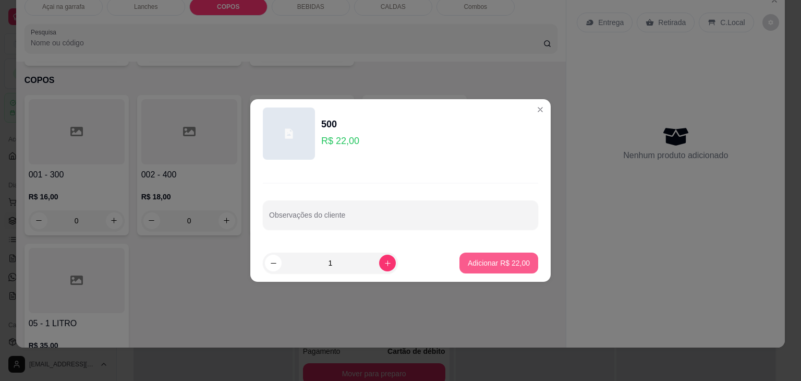
click at [491, 265] on p "Adicionar R$ 22,00" at bounding box center [499, 263] width 62 height 10
type input "1"
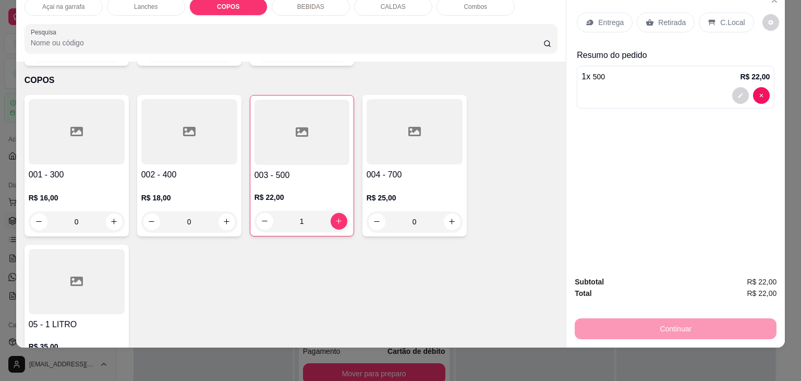
click at [732, 17] on p "C.Local" at bounding box center [732, 22] width 25 height 10
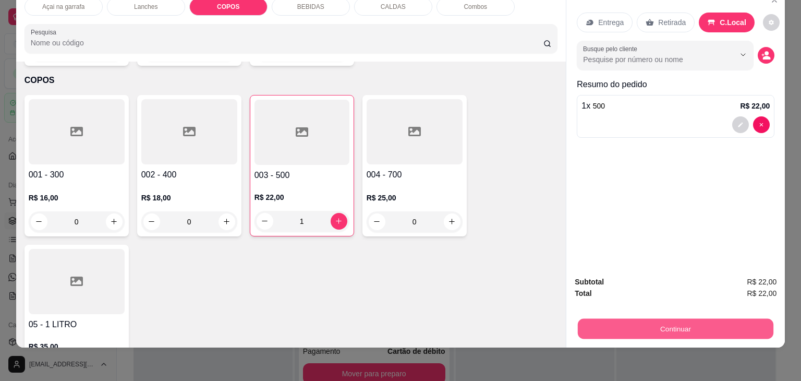
click at [655, 324] on button "Continuar" at bounding box center [676, 329] width 196 height 20
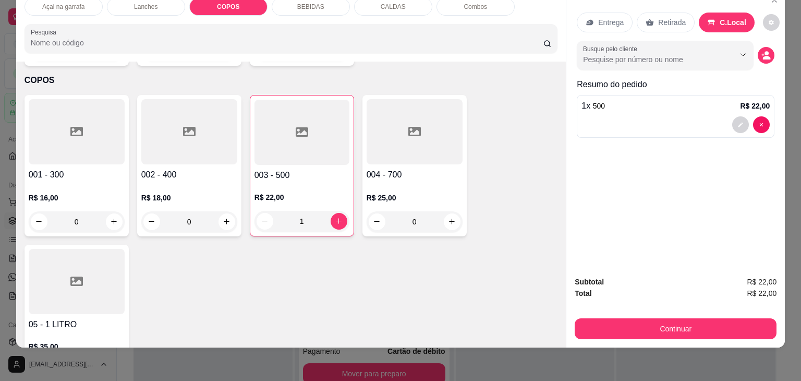
scroll to position [0, 0]
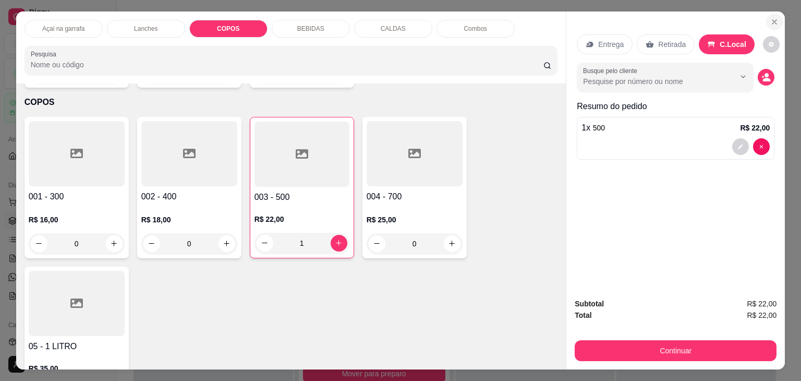
click at [770, 18] on icon "Close" at bounding box center [774, 22] width 8 height 8
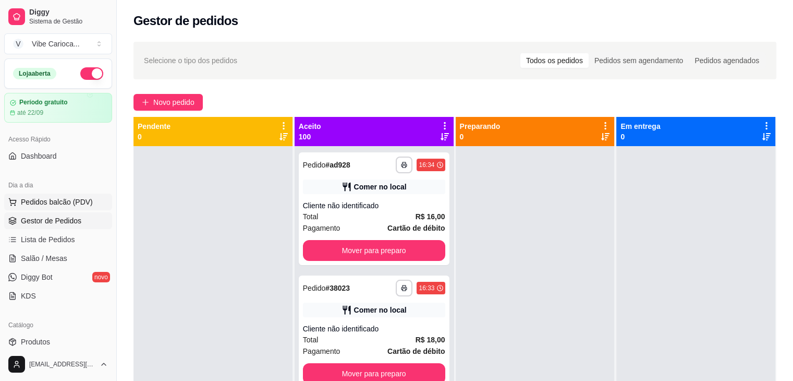
click at [39, 202] on span "Pedidos balcão (PDV)" at bounding box center [57, 202] width 72 height 10
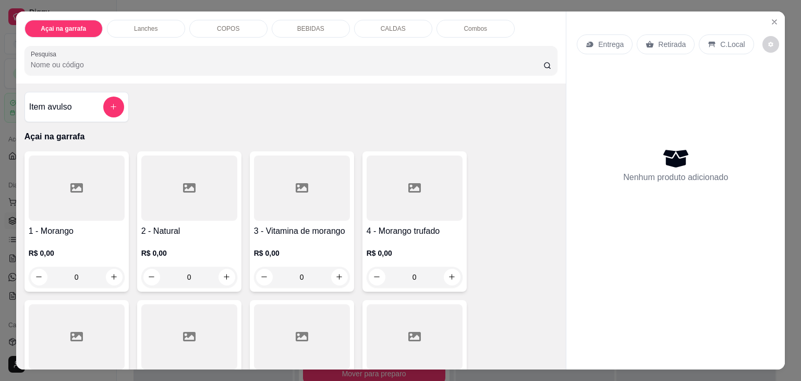
click at [211, 23] on div "COPOS" at bounding box center [228, 29] width 78 height 18
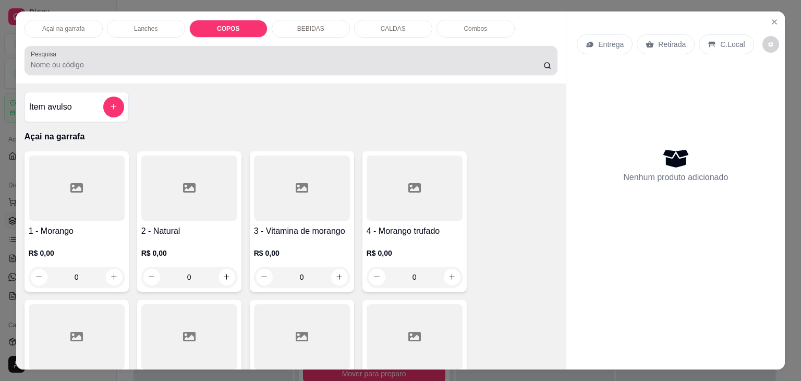
scroll to position [26, 0]
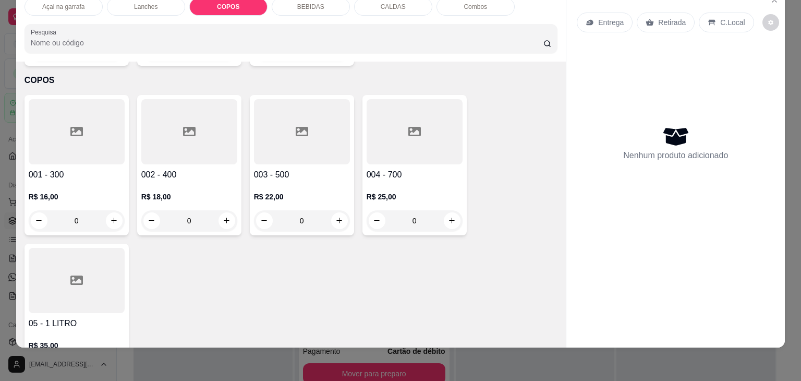
click at [80, 104] on div at bounding box center [77, 131] width 96 height 65
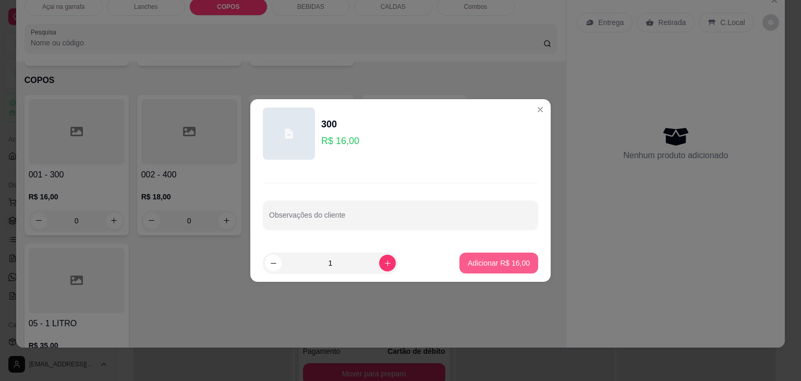
click at [487, 263] on p "Adicionar R$ 16,00" at bounding box center [499, 263] width 62 height 10
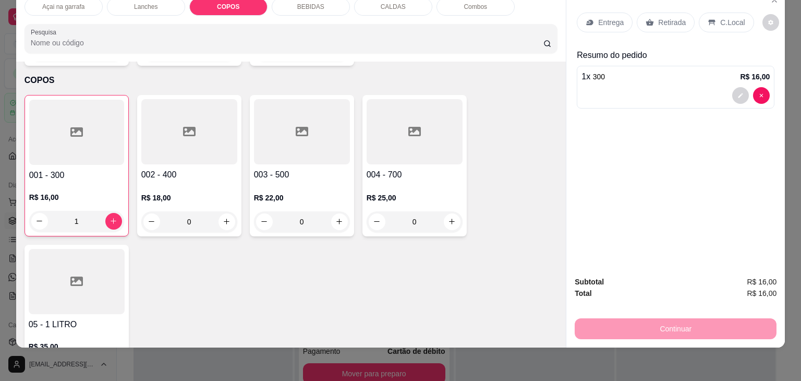
click at [722, 17] on p "C.Local" at bounding box center [732, 22] width 25 height 10
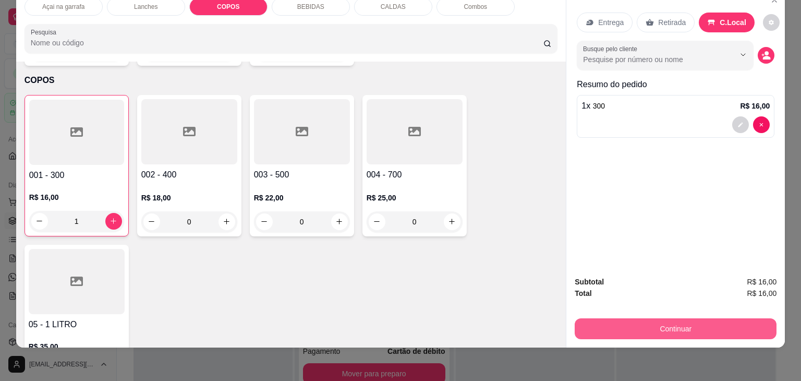
click at [652, 318] on button "Continuar" at bounding box center [676, 328] width 202 height 21
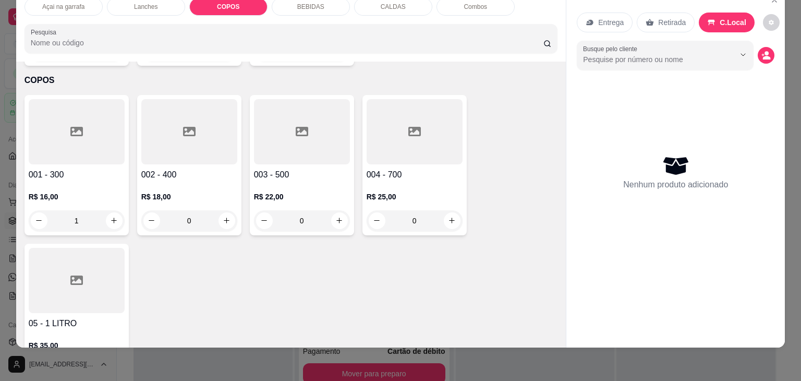
type input "0"
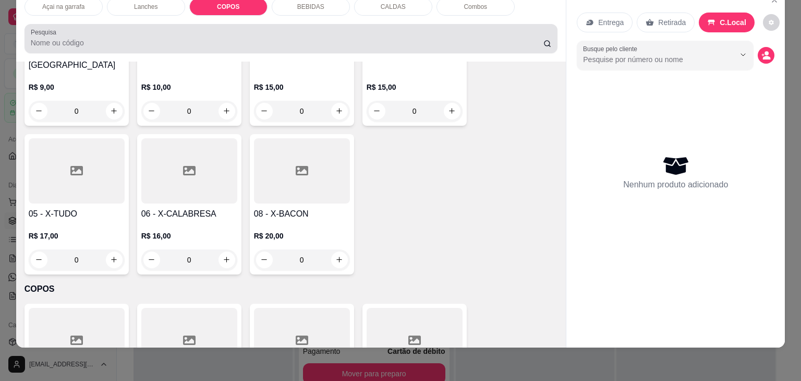
scroll to position [0, 0]
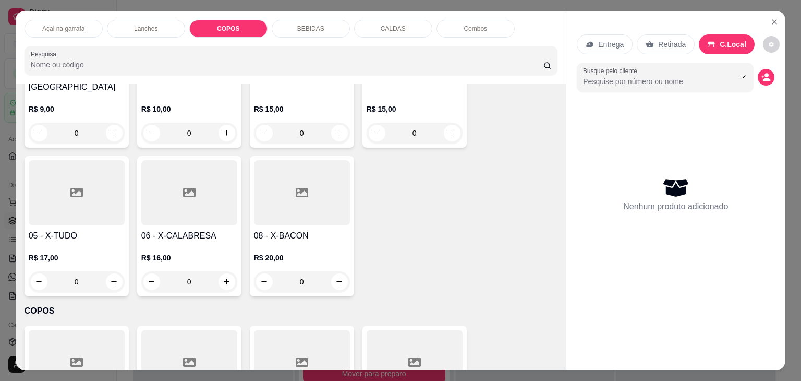
click at [223, 28] on p "COPOS" at bounding box center [228, 29] width 22 height 8
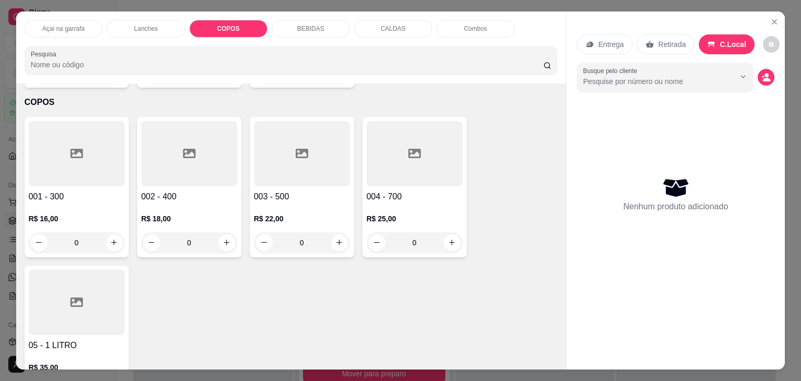
scroll to position [26, 0]
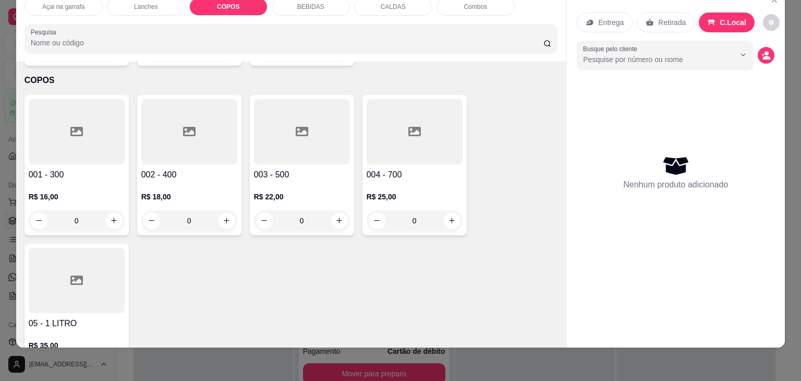
click at [284, 119] on div at bounding box center [302, 131] width 96 height 65
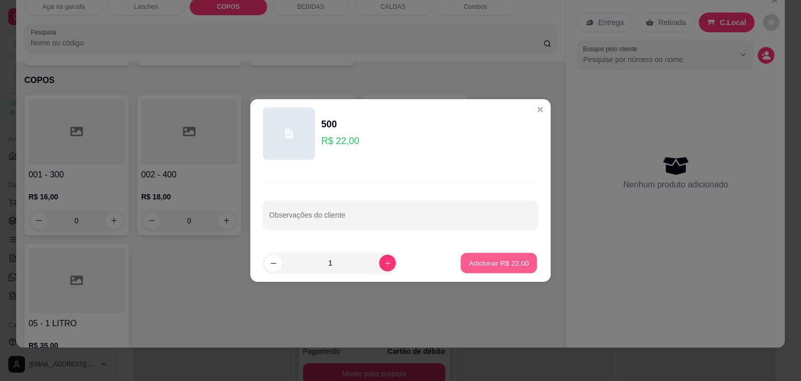
click at [492, 254] on button "Adicionar R$ 22,00" at bounding box center [498, 263] width 77 height 20
type input "1"
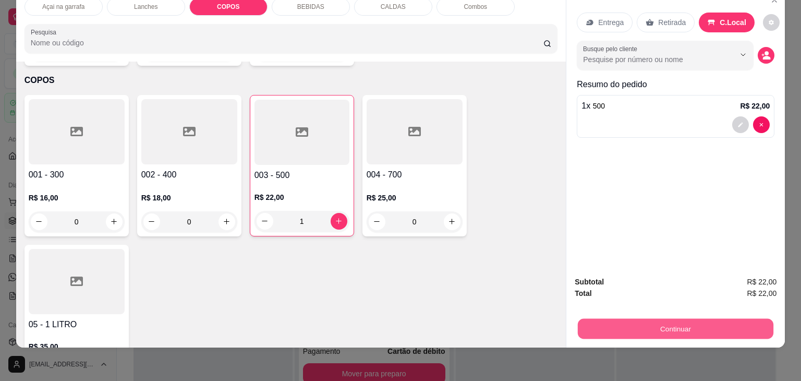
click at [588, 321] on button "Continuar" at bounding box center [676, 329] width 196 height 20
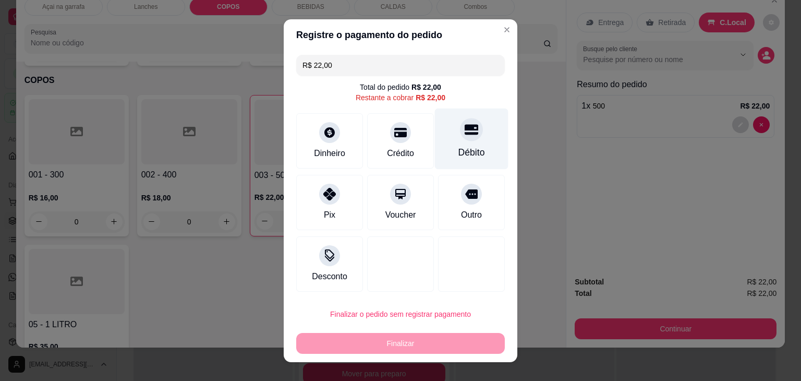
click at [460, 139] on div at bounding box center [471, 129] width 23 height 23
type input "R$ 0,00"
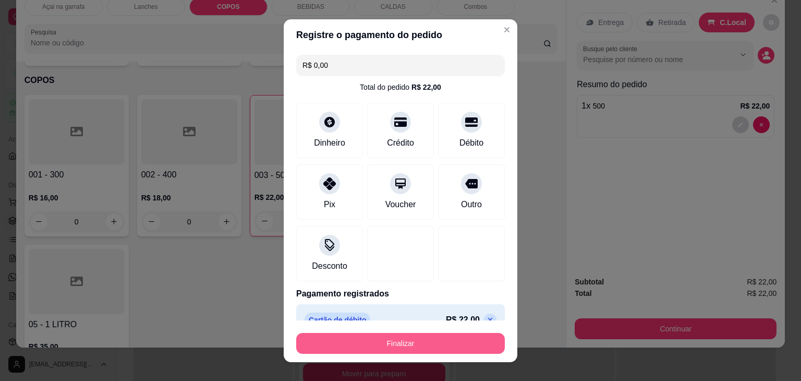
click at [407, 340] on button "Finalizar" at bounding box center [400, 343] width 209 height 21
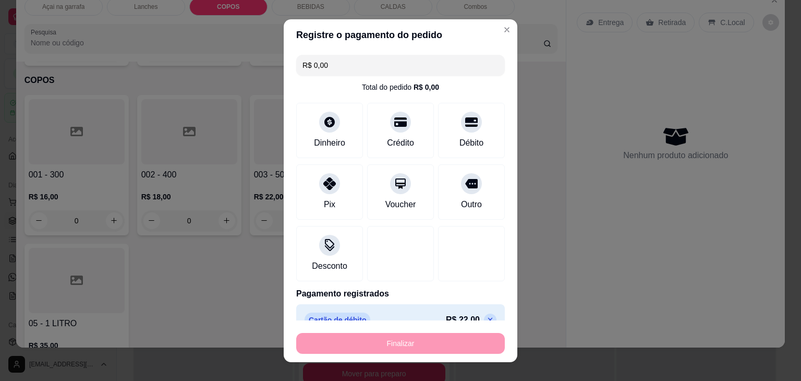
type input "0"
type input "-R$ 22,00"
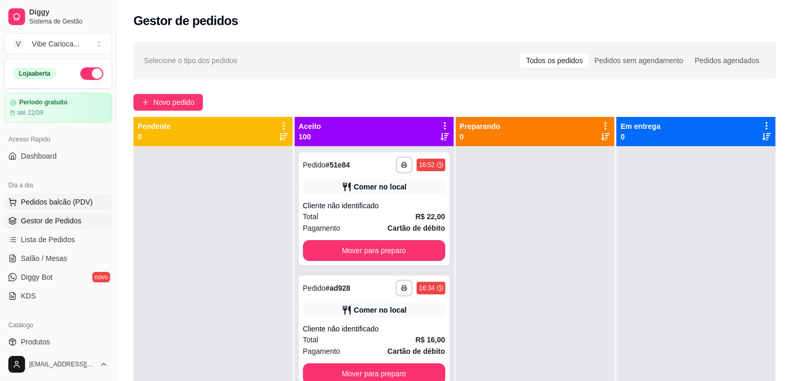
click at [22, 207] on button "Pedidos balcão (PDV)" at bounding box center [58, 201] width 108 height 17
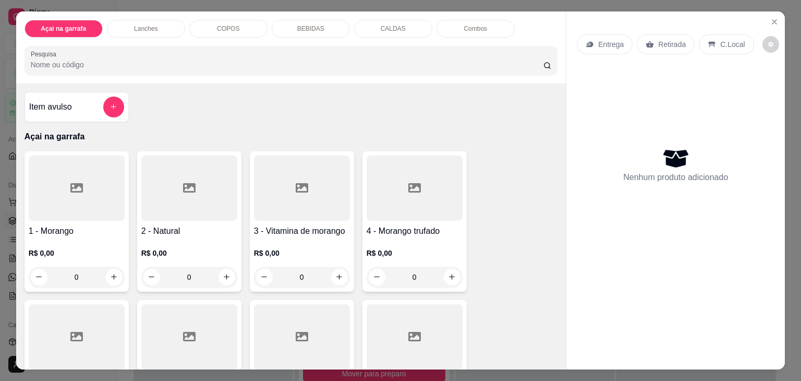
click at [231, 26] on p "COPOS" at bounding box center [228, 29] width 22 height 8
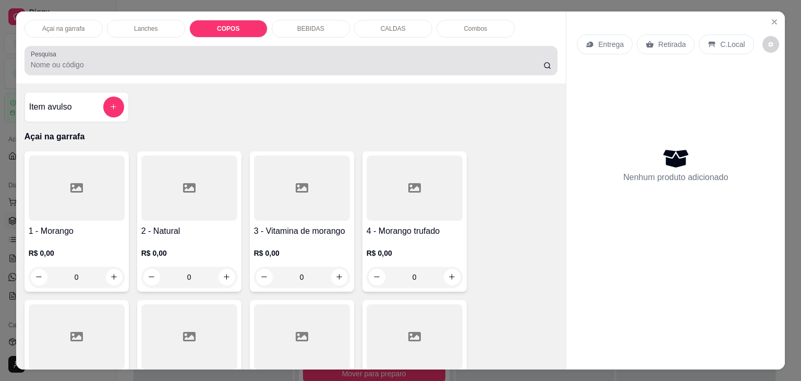
scroll to position [26, 0]
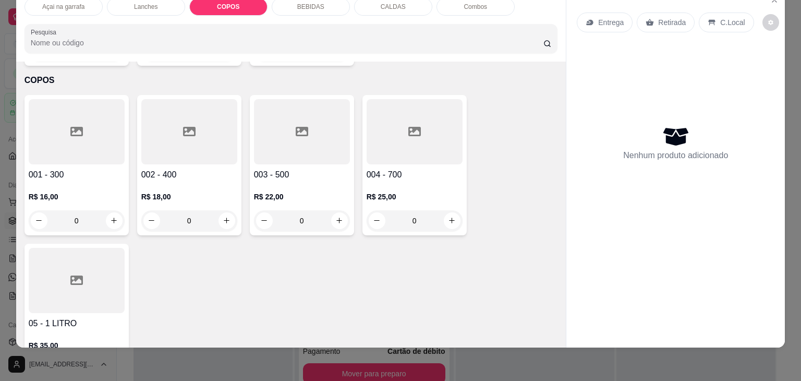
click at [54, 119] on div at bounding box center [77, 131] width 96 height 65
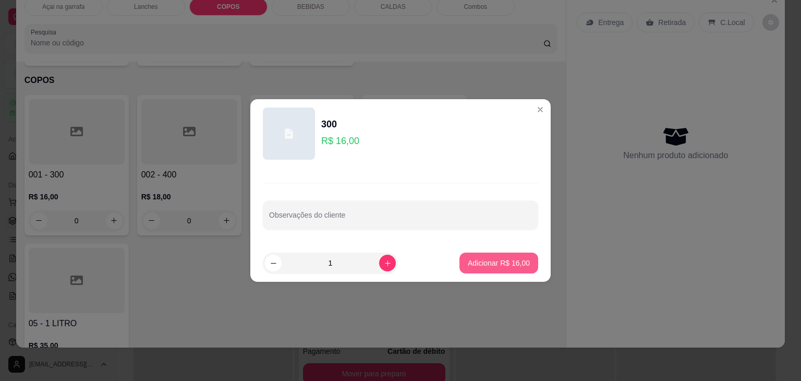
click at [511, 255] on button "Adicionar R$ 16,00" at bounding box center [498, 262] width 79 height 21
type input "1"
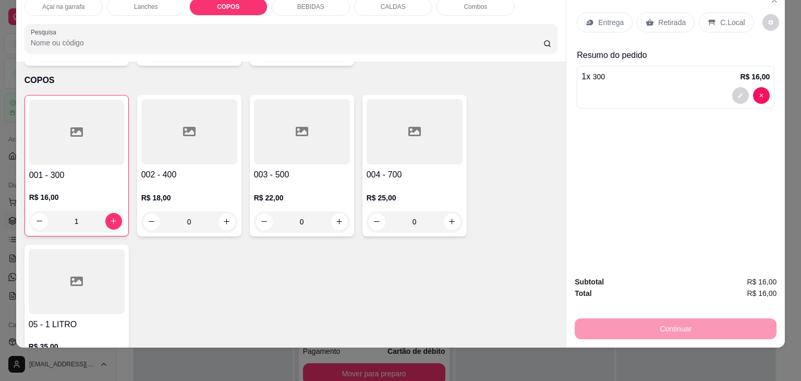
click at [731, 17] on p "C.Local" at bounding box center [732, 22] width 25 height 10
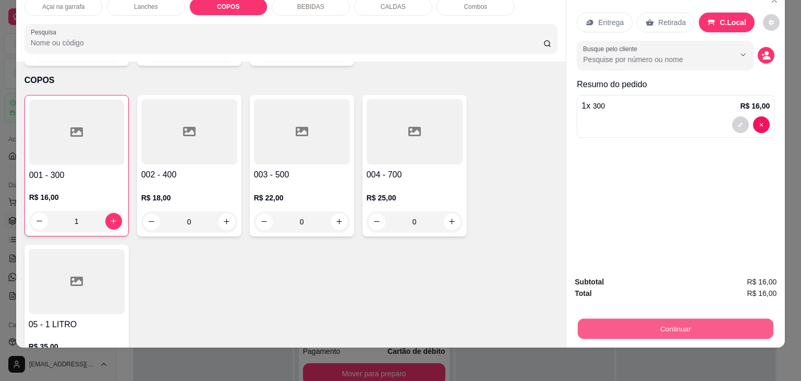
click at [707, 324] on button "Continuar" at bounding box center [676, 329] width 196 height 20
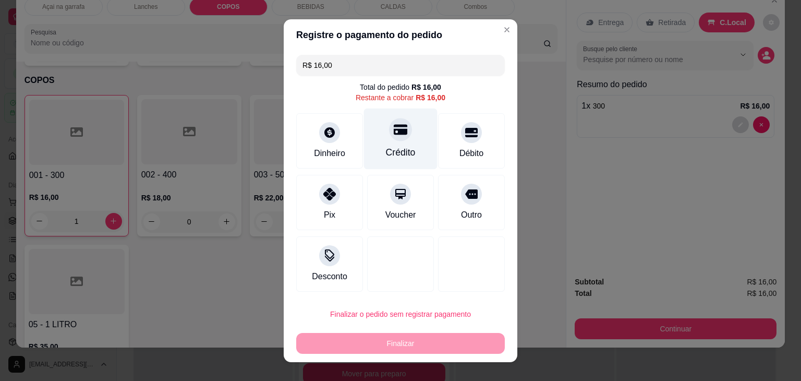
click at [394, 133] on icon at bounding box center [401, 129] width 14 height 10
type input "R$ 0,00"
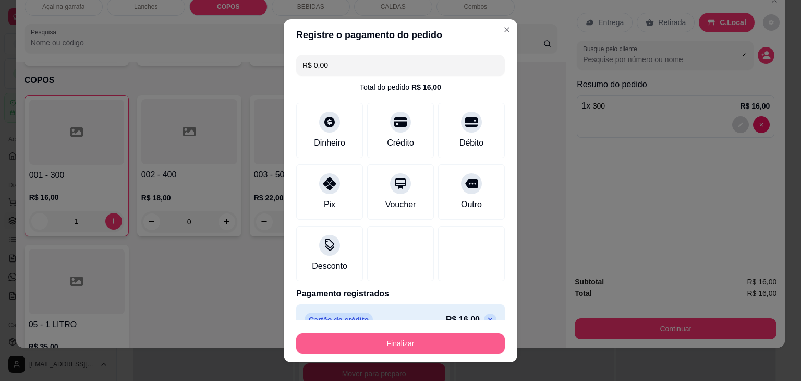
click at [374, 341] on button "Finalizar" at bounding box center [400, 343] width 209 height 21
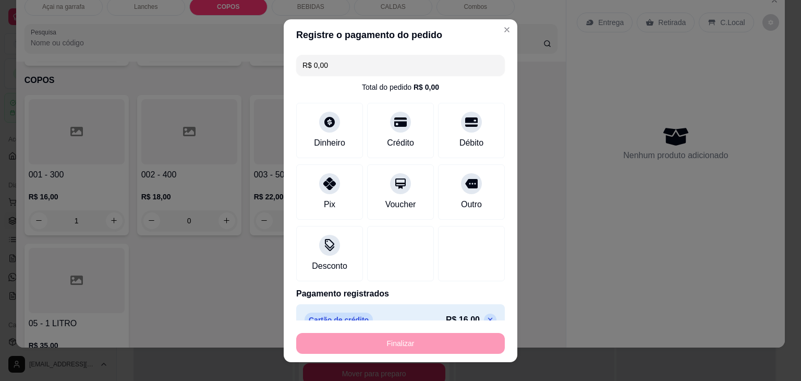
type input "0"
type input "-R$ 16,00"
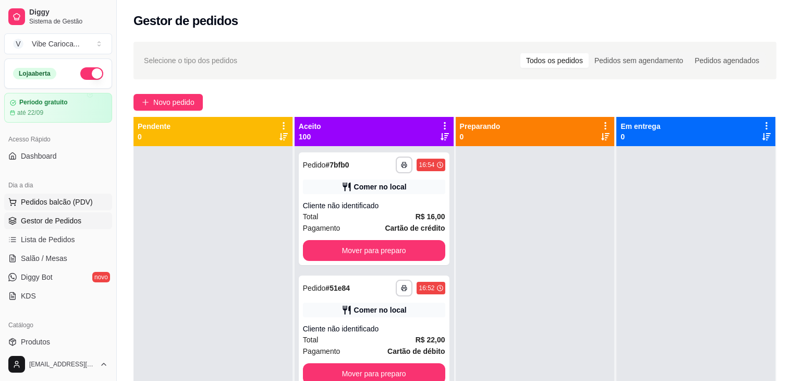
click at [56, 199] on span "Pedidos balcão (PDV)" at bounding box center [57, 202] width 72 height 10
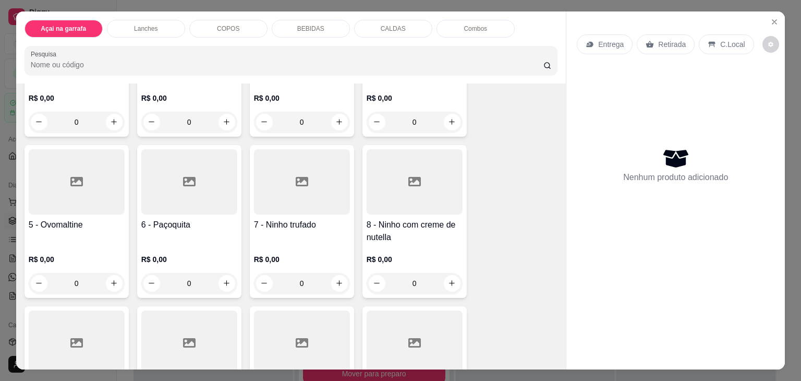
scroll to position [156, 0]
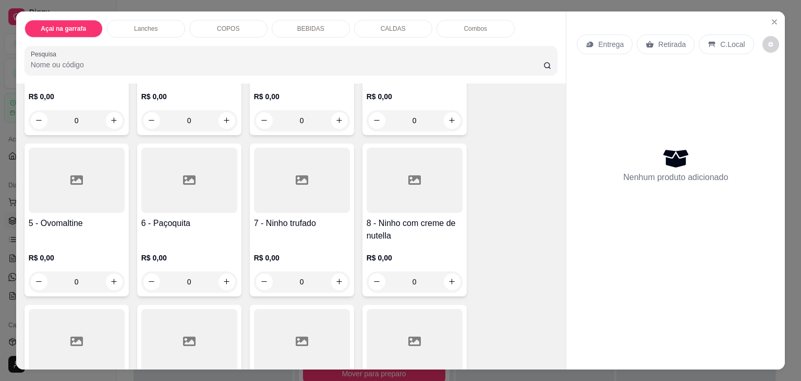
click at [409, 175] on icon at bounding box center [414, 179] width 13 height 9
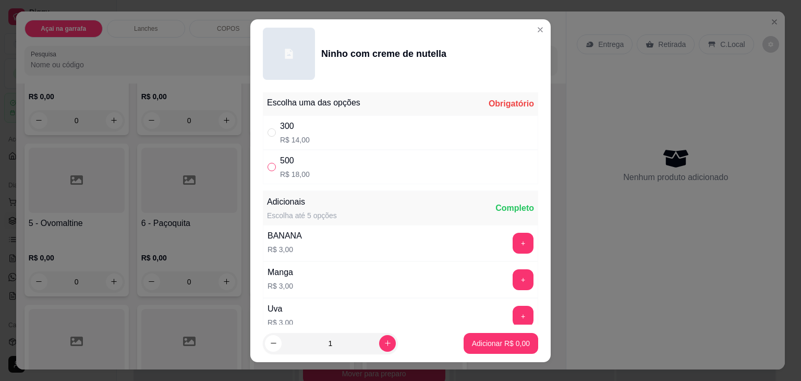
click at [270, 167] on input "" at bounding box center [271, 167] width 8 height 8
radio input "true"
click at [511, 344] on p "Adicionar R$ 18,00" at bounding box center [499, 343] width 62 height 10
type input "1"
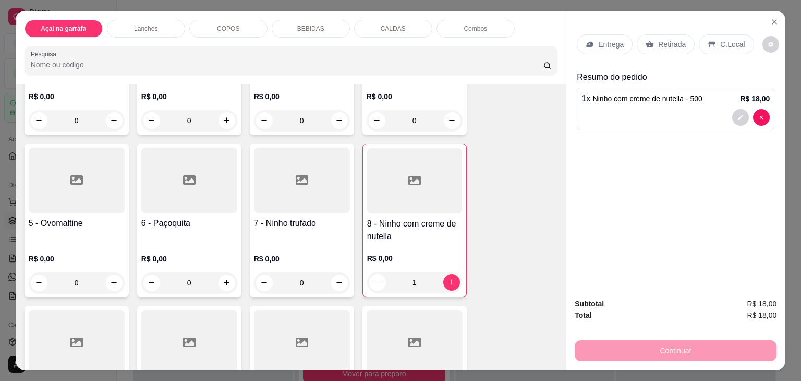
click at [707, 42] on icon at bounding box center [711, 44] width 8 height 8
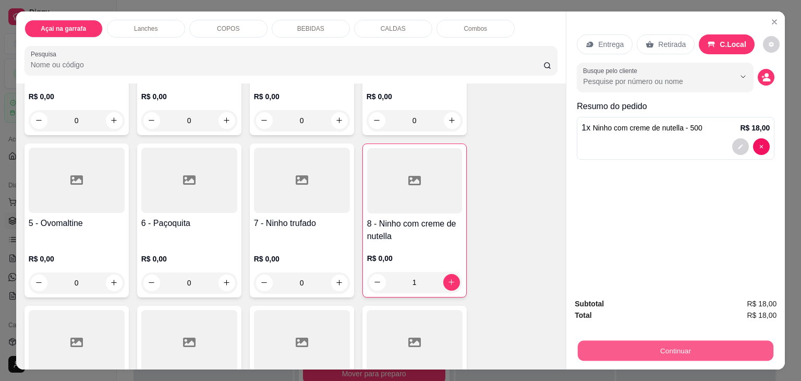
click at [730, 340] on button "Continuar" at bounding box center [676, 350] width 196 height 20
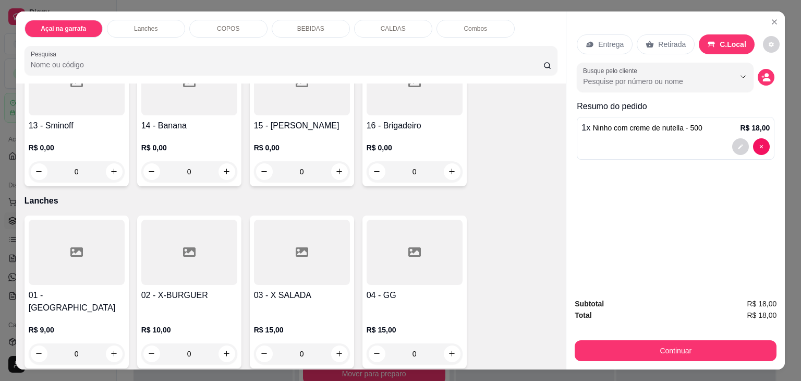
scroll to position [573, 0]
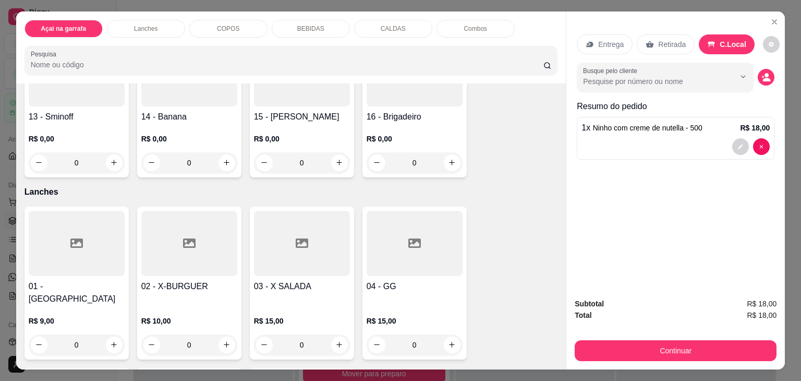
click at [186, 99] on div at bounding box center [189, 73] width 96 height 65
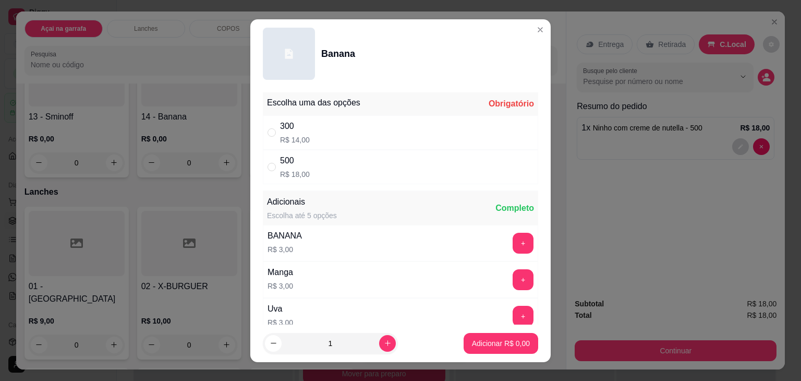
click at [263, 166] on div "500 R$ 18,00" at bounding box center [400, 167] width 275 height 34
radio input "true"
click at [476, 341] on p "Adicionar R$ 18,00" at bounding box center [499, 343] width 62 height 10
type input "1"
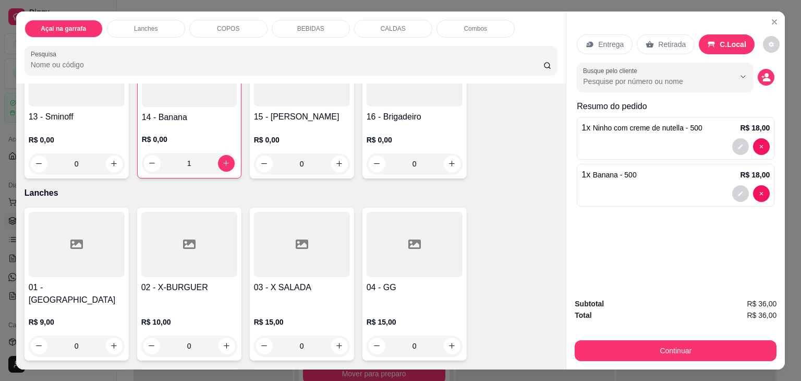
click at [226, 25] on p "COPOS" at bounding box center [228, 29] width 22 height 8
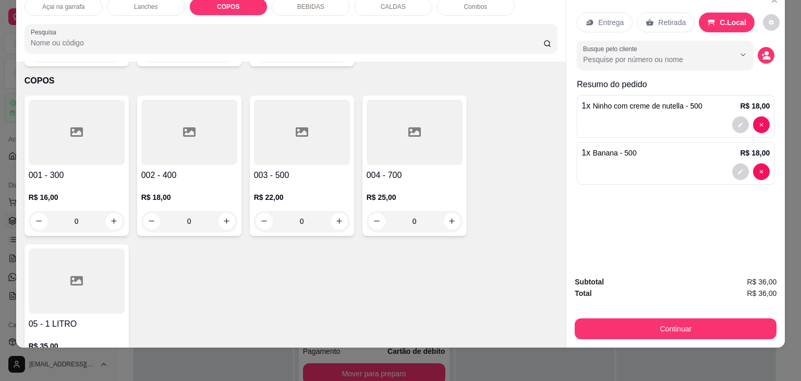
click at [280, 115] on div at bounding box center [302, 132] width 96 height 65
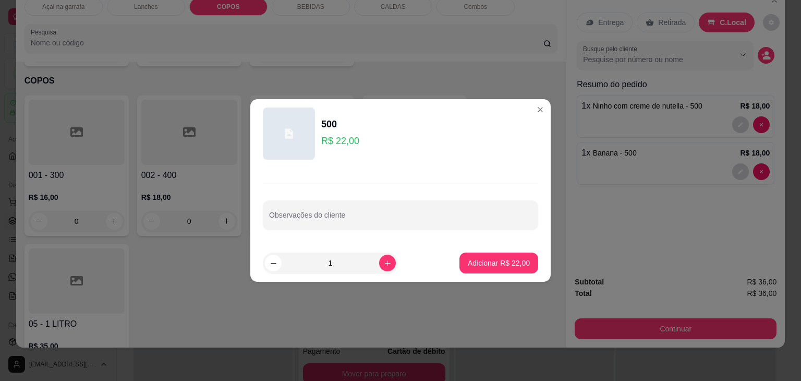
click at [452, 263] on footer "1 Adicionar R$ 22,00" at bounding box center [400, 263] width 300 height 38
click at [459, 262] on button "Adicionar R$ 22,00" at bounding box center [498, 262] width 79 height 21
type input "1"
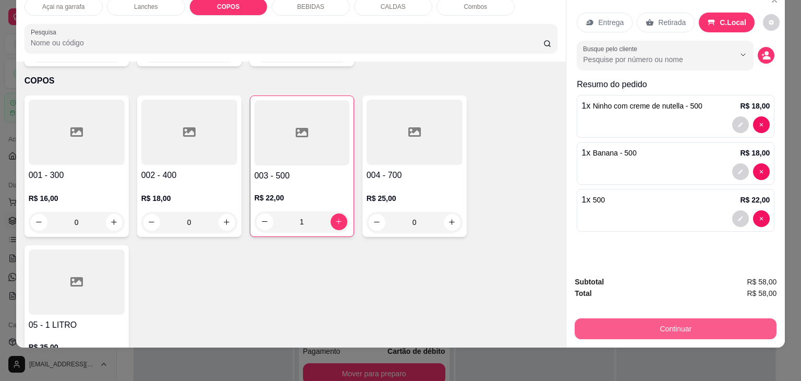
click at [705, 322] on button "Continuar" at bounding box center [676, 328] width 202 height 21
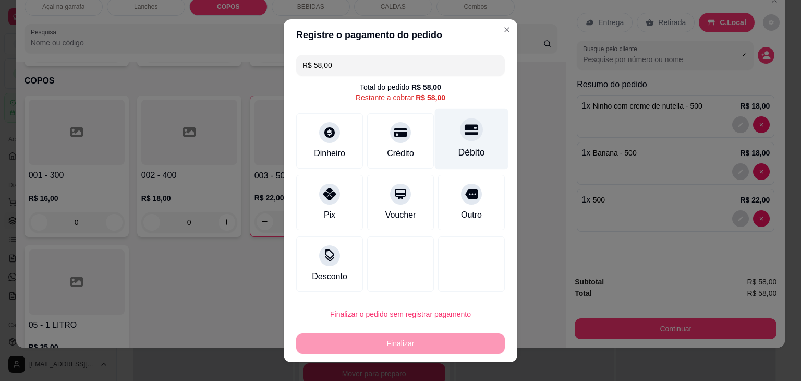
click at [478, 142] on div "Débito" at bounding box center [472, 138] width 74 height 61
type input "R$ 0,00"
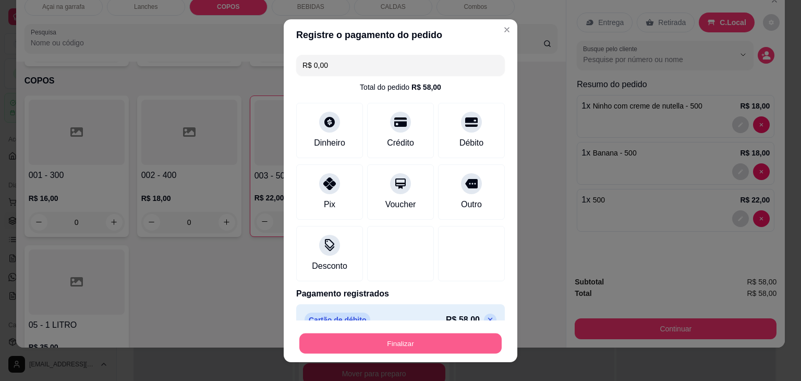
click at [445, 340] on button "Finalizar" at bounding box center [400, 343] width 202 height 20
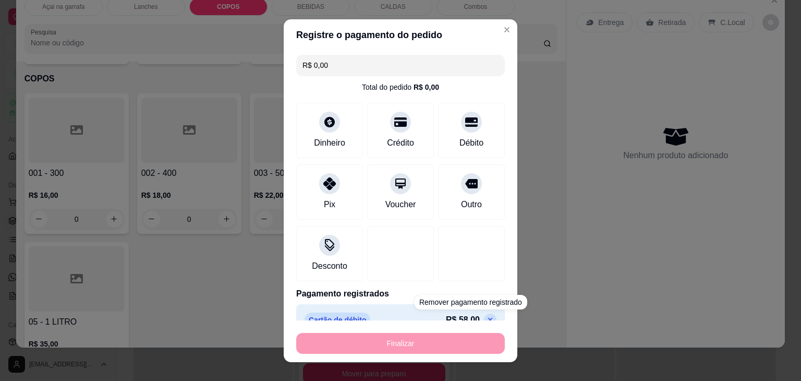
type input "0"
type input "-R$ 58,00"
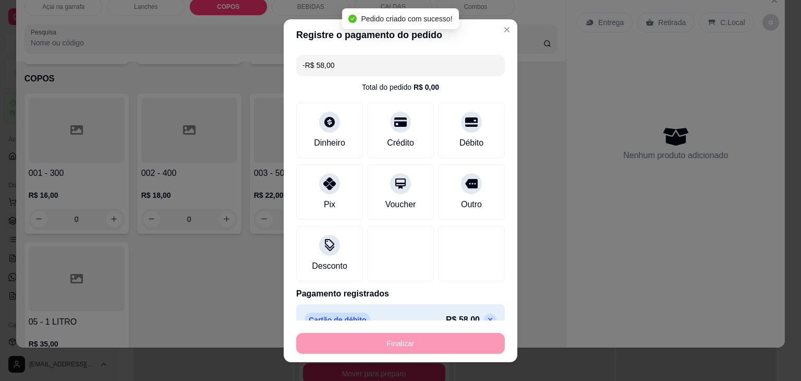
scroll to position [993, 0]
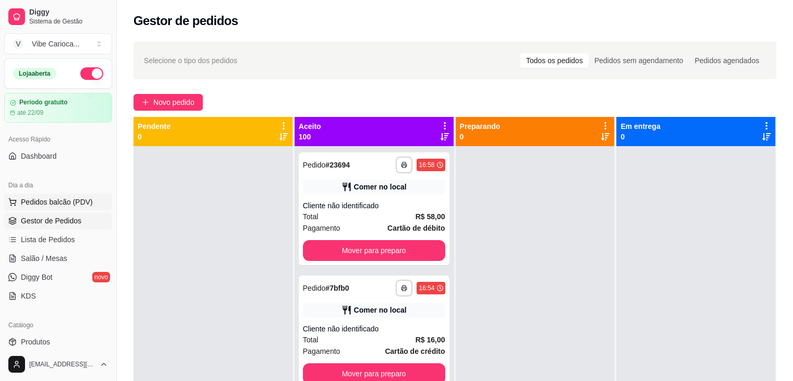
click at [73, 203] on span "Pedidos balcão (PDV)" at bounding box center [57, 202] width 72 height 10
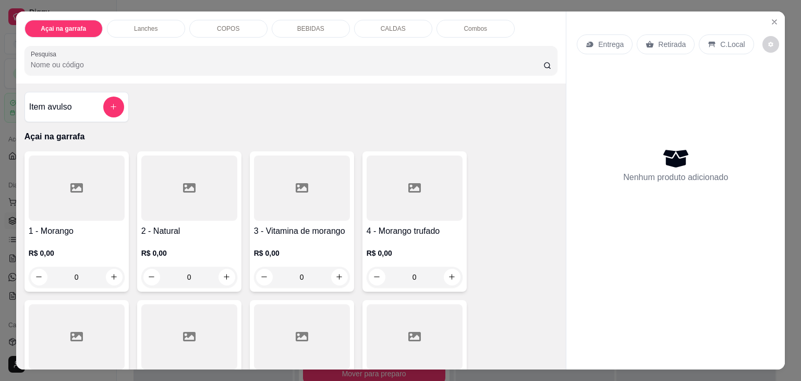
click at [236, 24] on div "COPOS" at bounding box center [228, 29] width 78 height 18
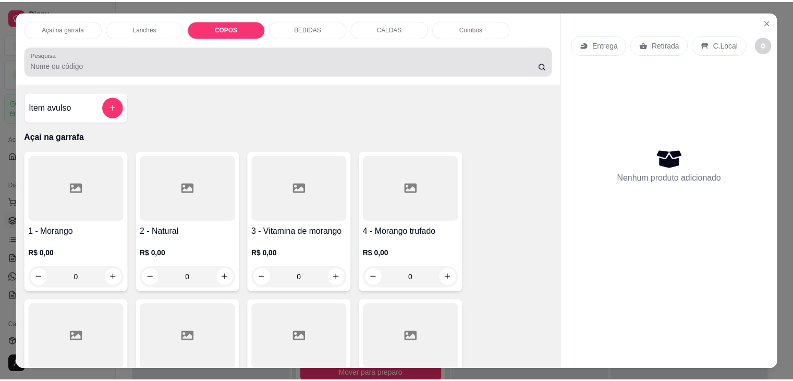
scroll to position [26, 0]
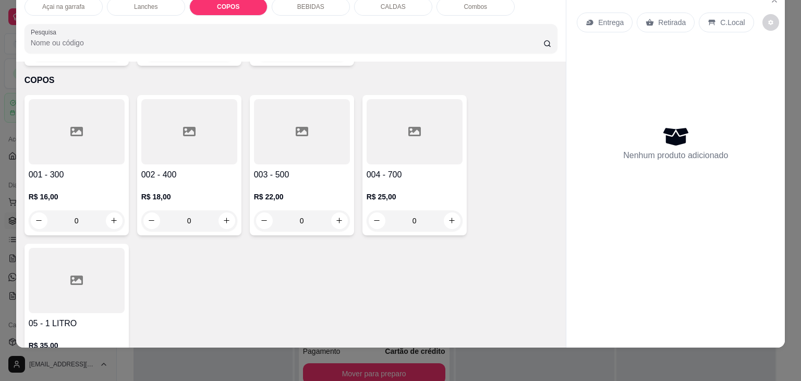
click at [51, 107] on div at bounding box center [77, 131] width 96 height 65
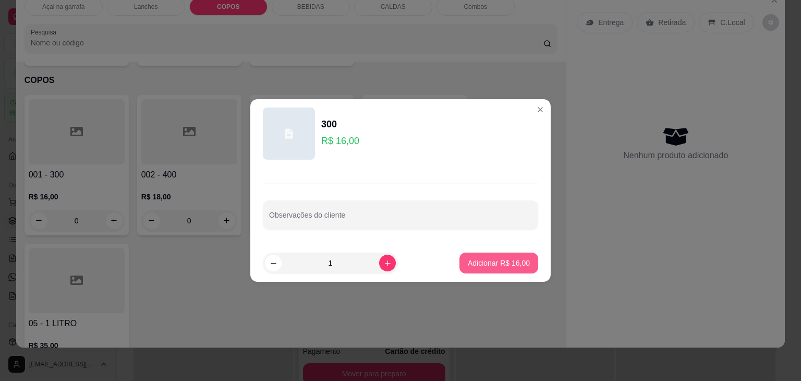
click at [479, 267] on button "Adicionar R$ 16,00" at bounding box center [498, 262] width 79 height 21
type input "1"
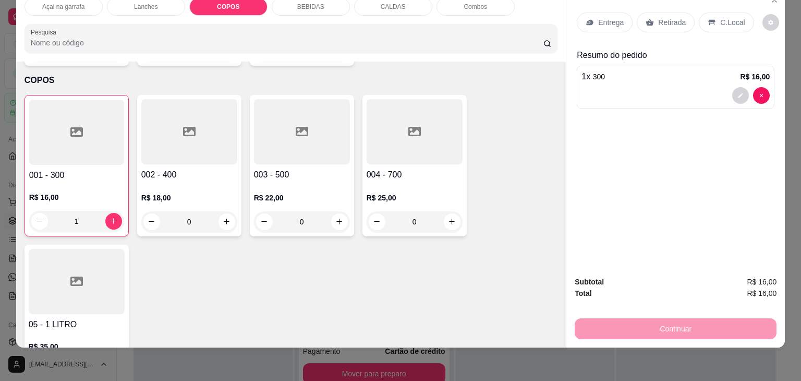
click at [209, 127] on div at bounding box center [189, 131] width 96 height 65
click at [191, 132] on div at bounding box center [189, 131] width 96 height 65
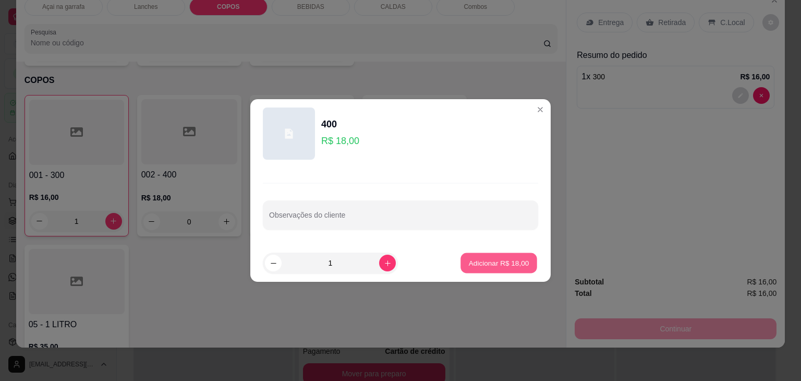
click at [468, 257] on button "Adicionar R$ 18,00" at bounding box center [498, 263] width 77 height 20
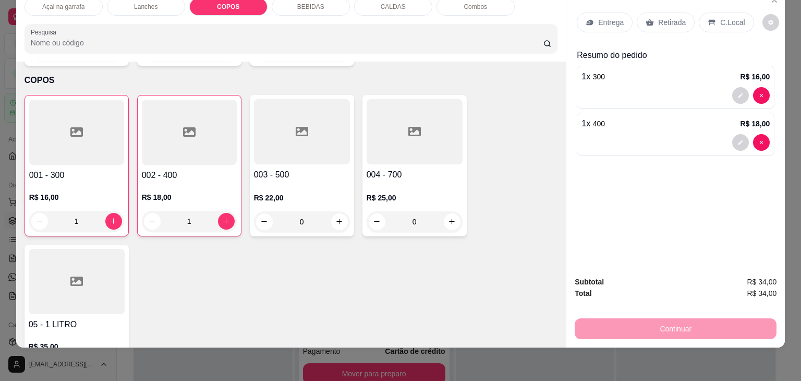
click at [212, 138] on div at bounding box center [189, 132] width 95 height 65
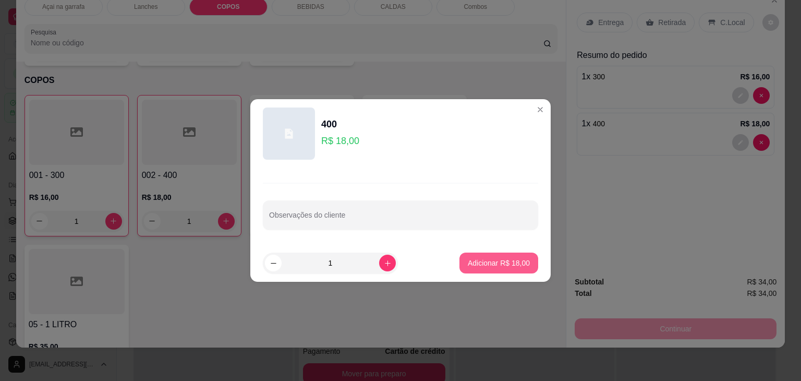
click at [507, 263] on p "Adicionar R$ 18,00" at bounding box center [499, 263] width 62 height 10
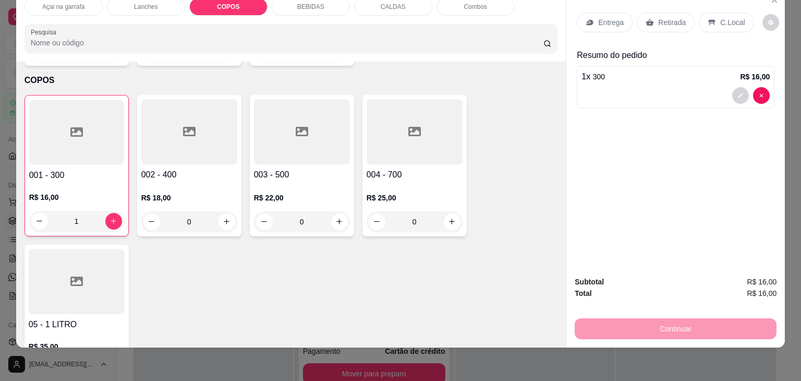
click at [190, 127] on icon at bounding box center [189, 131] width 13 height 9
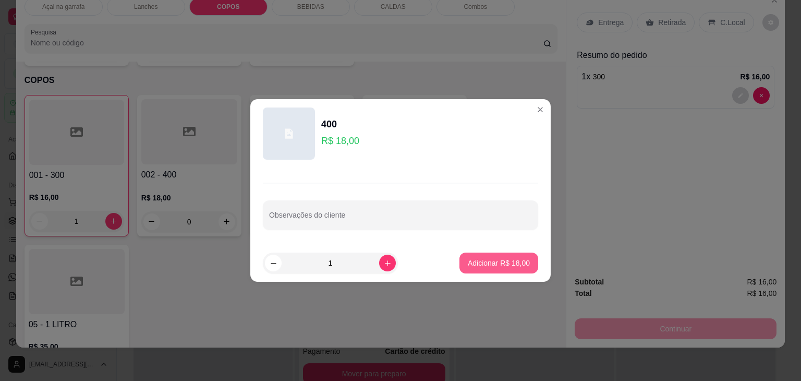
click at [505, 259] on p "Adicionar R$ 18,00" at bounding box center [499, 263] width 62 height 10
type input "1"
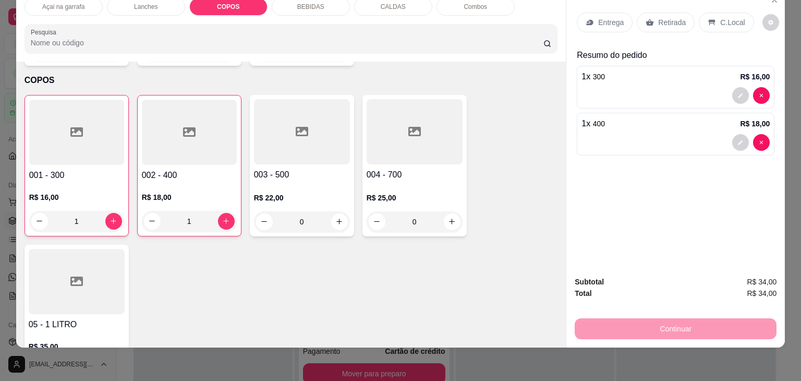
click at [699, 319] on div "Continuar" at bounding box center [676, 326] width 202 height 23
click at [709, 16] on div "C.Local" at bounding box center [726, 23] width 55 height 20
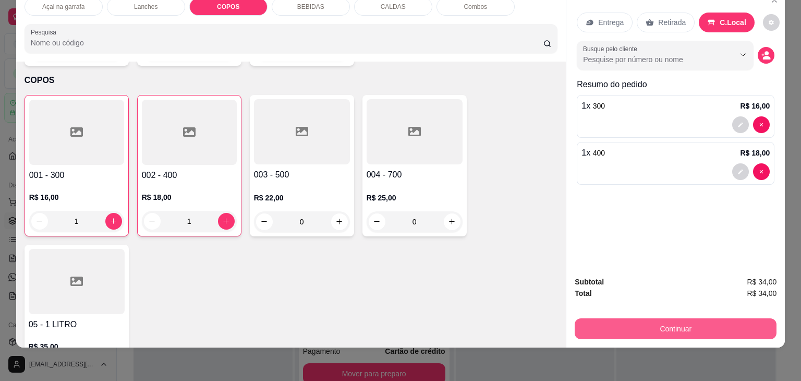
click at [634, 318] on button "Continuar" at bounding box center [676, 328] width 202 height 21
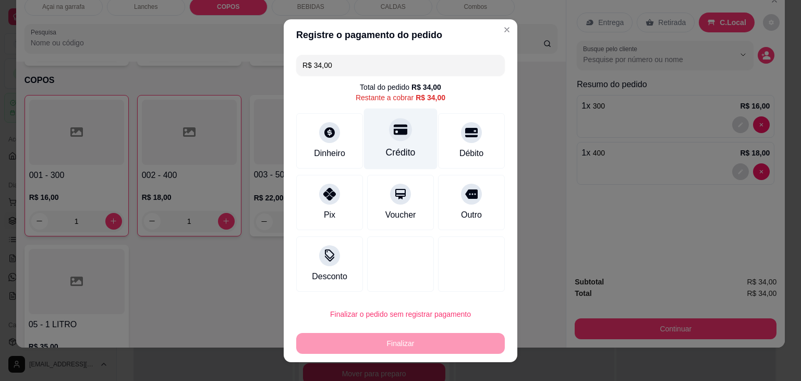
click at [389, 138] on div at bounding box center [400, 129] width 23 height 23
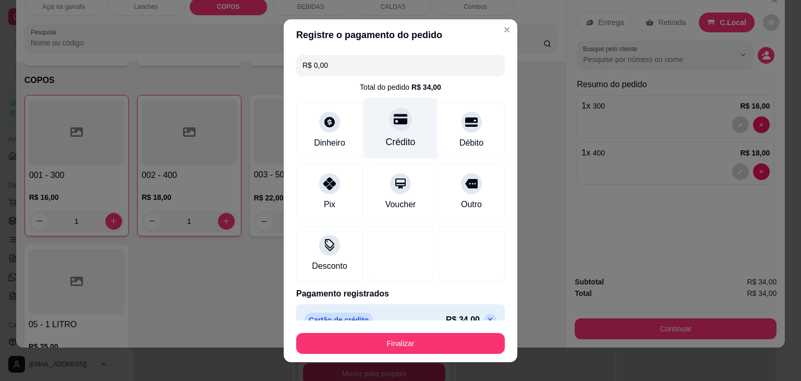
type input "R$ 0,00"
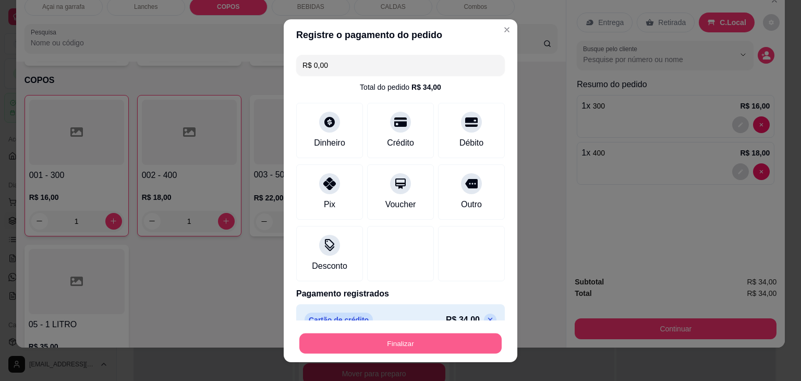
click at [371, 345] on button "Finalizar" at bounding box center [400, 343] width 202 height 20
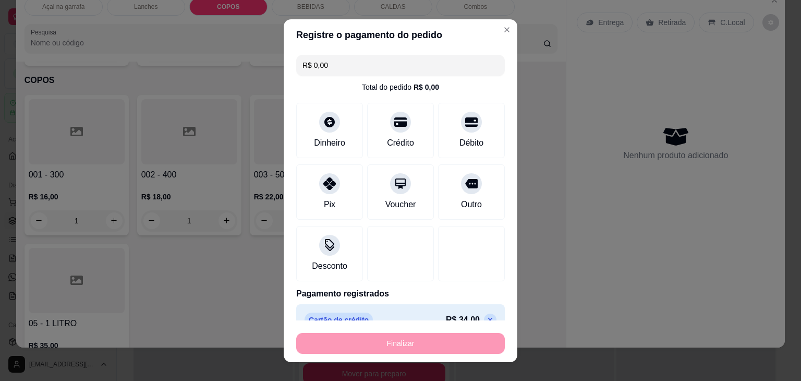
type input "0"
type input "-R$ 34,00"
